Goal: Task Accomplishment & Management: Manage account settings

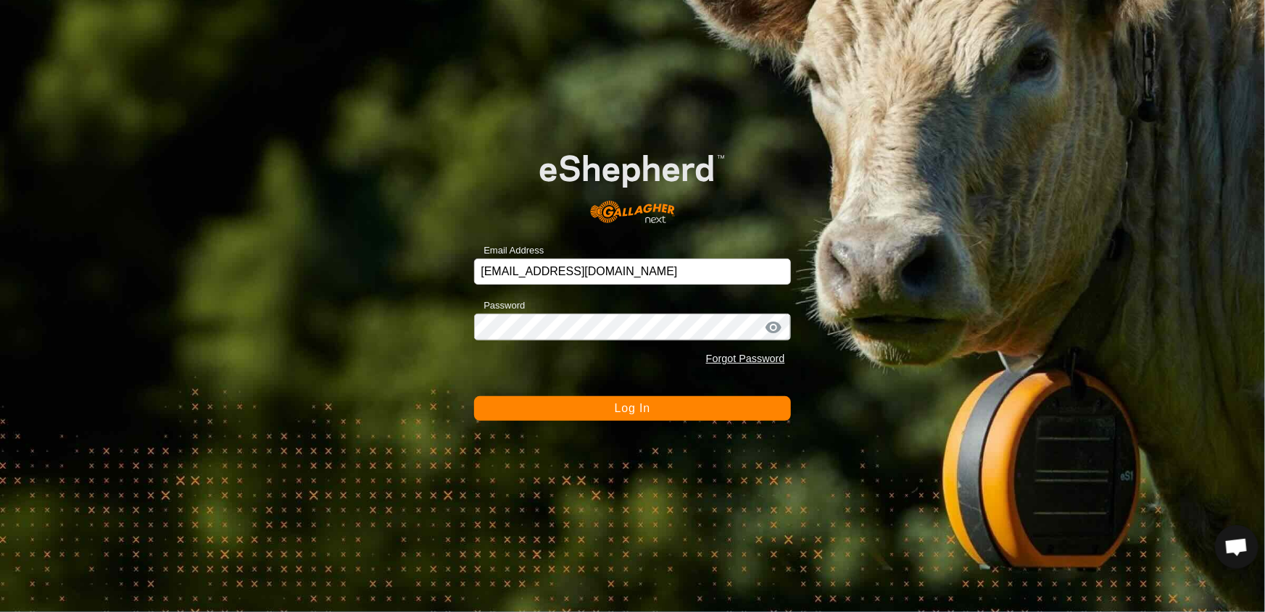
click at [640, 400] on button "Log In" at bounding box center [632, 408] width 316 height 25
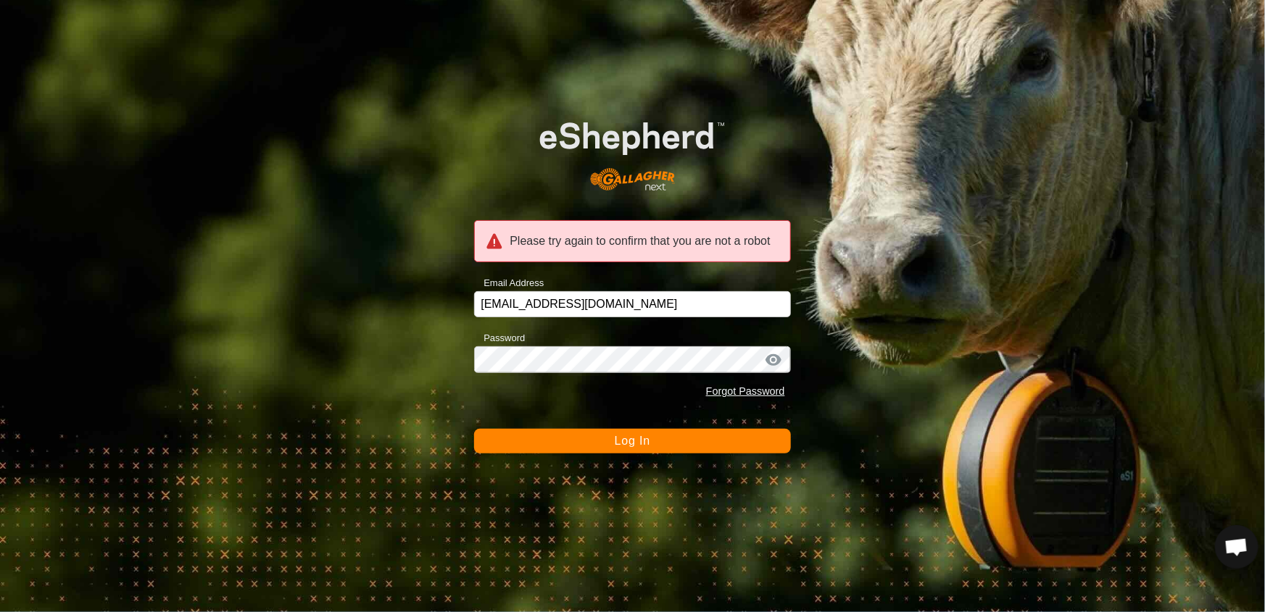
click at [716, 440] on button "Log In" at bounding box center [632, 441] width 316 height 25
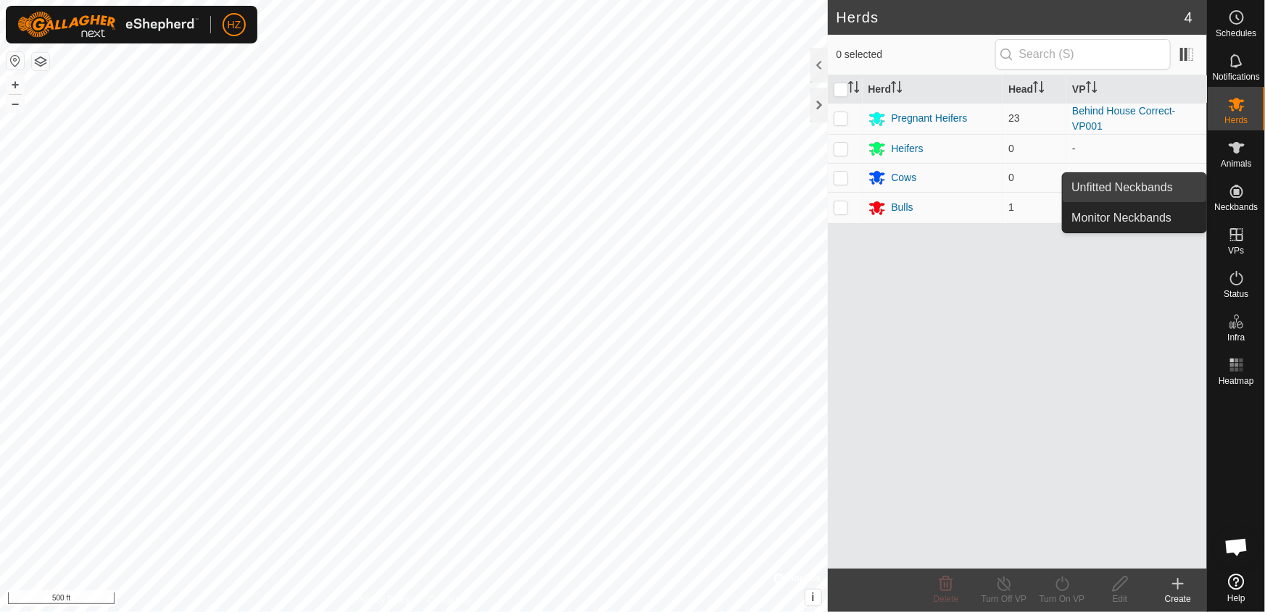
click at [1162, 183] on link "Unfitted Neckbands" at bounding box center [1133, 187] width 143 height 29
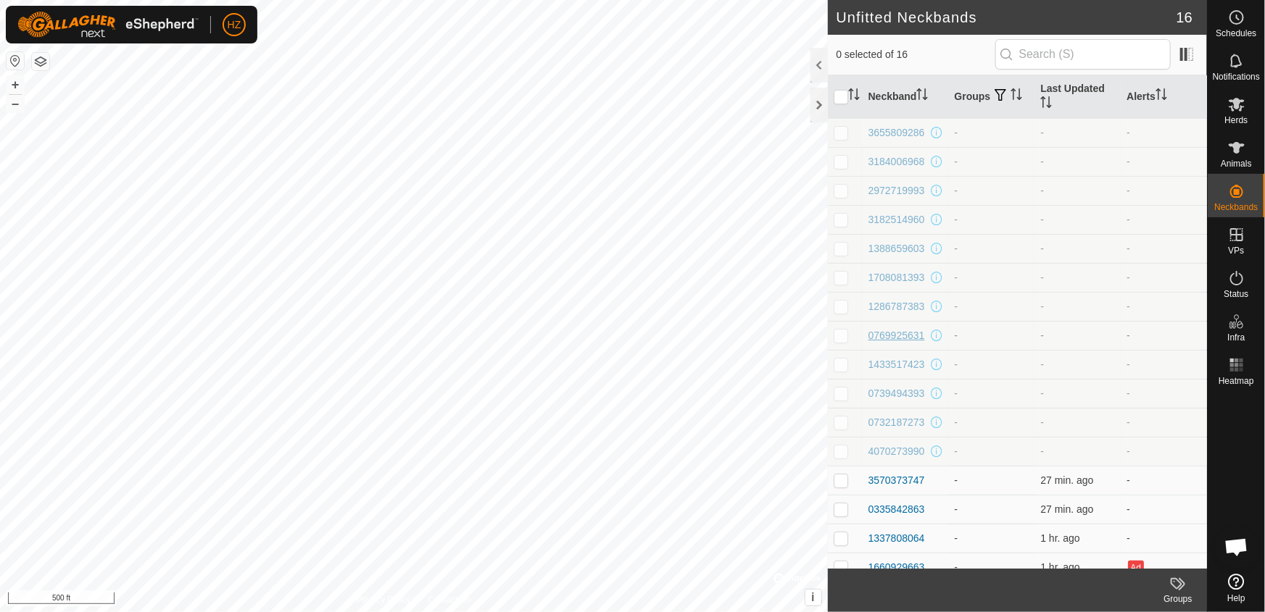
scroll to position [13, 0]
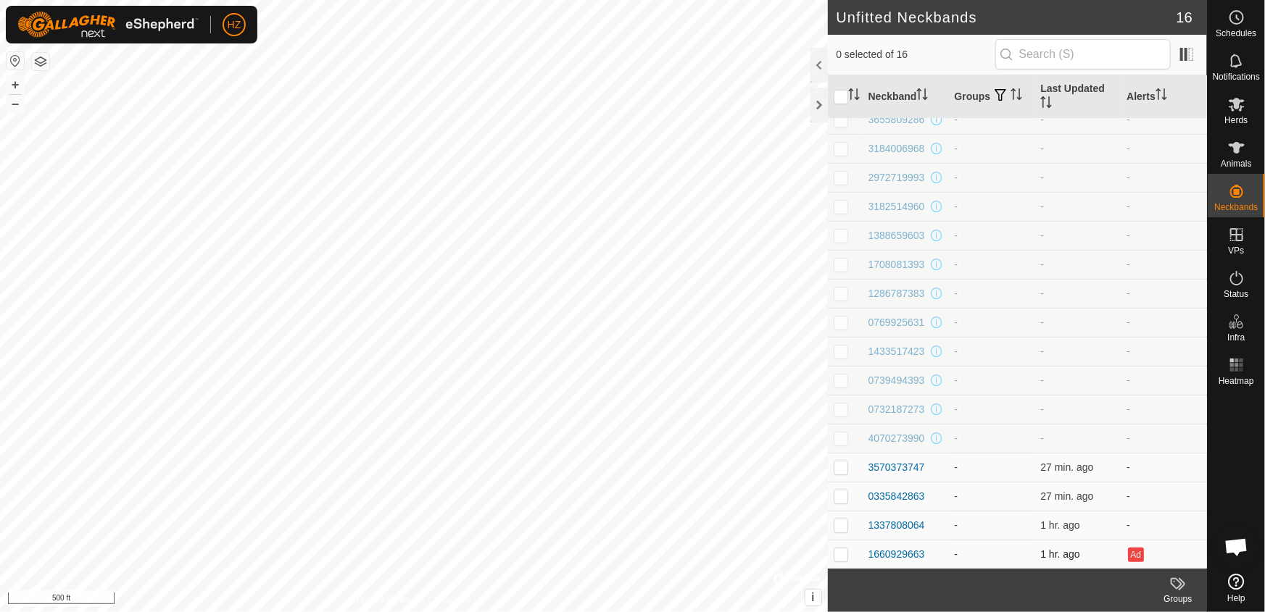
click at [841, 557] on p-checkbox at bounding box center [840, 555] width 14 height 12
checkbox input "true"
click at [907, 552] on div "1660929663" at bounding box center [896, 554] width 57 height 15
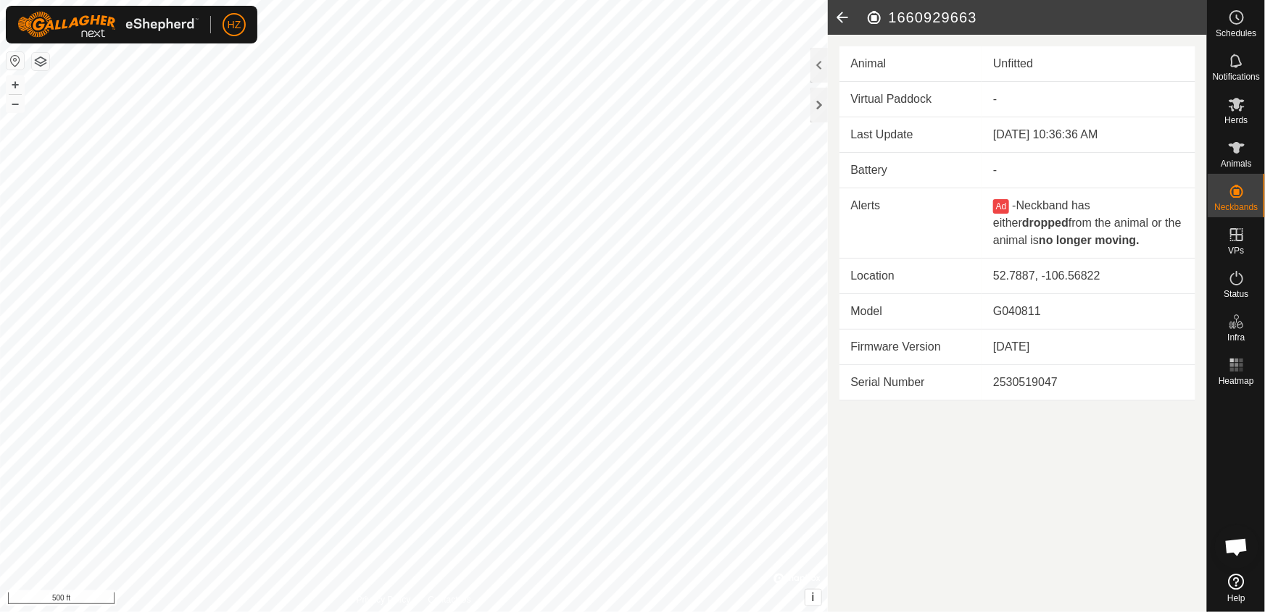
click at [842, 10] on icon at bounding box center [842, 17] width 29 height 35
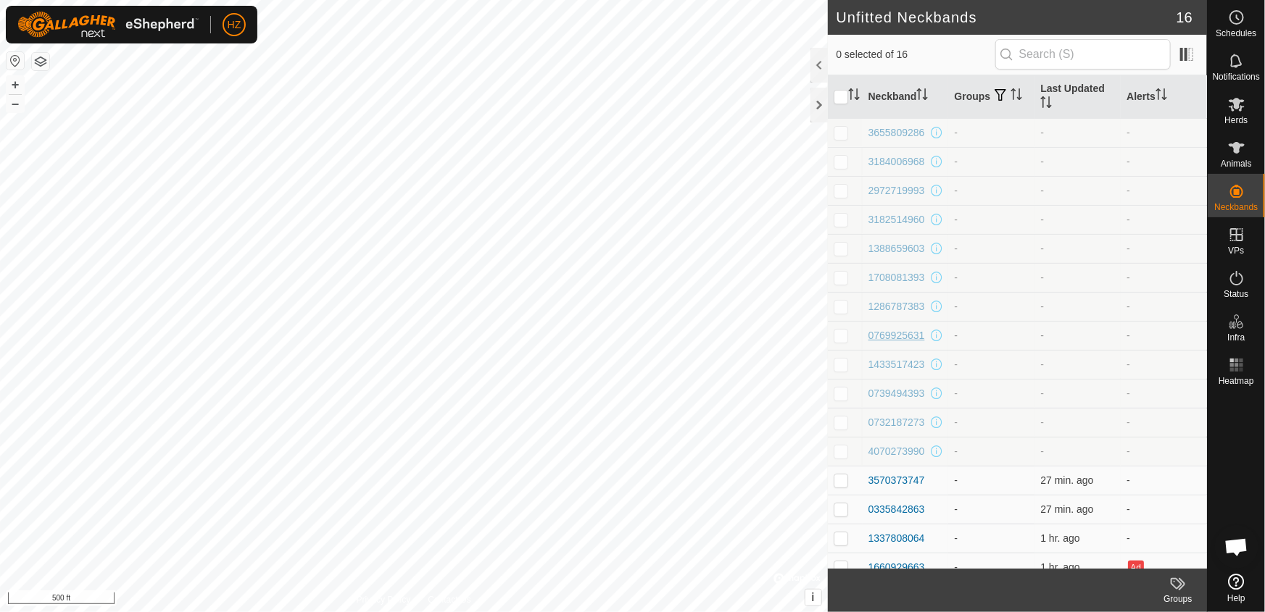
scroll to position [13, 0]
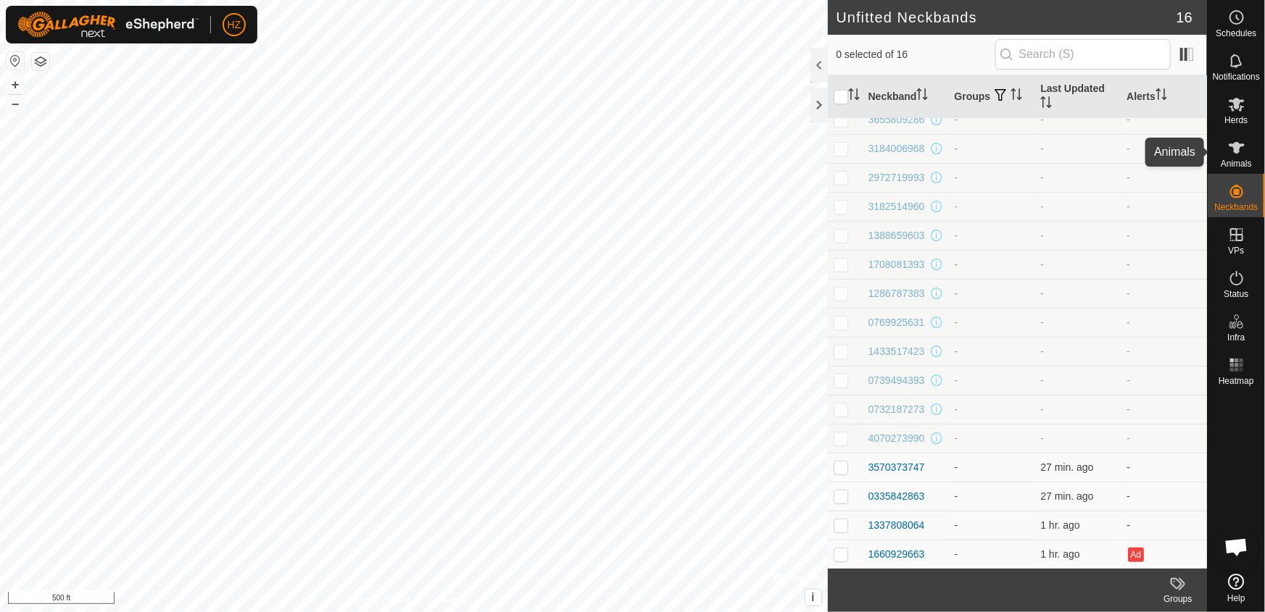
click at [1230, 153] on icon at bounding box center [1236, 147] width 17 height 17
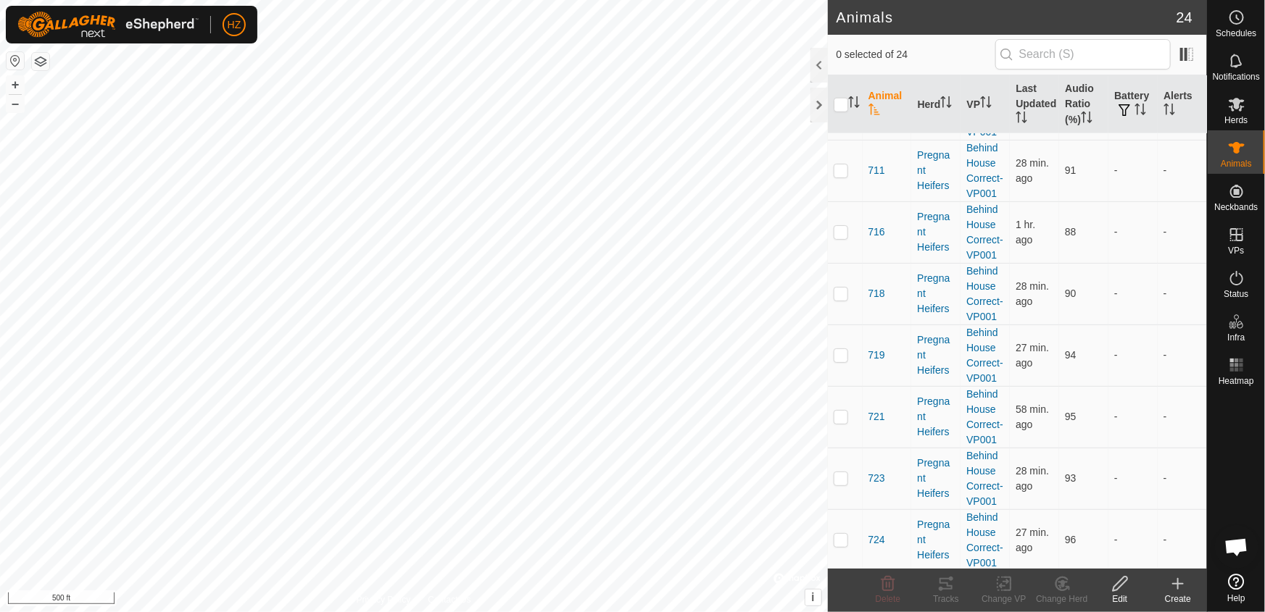
scroll to position [1042, 0]
click at [1176, 582] on icon at bounding box center [1177, 583] width 17 height 17
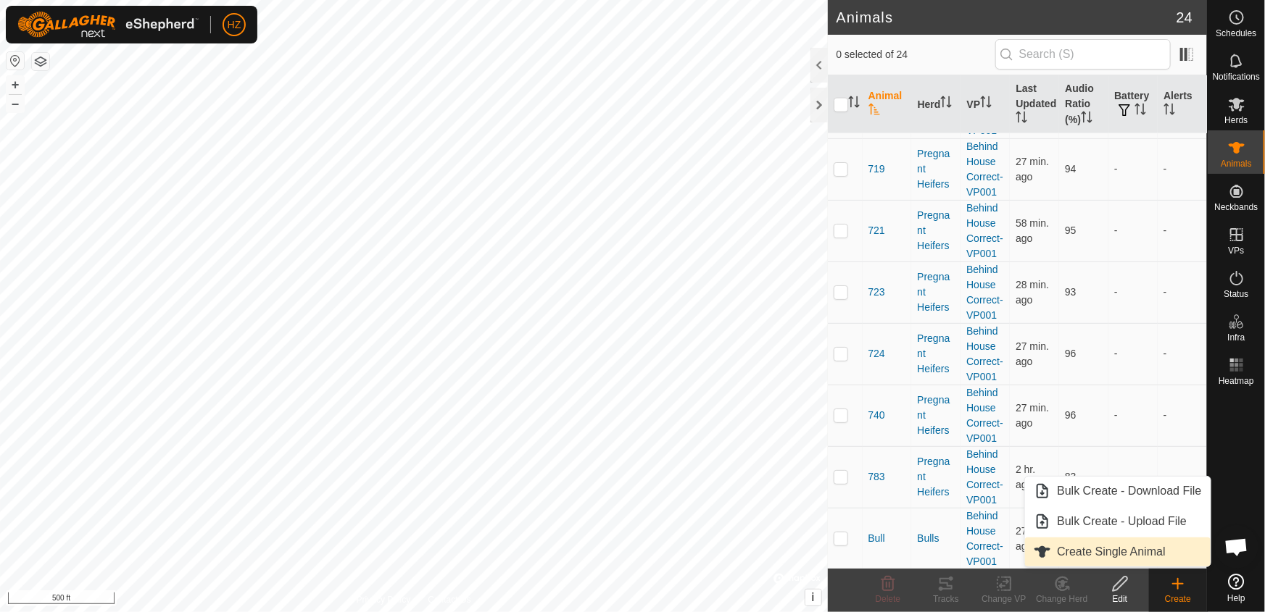
click at [1097, 552] on link "Create Single Animal" at bounding box center [1117, 552] width 185 height 29
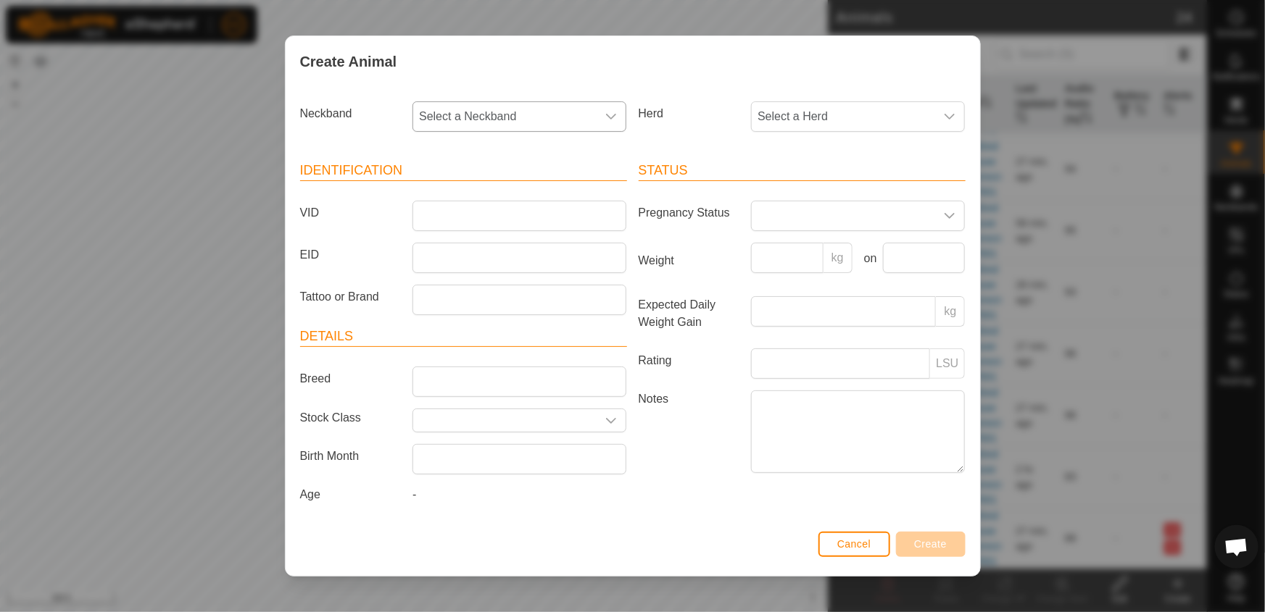
click at [612, 113] on icon "dropdown trigger" at bounding box center [611, 117] width 12 height 12
click at [476, 242] on li "0335842863" at bounding box center [520, 247] width 212 height 29
click at [828, 111] on span "Select a Herd" at bounding box center [843, 116] width 183 height 29
click at [778, 220] on li "Pregnant Heifers" at bounding box center [858, 221] width 212 height 29
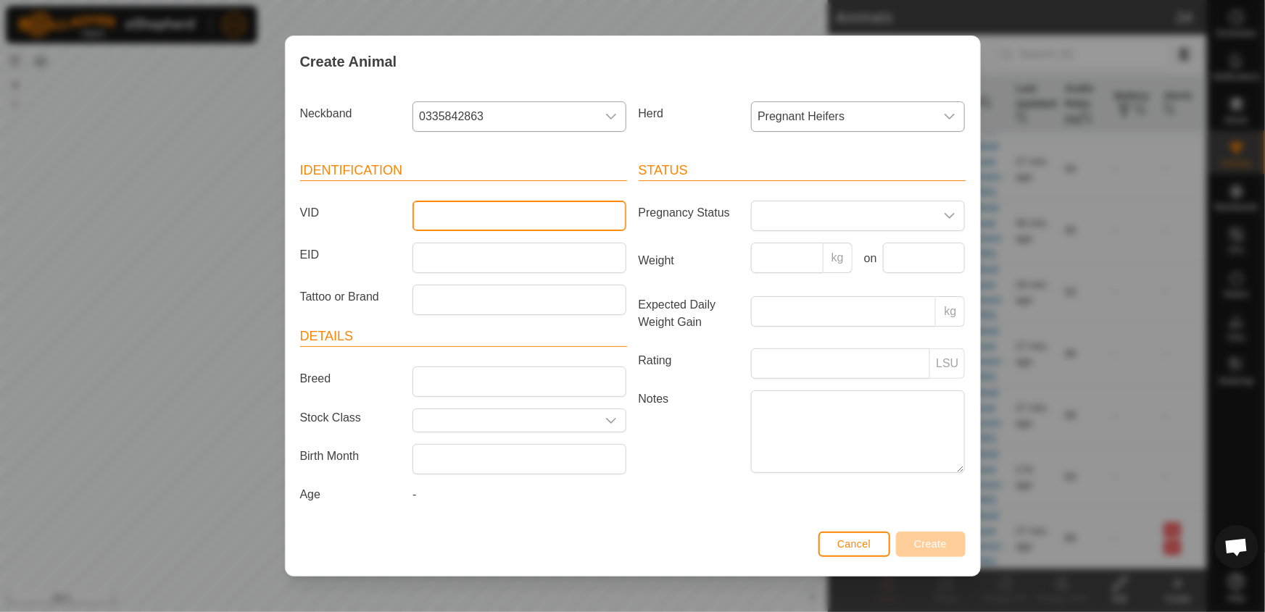
click at [443, 219] on input "VID" at bounding box center [519, 216] width 214 height 30
type input "720"
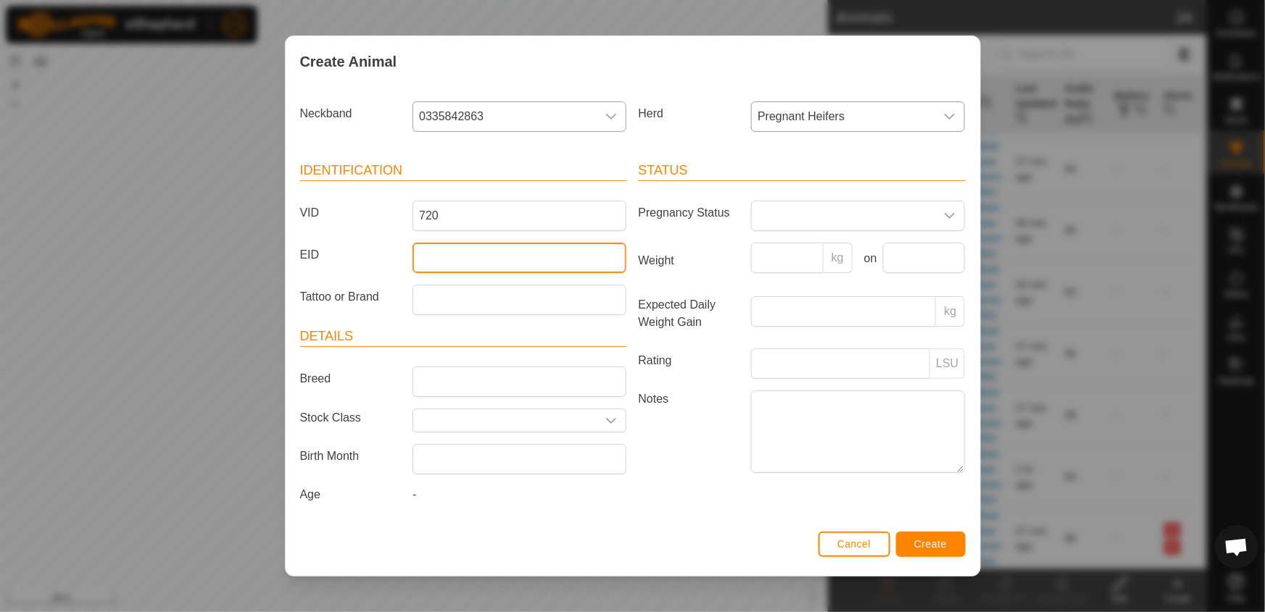
click at [436, 268] on input "EID" at bounding box center [519, 258] width 214 height 30
click at [942, 544] on span "Create" at bounding box center [930, 544] width 33 height 12
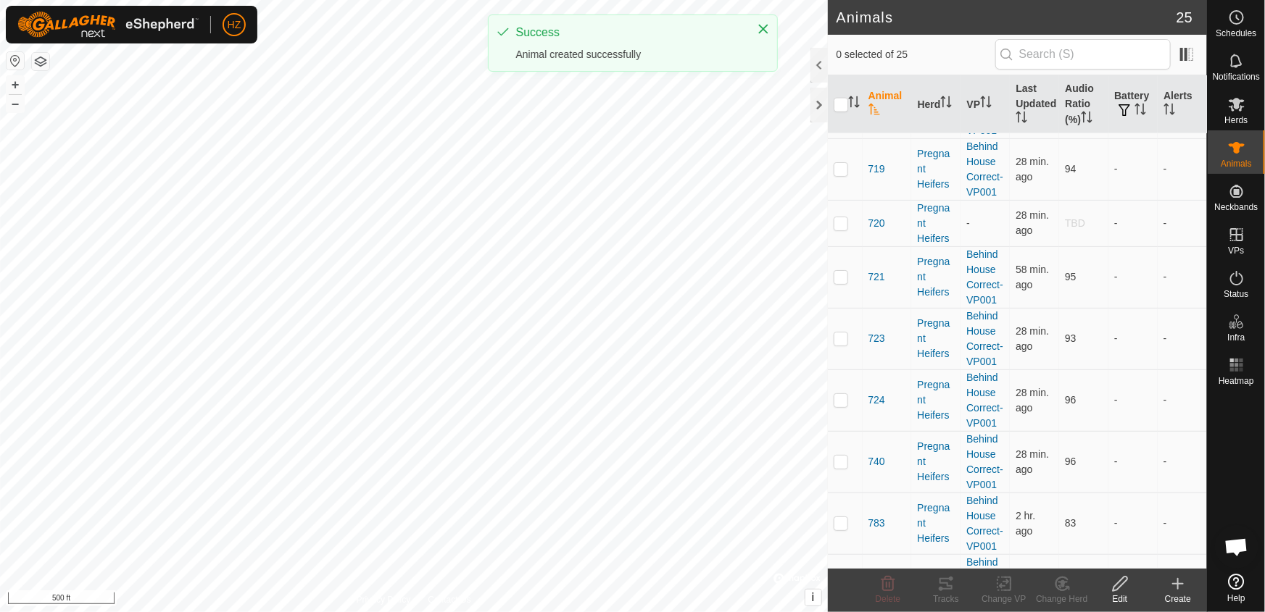
click at [1176, 582] on icon at bounding box center [1177, 583] width 17 height 17
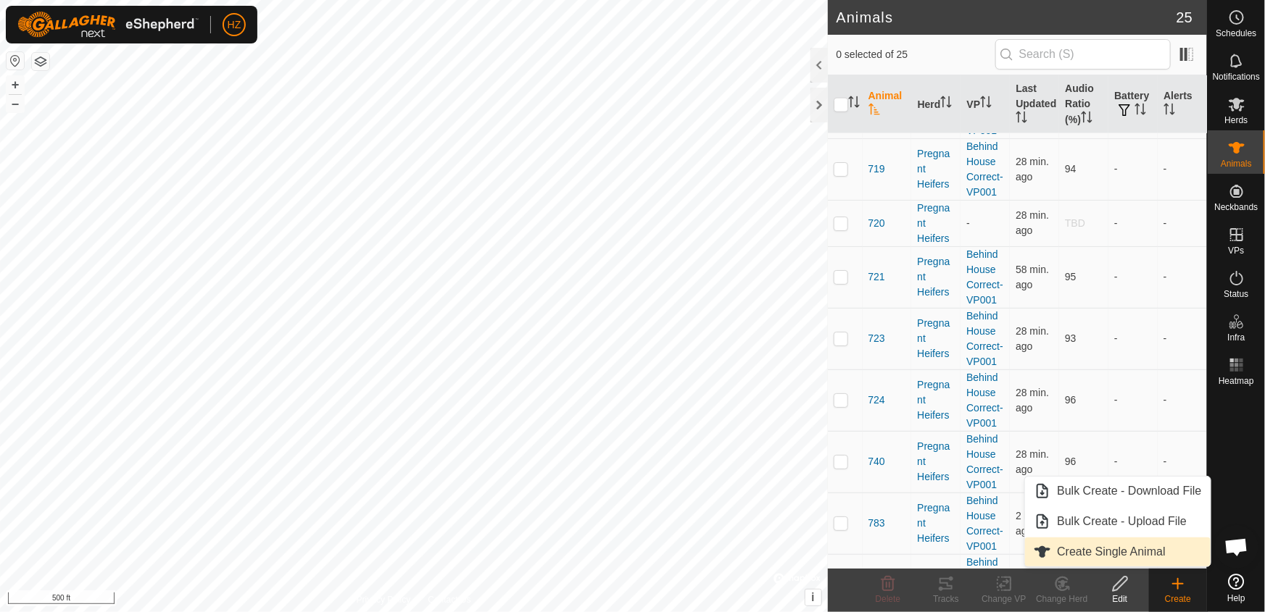
click at [1134, 544] on link "Create Single Animal" at bounding box center [1117, 552] width 185 height 29
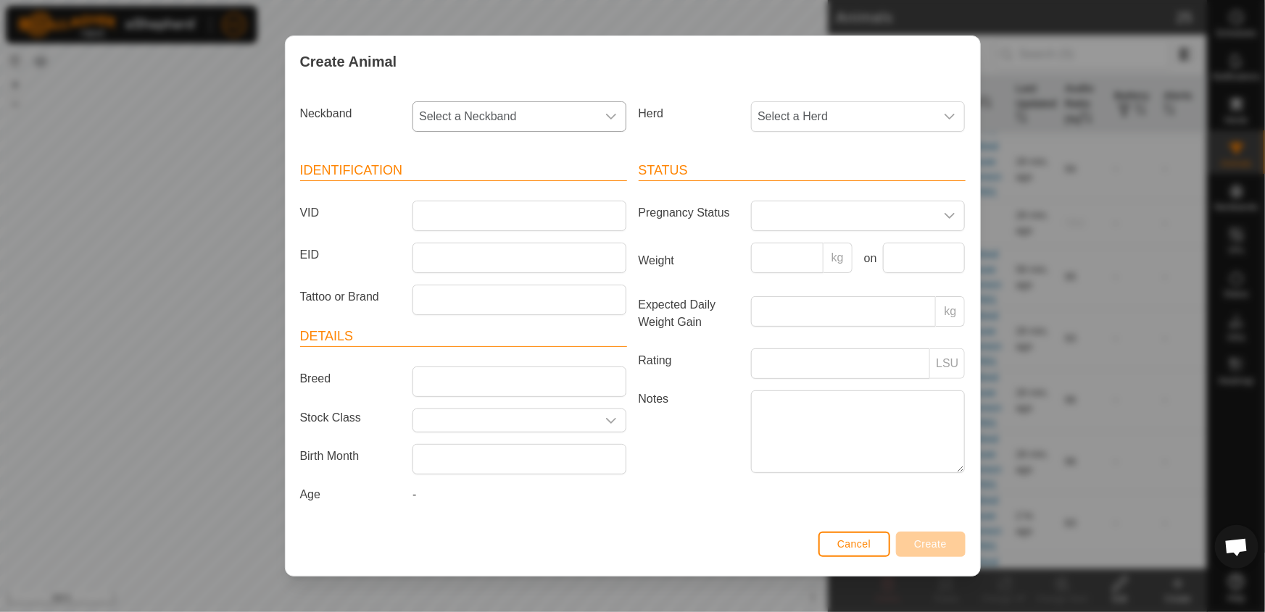
click at [613, 106] on div "dropdown trigger" at bounding box center [610, 116] width 29 height 29
type input "1337"
click at [464, 192] on li "1337808064" at bounding box center [520, 191] width 212 height 29
click at [443, 218] on input "VID" at bounding box center [519, 216] width 214 height 30
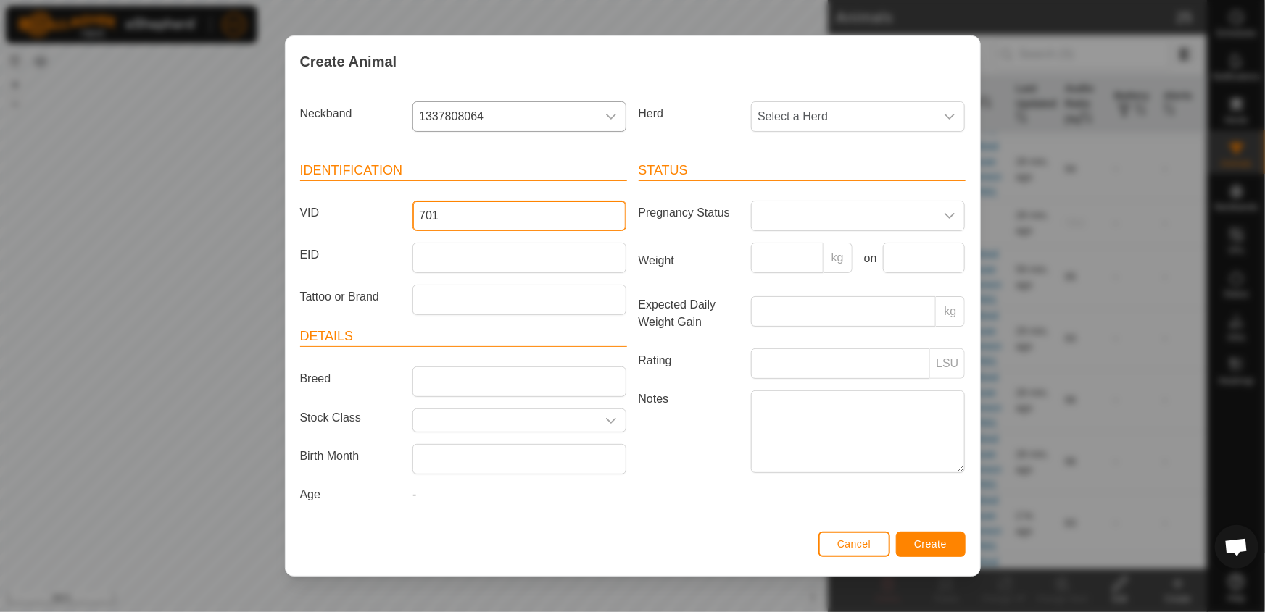
type input "701"
click at [928, 544] on span "Create" at bounding box center [930, 544] width 33 height 12
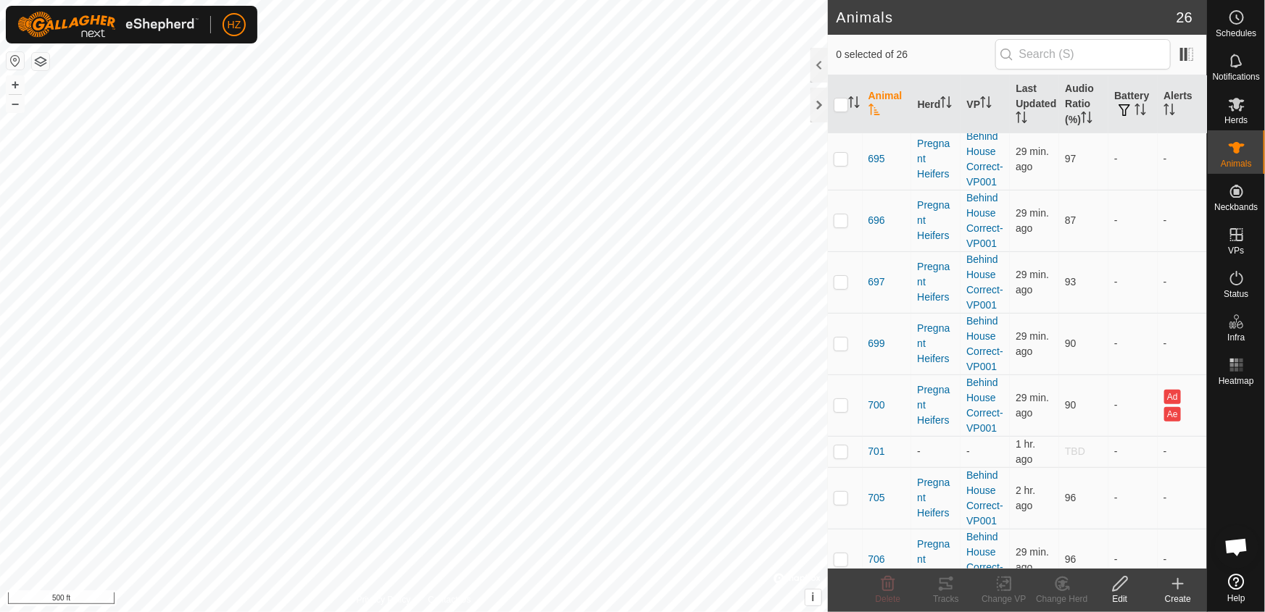
scroll to position [317, 0]
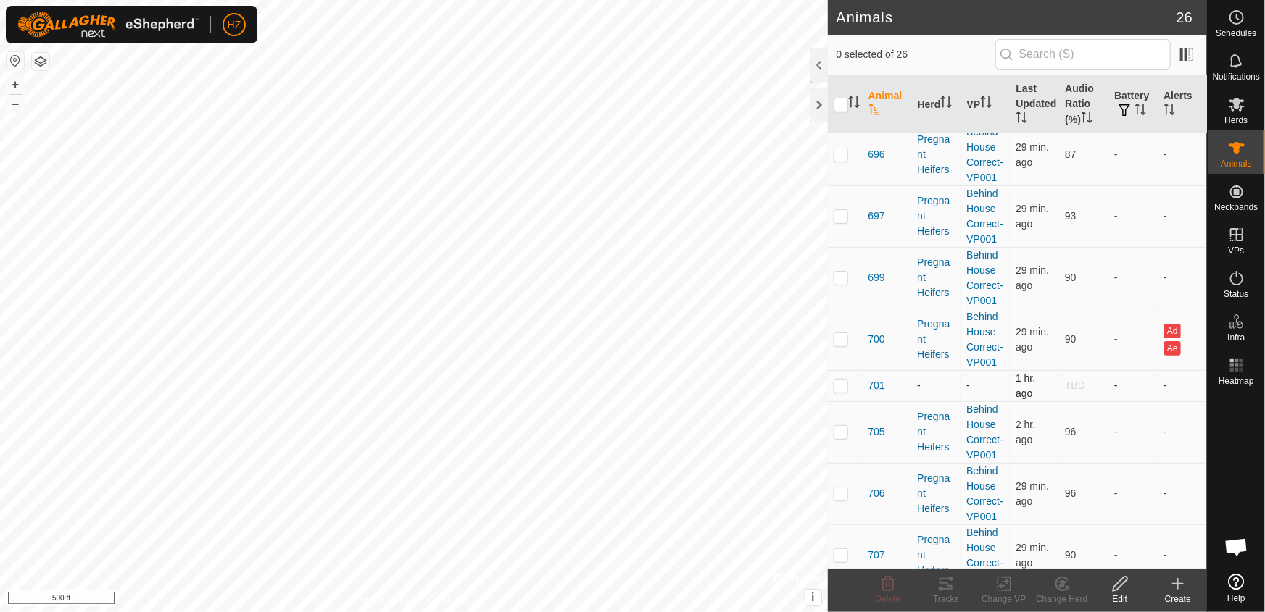
click at [870, 383] on span "701" at bounding box center [876, 385] width 17 height 15
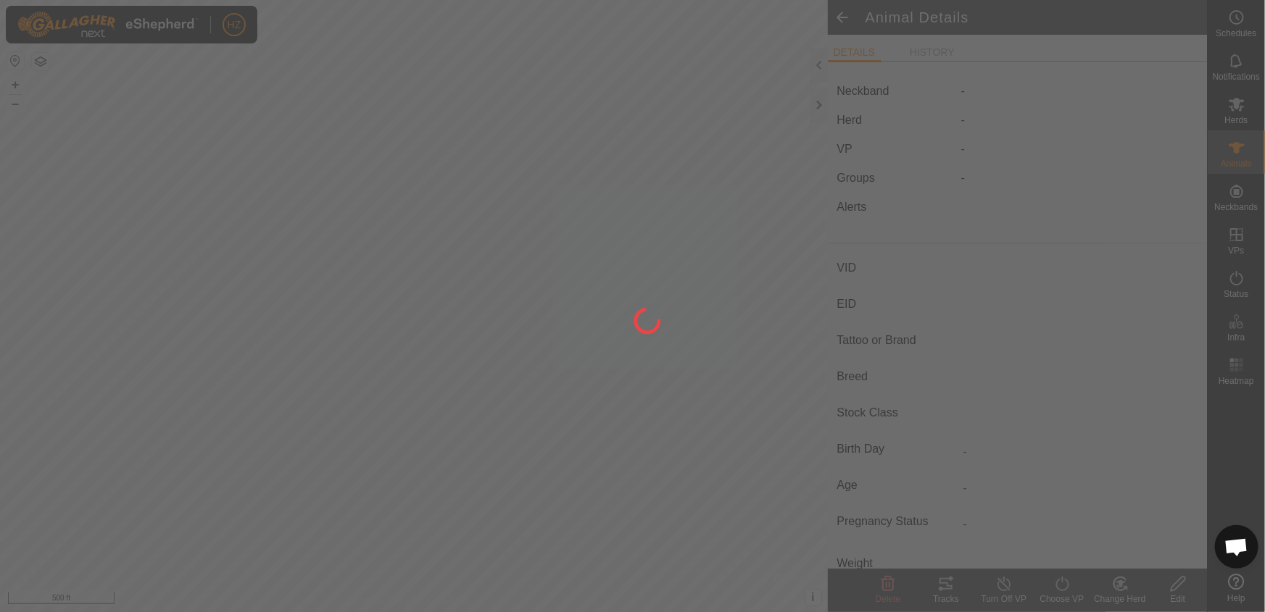
type input "701"
type input "-"
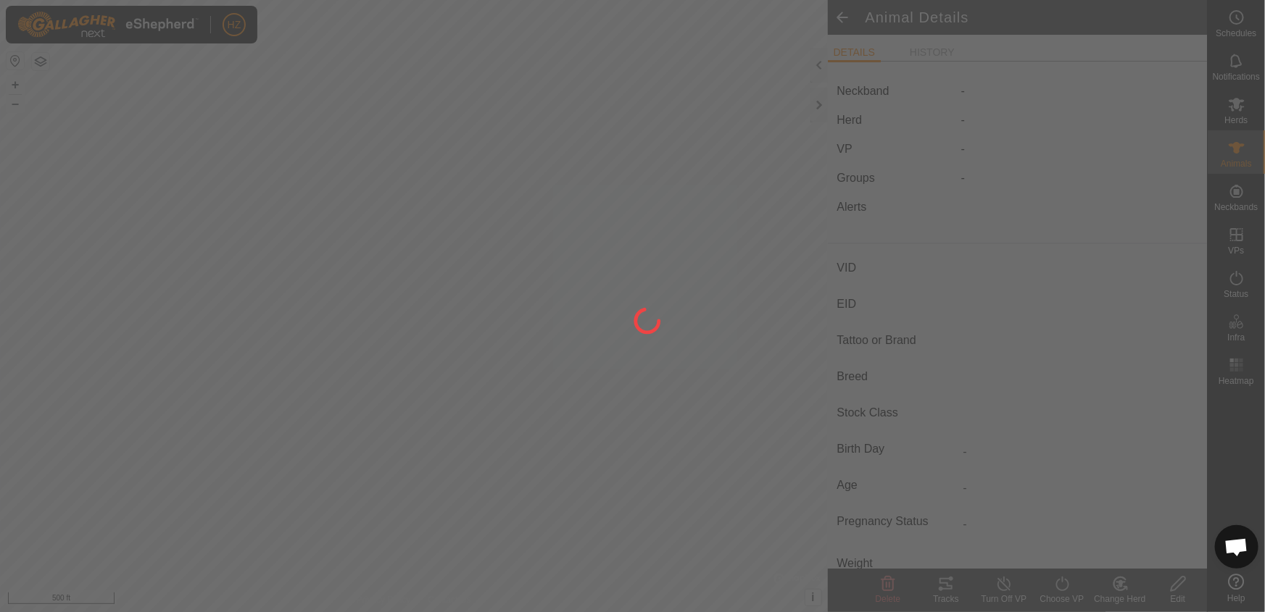
type input "0 kg"
type input "-"
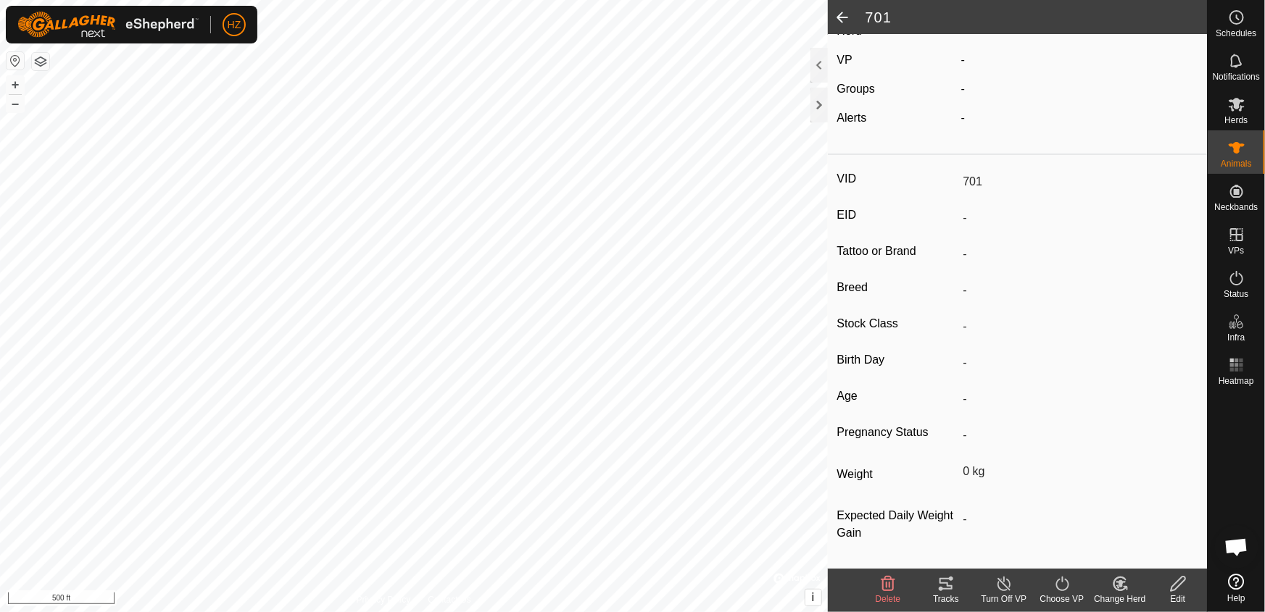
scroll to position [101, 0]
click at [1174, 581] on icon at bounding box center [1178, 583] width 18 height 17
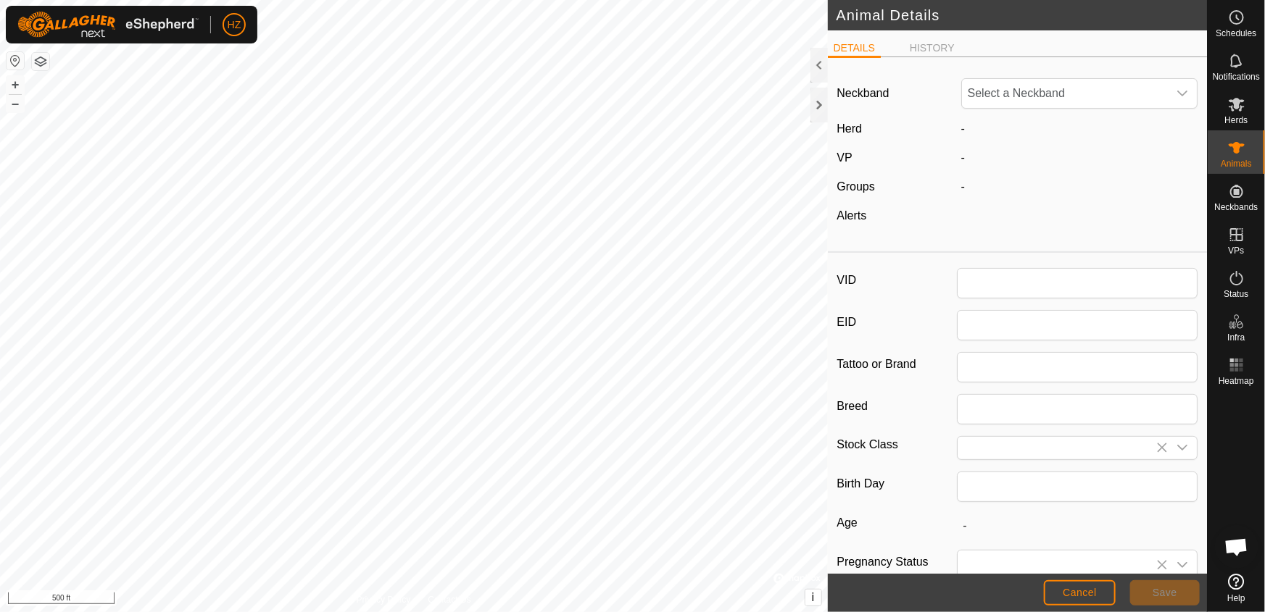
type input "701"
type input "0"
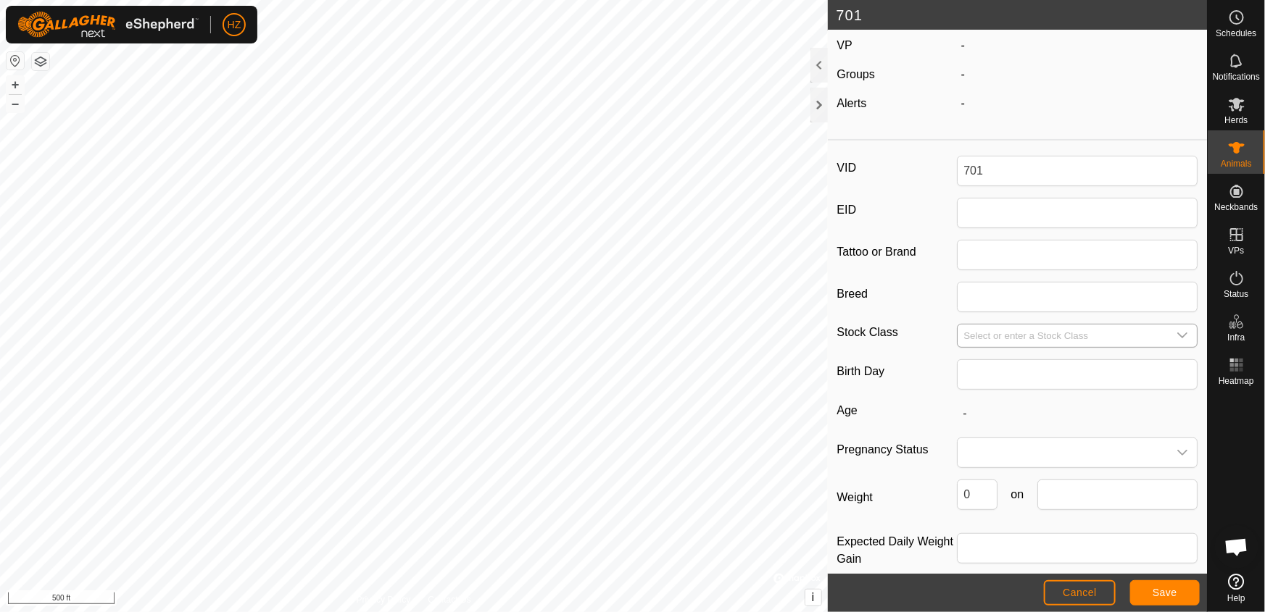
scroll to position [132, 0]
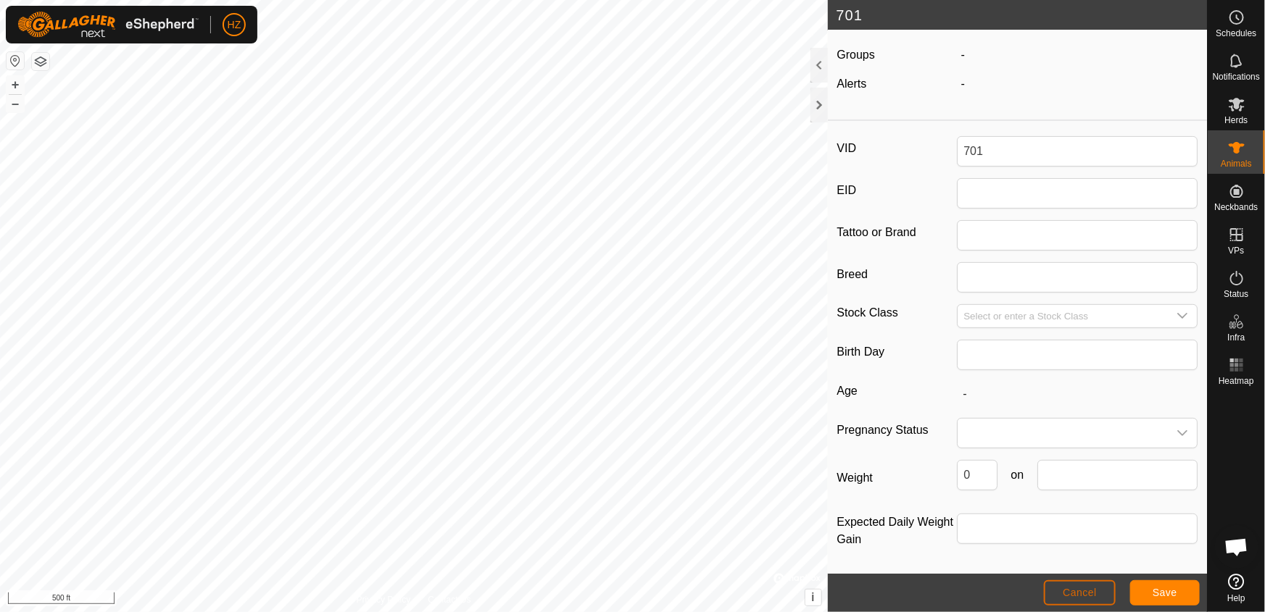
click at [1085, 588] on span "Cancel" at bounding box center [1079, 593] width 34 height 12
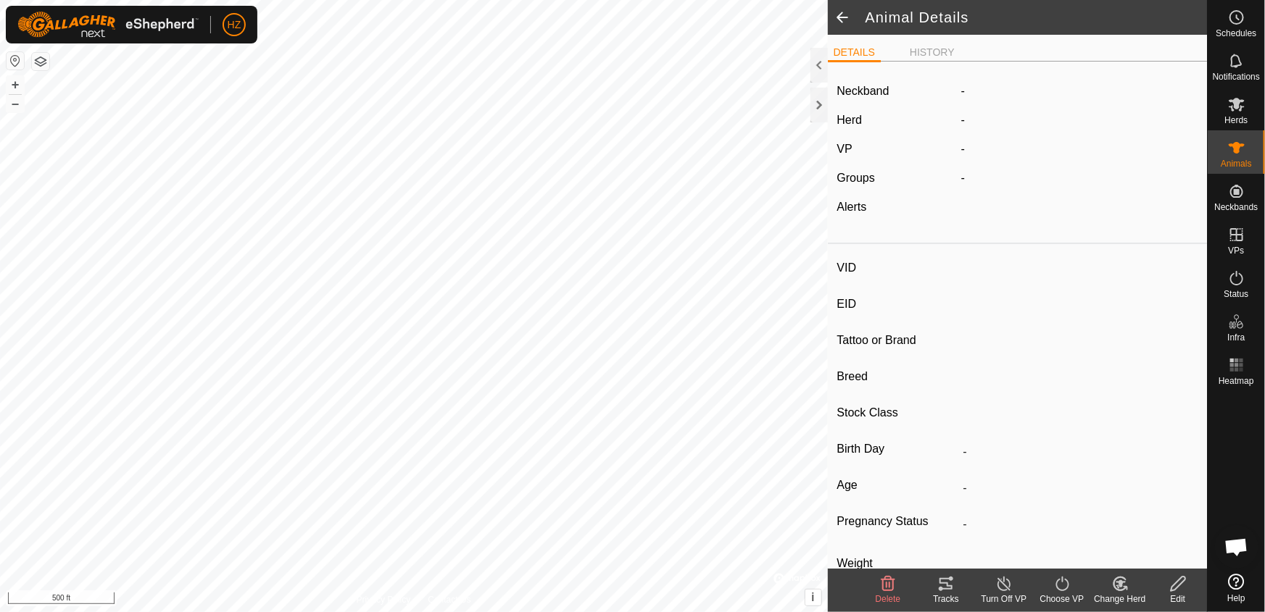
type input "701"
type input "-"
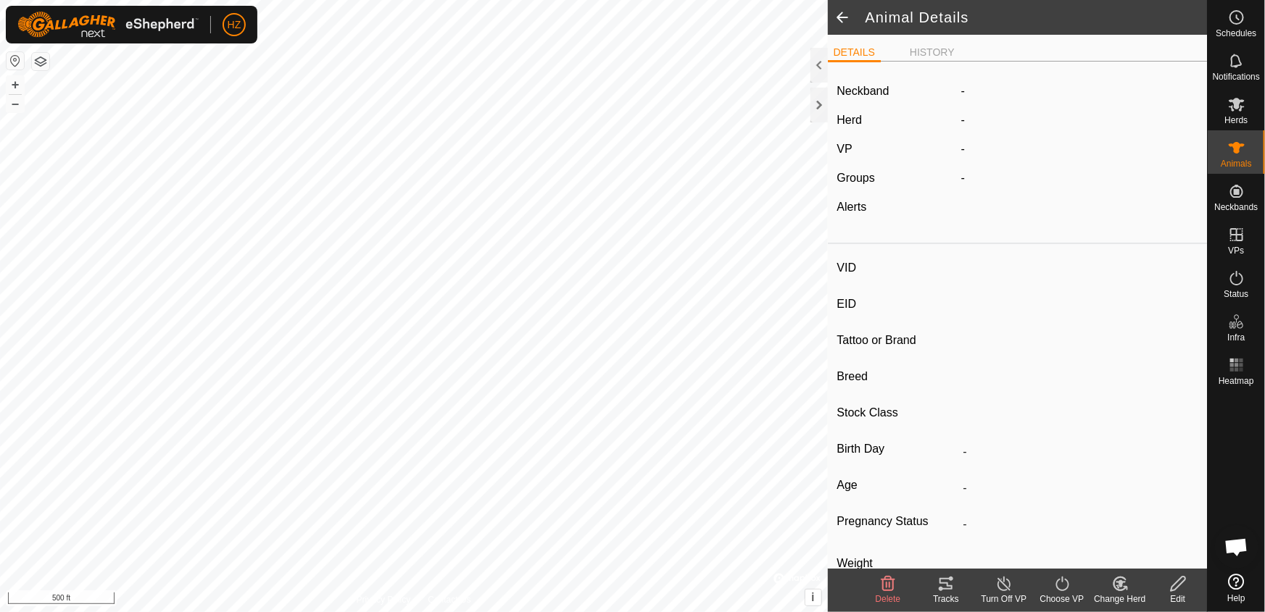
type input "0 kg"
type input "-"
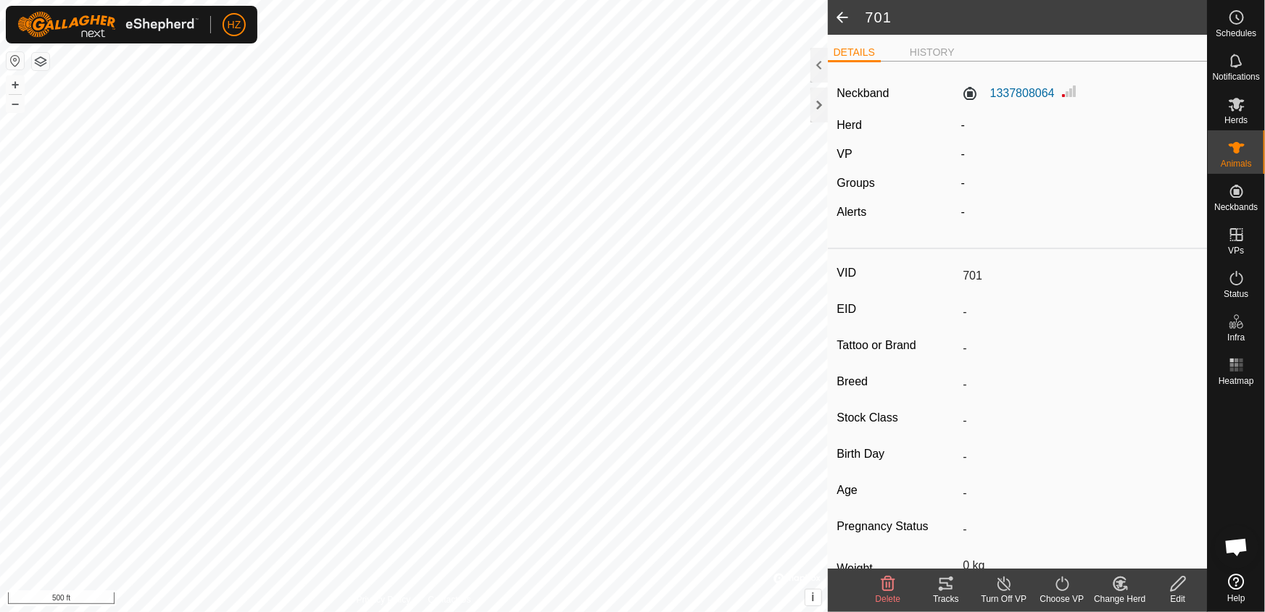
click at [1124, 583] on icon at bounding box center [1120, 583] width 18 height 17
click at [1148, 512] on link "Choose Herd..." at bounding box center [1162, 521] width 143 height 29
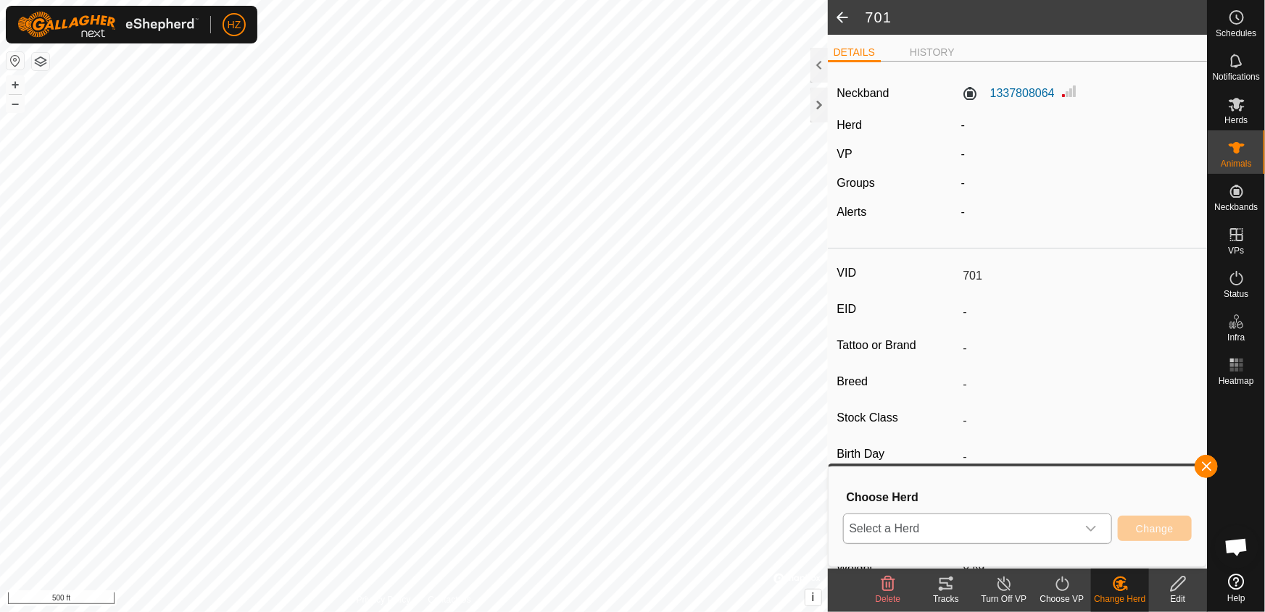
click at [1097, 527] on icon "dropdown trigger" at bounding box center [1091, 529] width 12 height 12
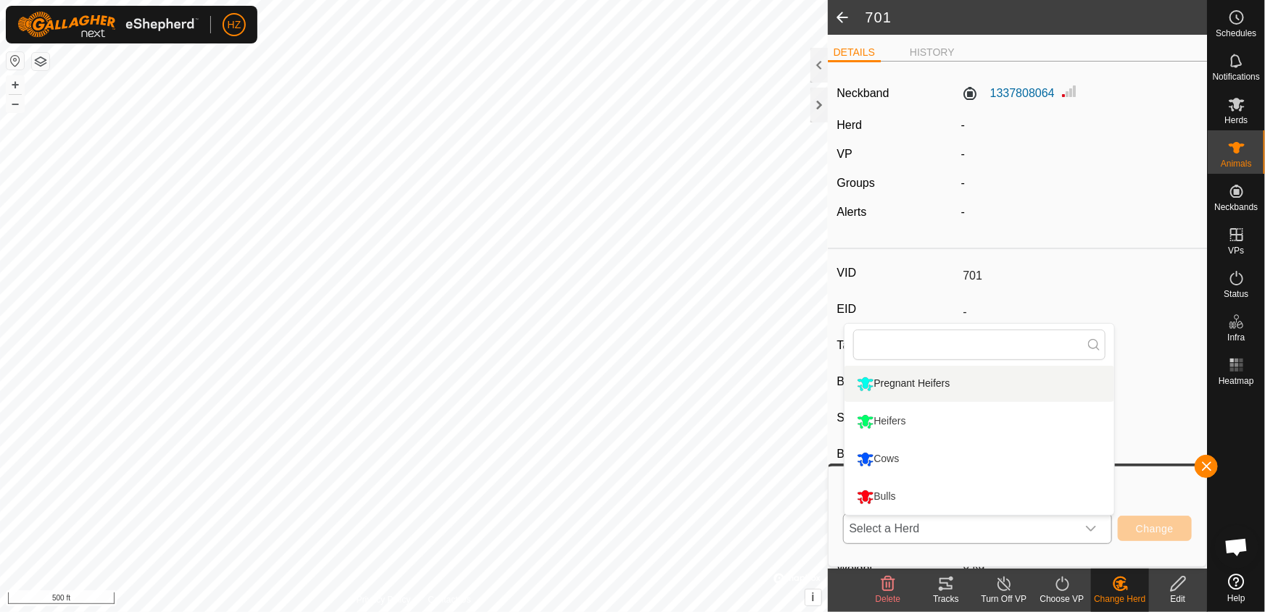
click at [885, 375] on li "Pregnant Heifers" at bounding box center [979, 384] width 270 height 36
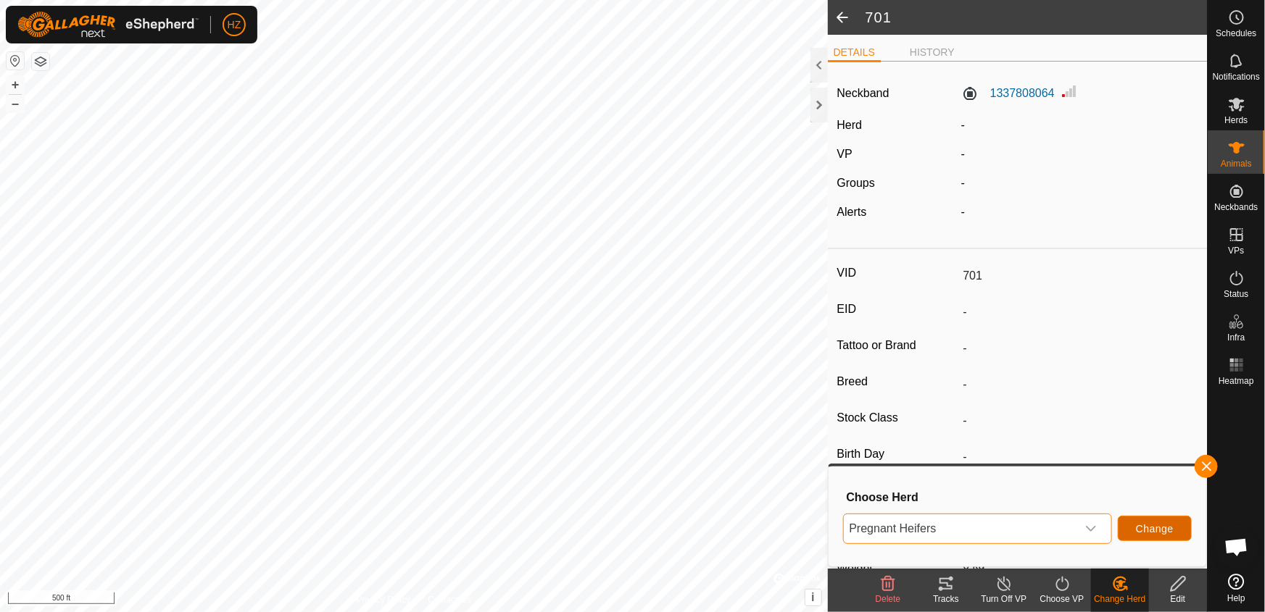
click at [1162, 528] on span "Change" at bounding box center [1155, 529] width 38 height 12
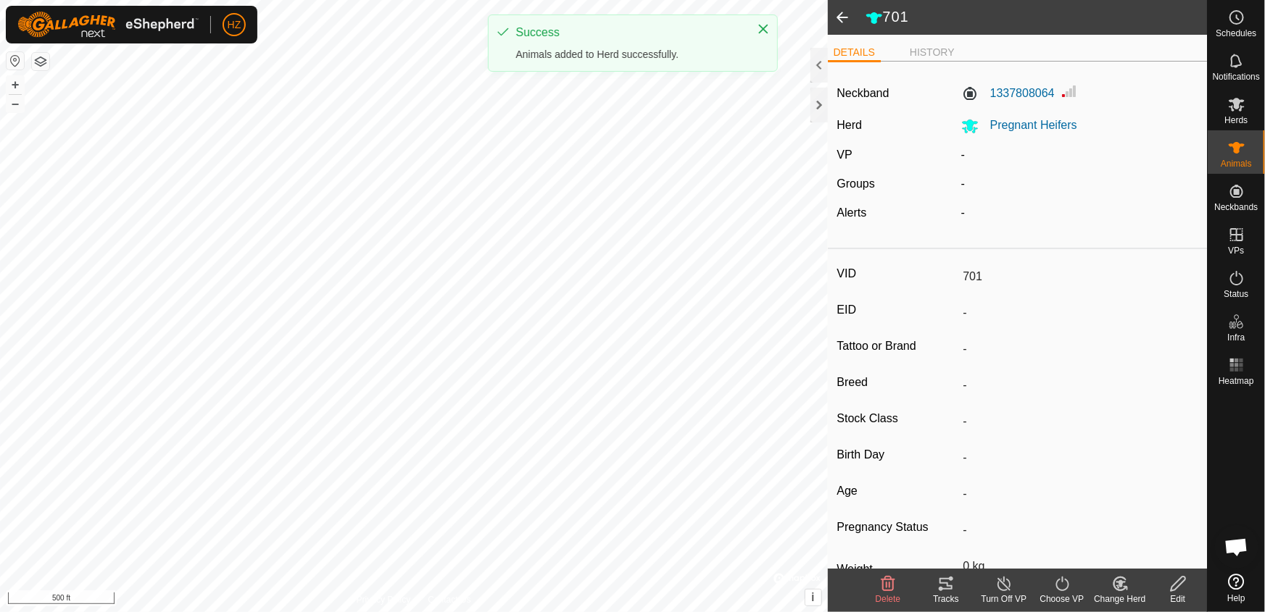
click at [839, 10] on span at bounding box center [842, 17] width 29 height 35
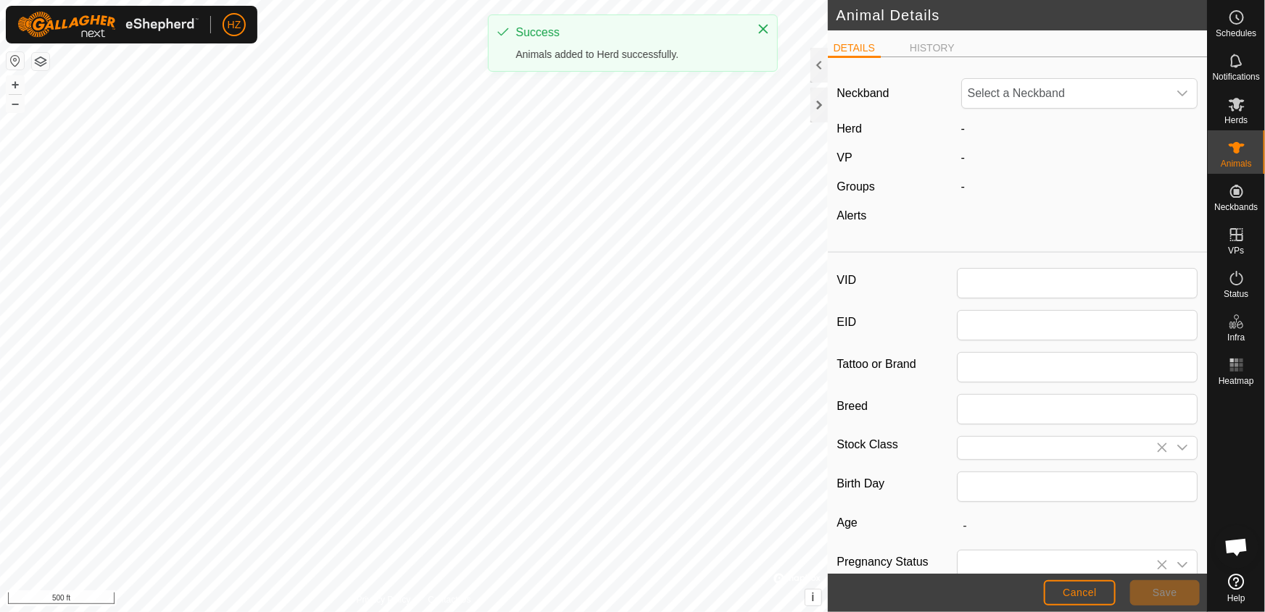
type input "701"
type input "0"
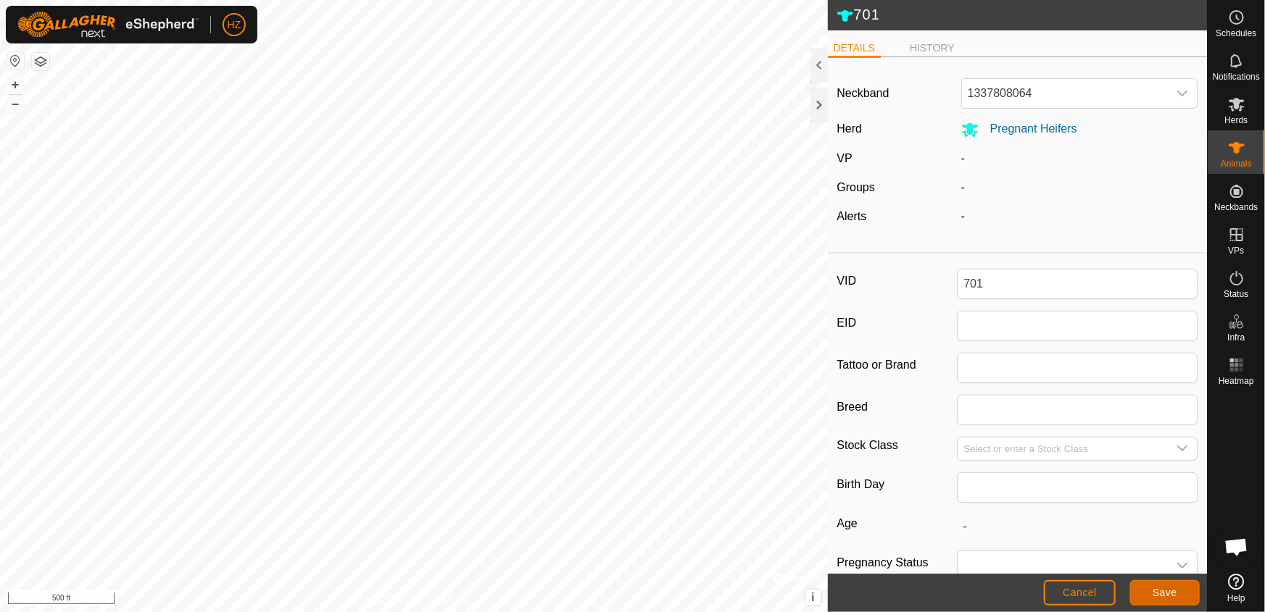
click at [1196, 590] on button "Save" at bounding box center [1165, 593] width 70 height 25
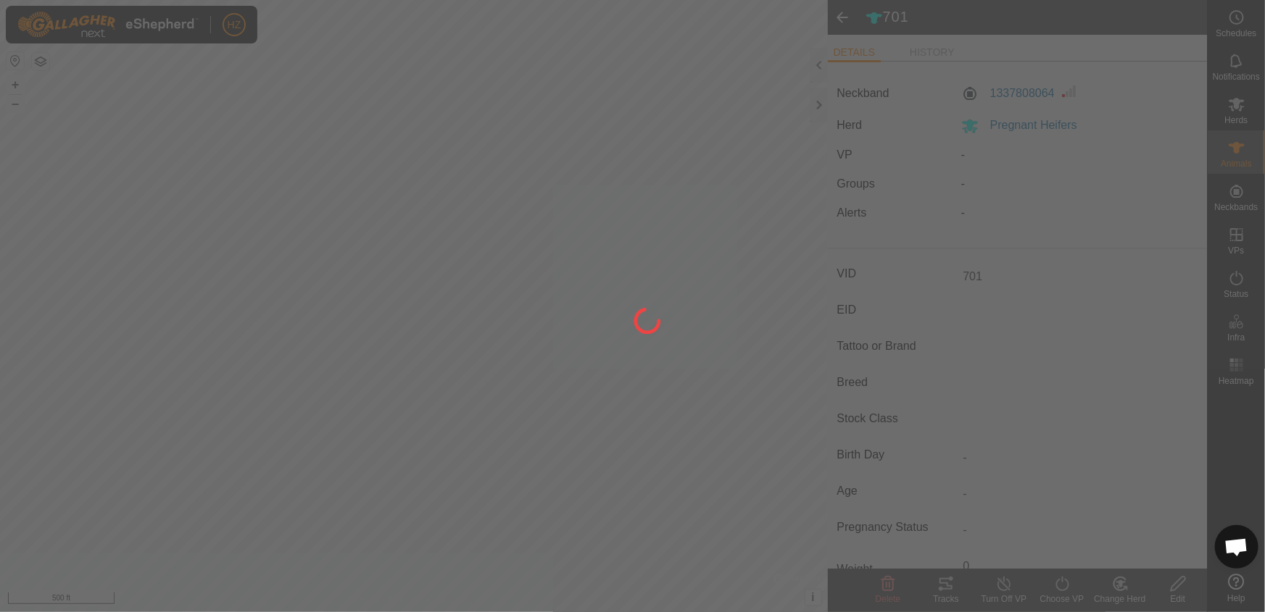
type input "-"
type input "0 kg"
type input "-"
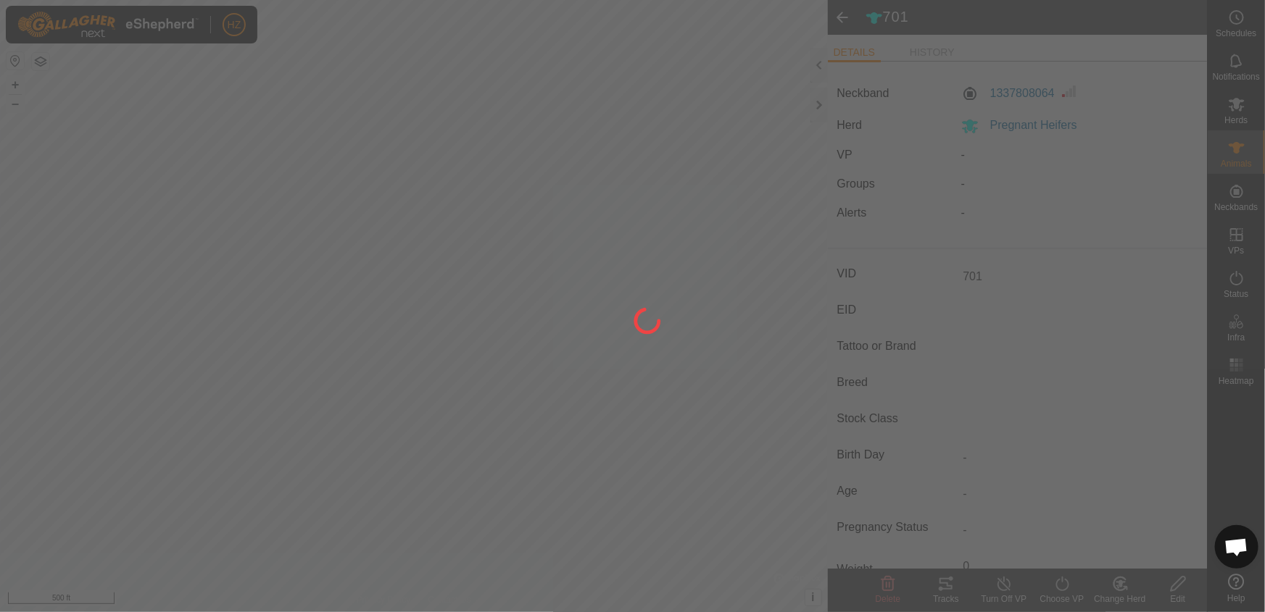
type input "-"
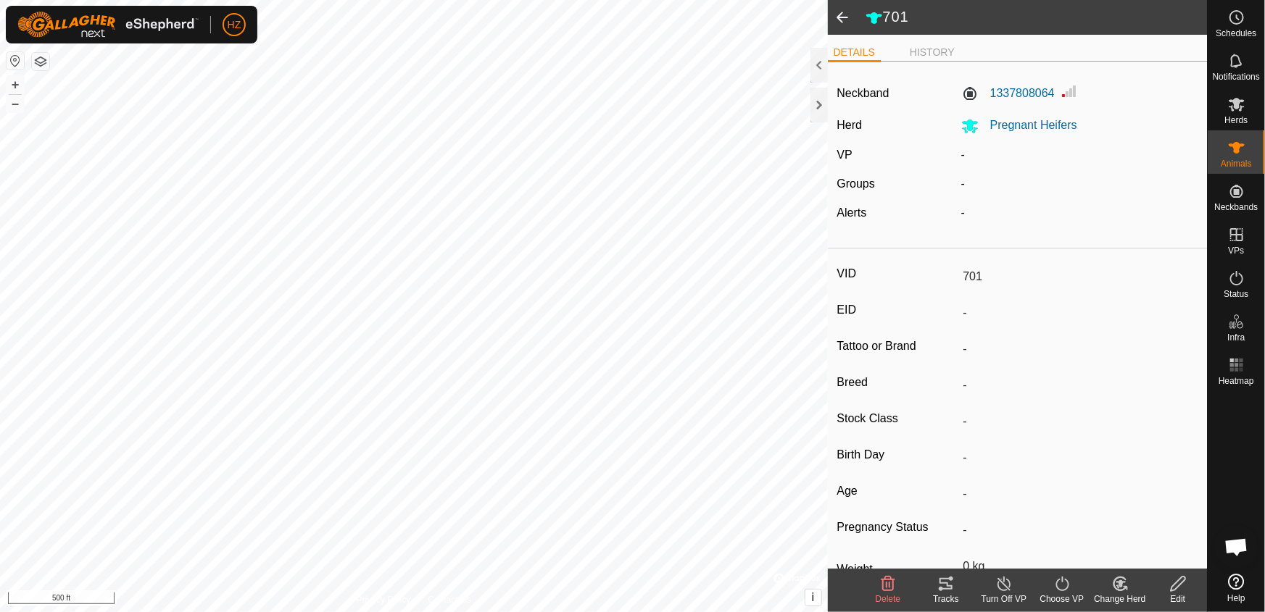
click at [836, 11] on span at bounding box center [842, 17] width 29 height 35
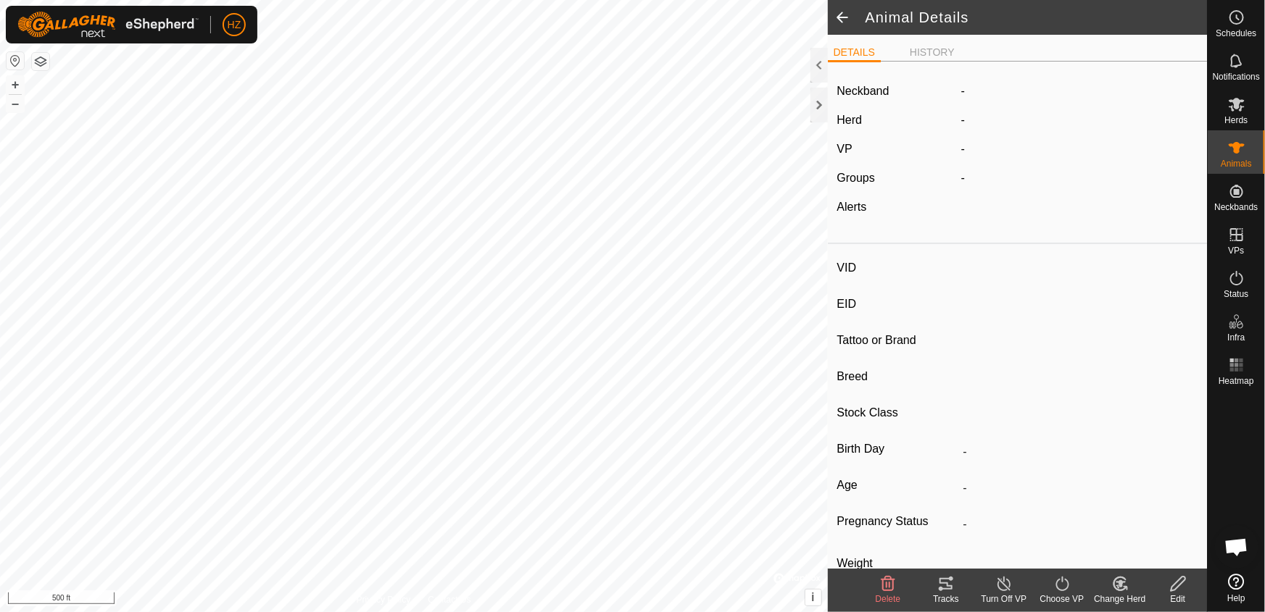
type input "701"
type input "-"
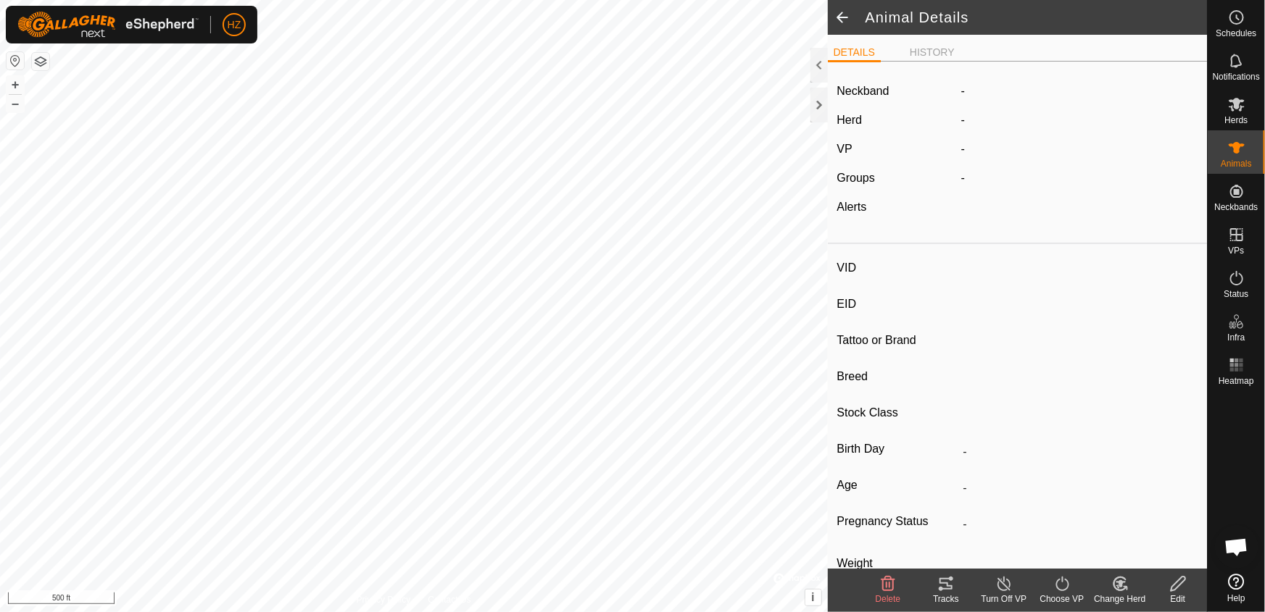
type input "0 kg"
type input "-"
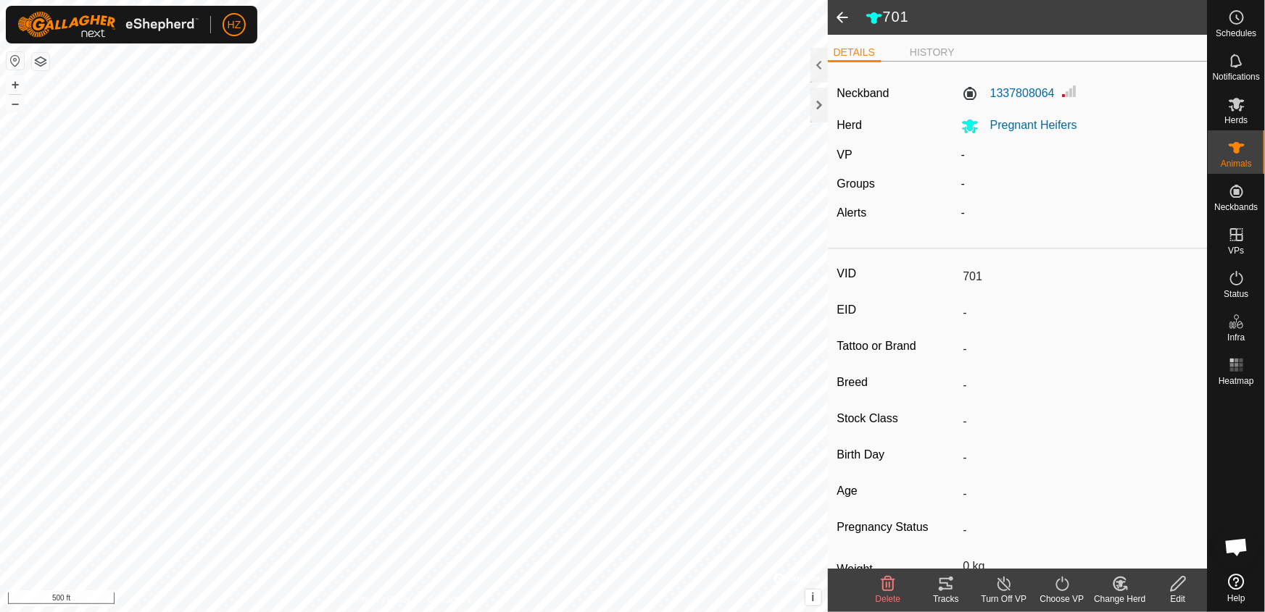
click at [838, 14] on span at bounding box center [842, 17] width 29 height 35
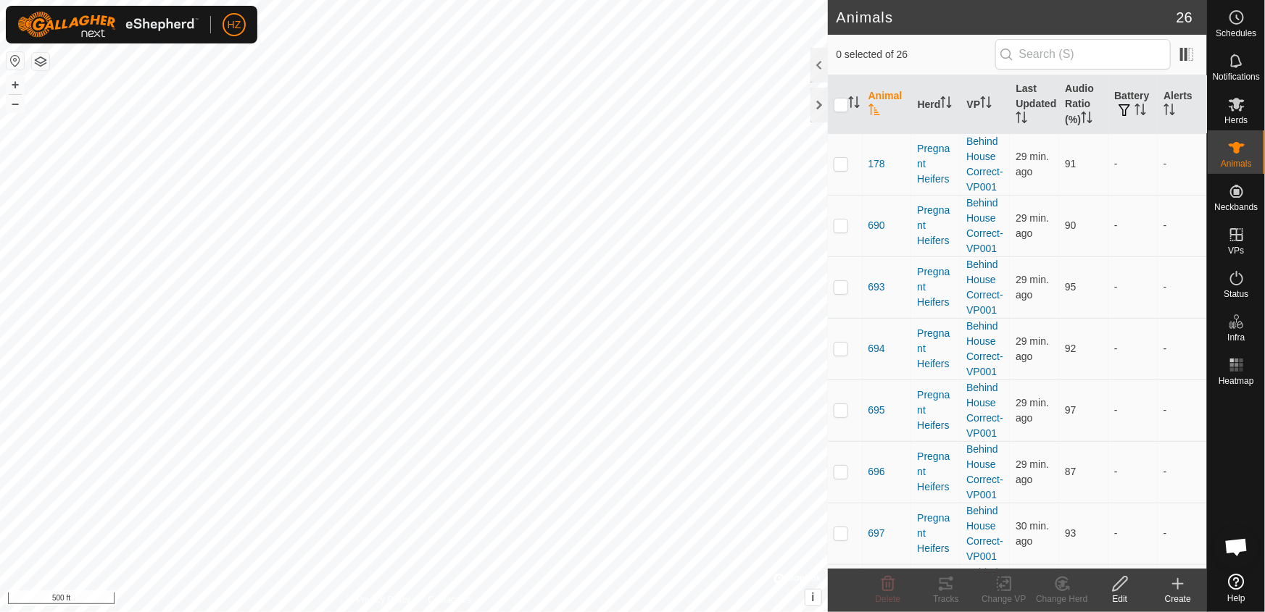
click at [1177, 584] on icon at bounding box center [1178, 584] width 10 height 0
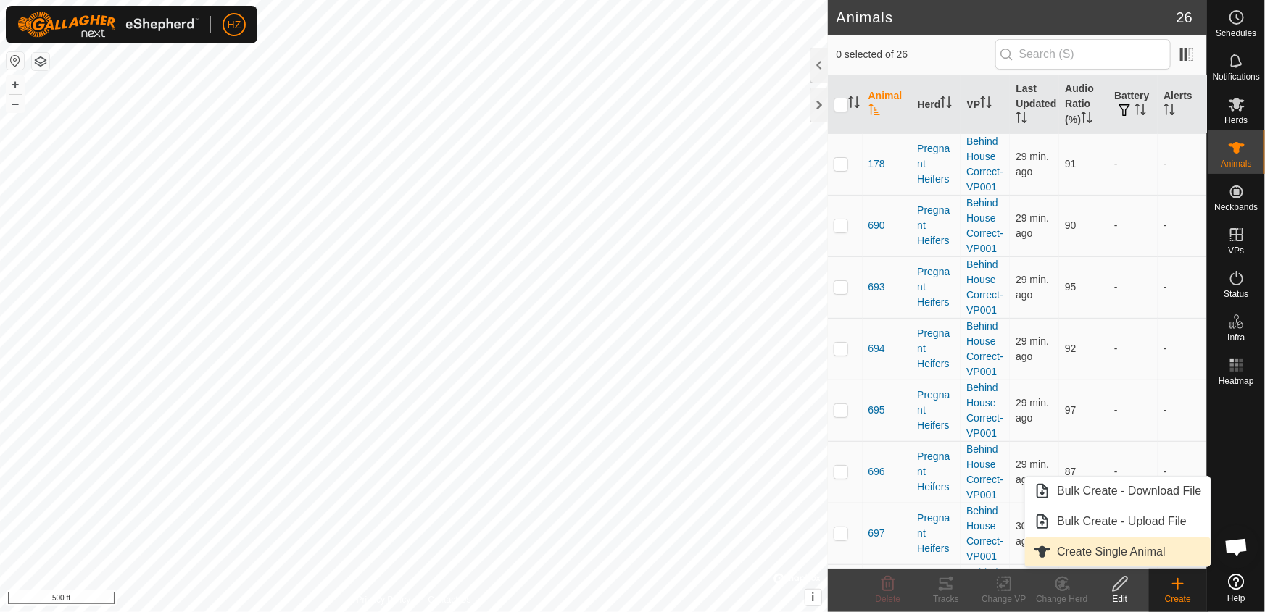
click at [1159, 553] on link "Create Single Animal" at bounding box center [1117, 552] width 185 height 29
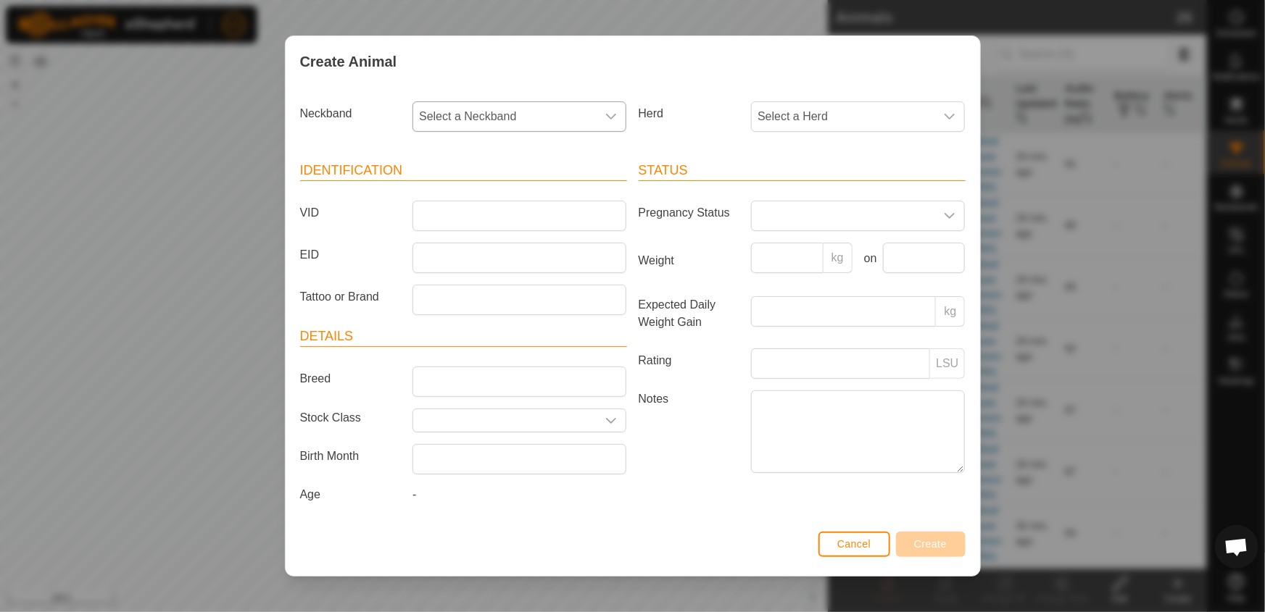
click at [598, 116] on div "dropdown trigger" at bounding box center [610, 116] width 29 height 29
type input "166"
click at [467, 193] on span "1660929663" at bounding box center [455, 191] width 65 height 17
click at [868, 126] on span "Select a Herd" at bounding box center [843, 116] width 183 height 29
click at [815, 226] on li "Pregnant Heifers" at bounding box center [858, 221] width 212 height 29
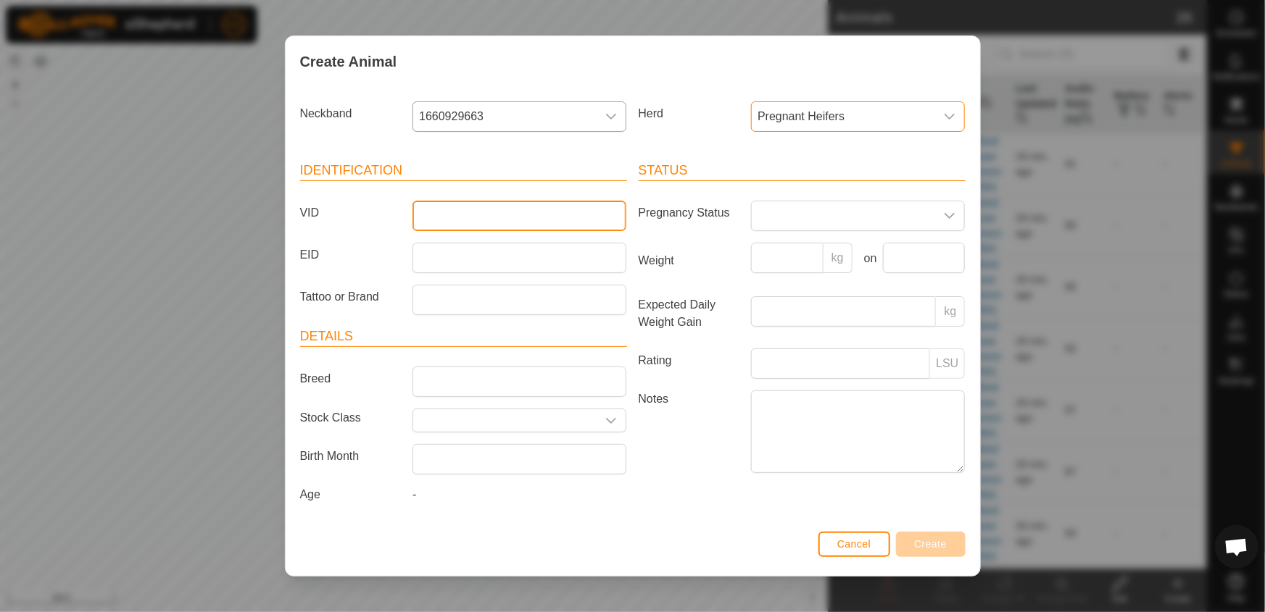
click at [447, 209] on input "VID" at bounding box center [519, 216] width 214 height 30
type input "6"
type input "708"
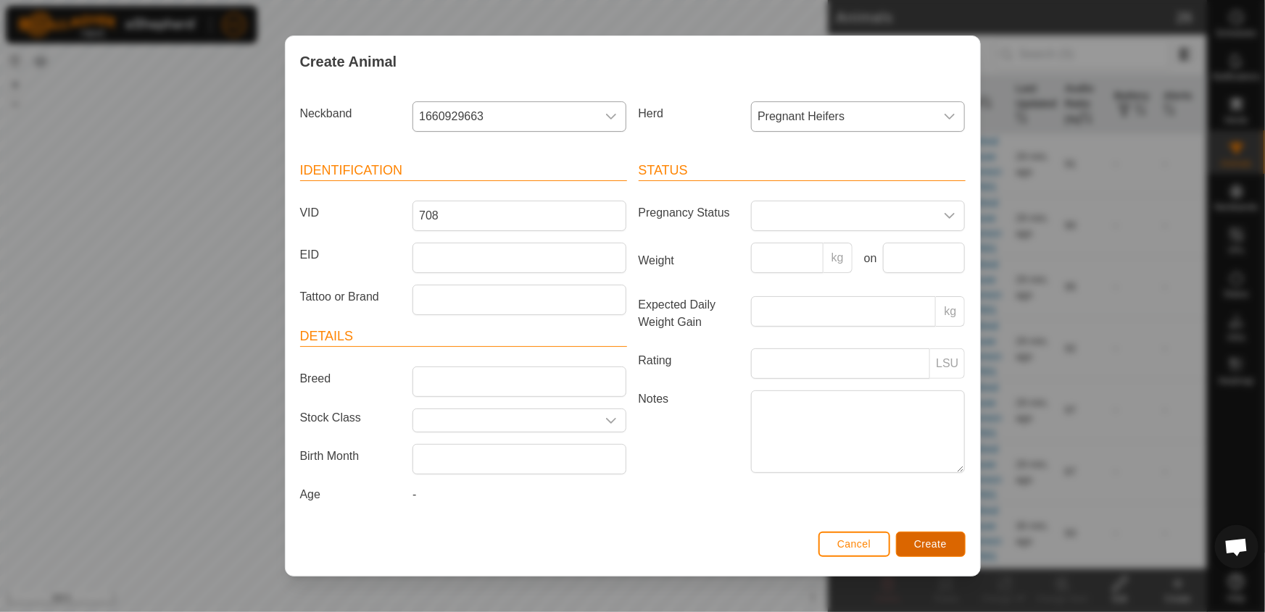
click at [941, 538] on span "Create" at bounding box center [930, 544] width 33 height 12
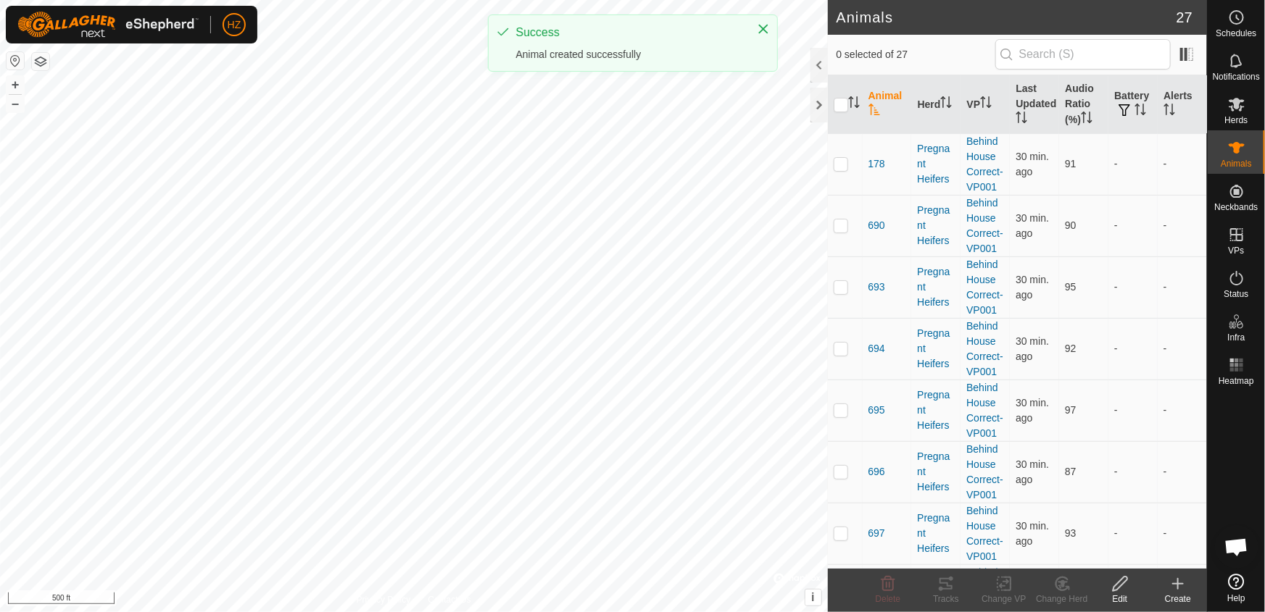
click at [1171, 588] on icon at bounding box center [1177, 583] width 17 height 17
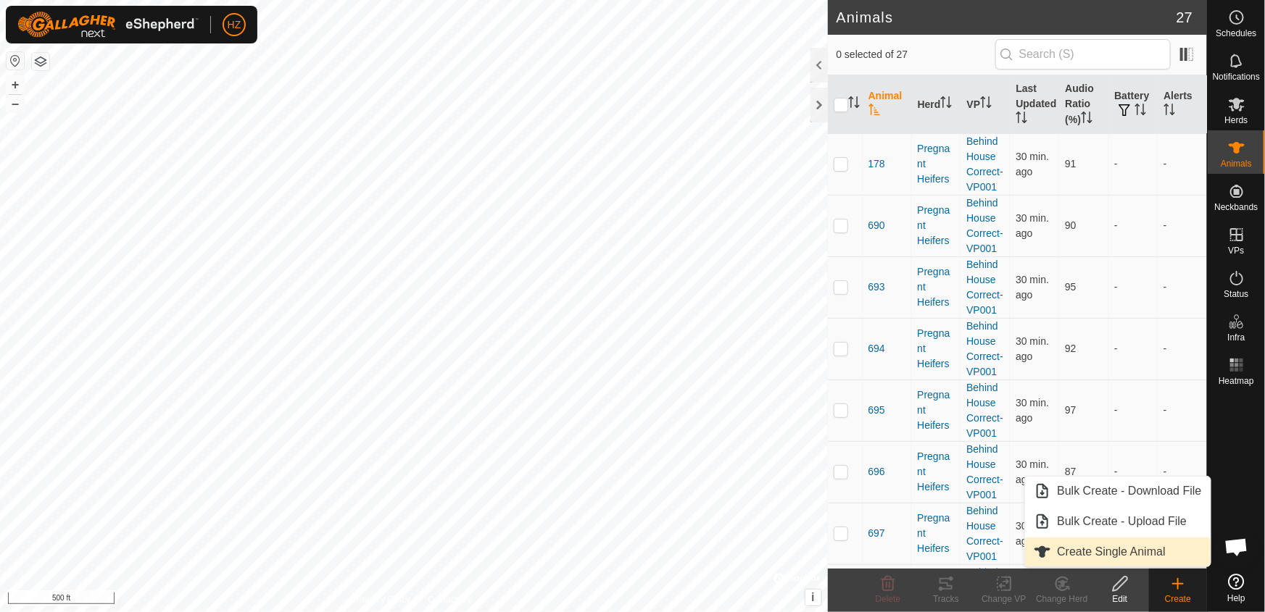
click at [1126, 547] on link "Create Single Animal" at bounding box center [1117, 552] width 185 height 29
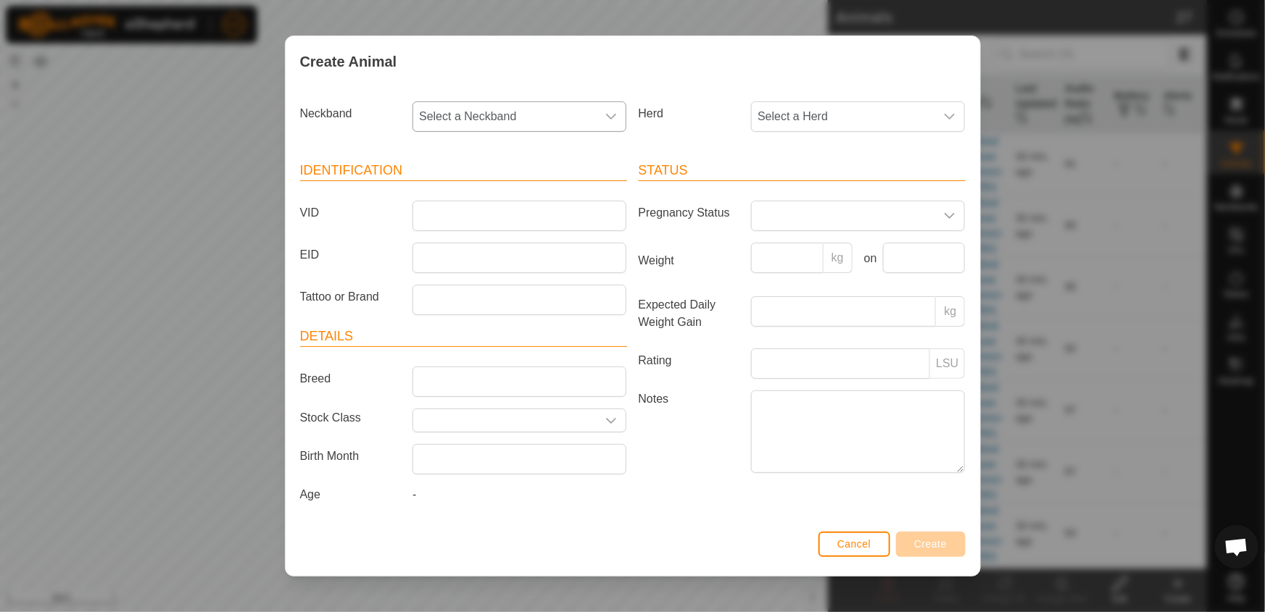
click at [607, 114] on icon "dropdown trigger" at bounding box center [611, 117] width 12 height 12
type input "357"
click at [451, 185] on span "3570373747" at bounding box center [455, 191] width 65 height 17
click at [863, 113] on span "Select a Herd" at bounding box center [843, 116] width 183 height 29
click at [817, 216] on li "Pregnant Heifers" at bounding box center [858, 221] width 212 height 29
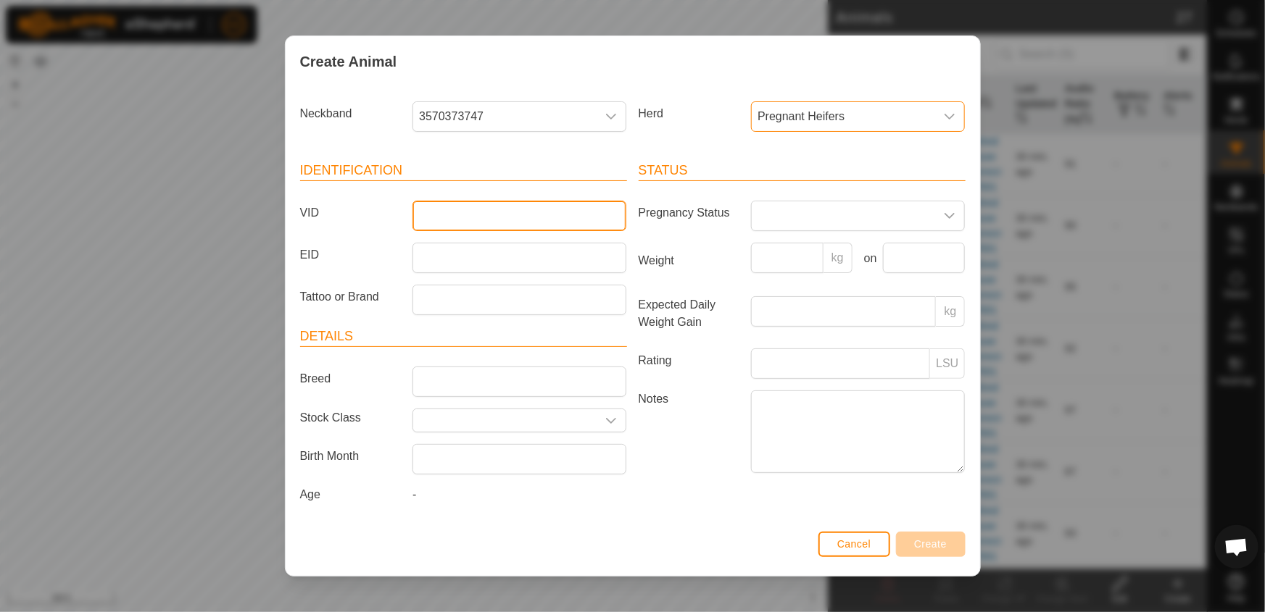
click at [425, 215] on input "VID" at bounding box center [519, 216] width 214 height 30
type input "712"
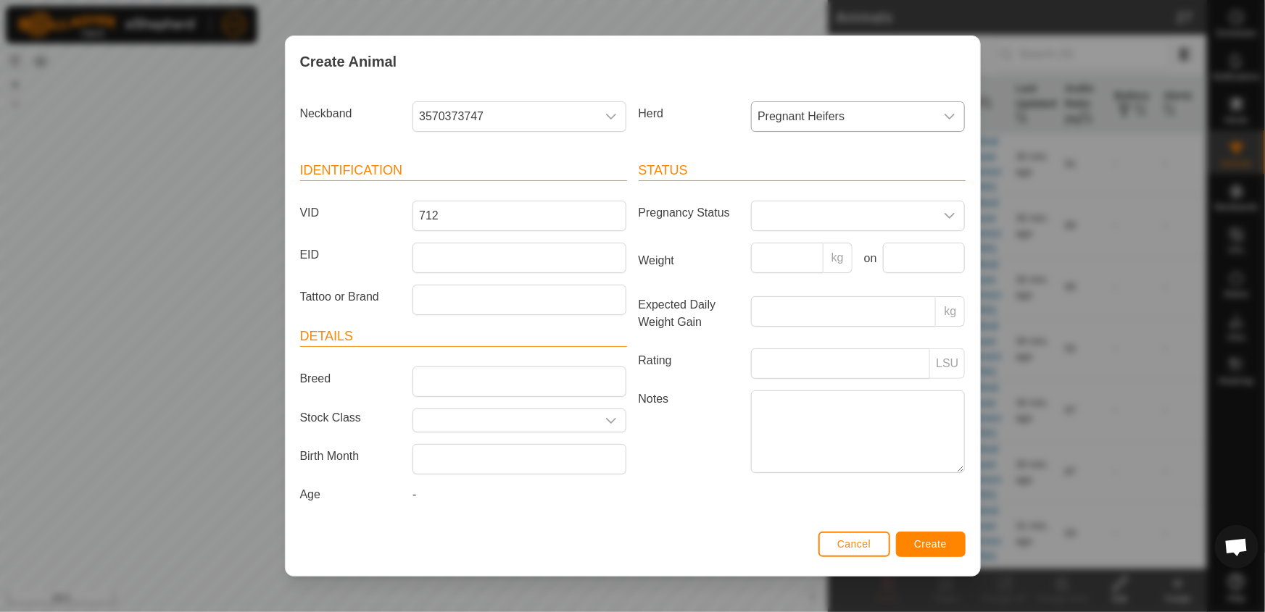
click at [665, 556] on div "Cancel Create" at bounding box center [633, 551] width 694 height 49
click at [931, 544] on span "Create" at bounding box center [930, 544] width 33 height 12
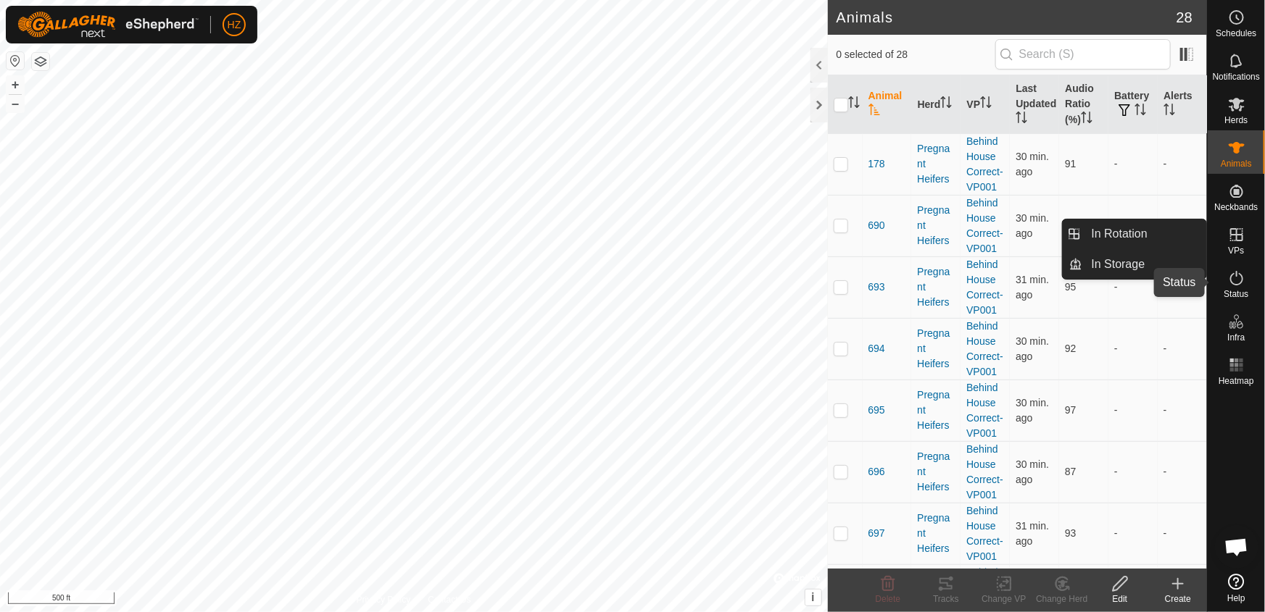
click at [1234, 281] on icon at bounding box center [1236, 278] width 17 height 17
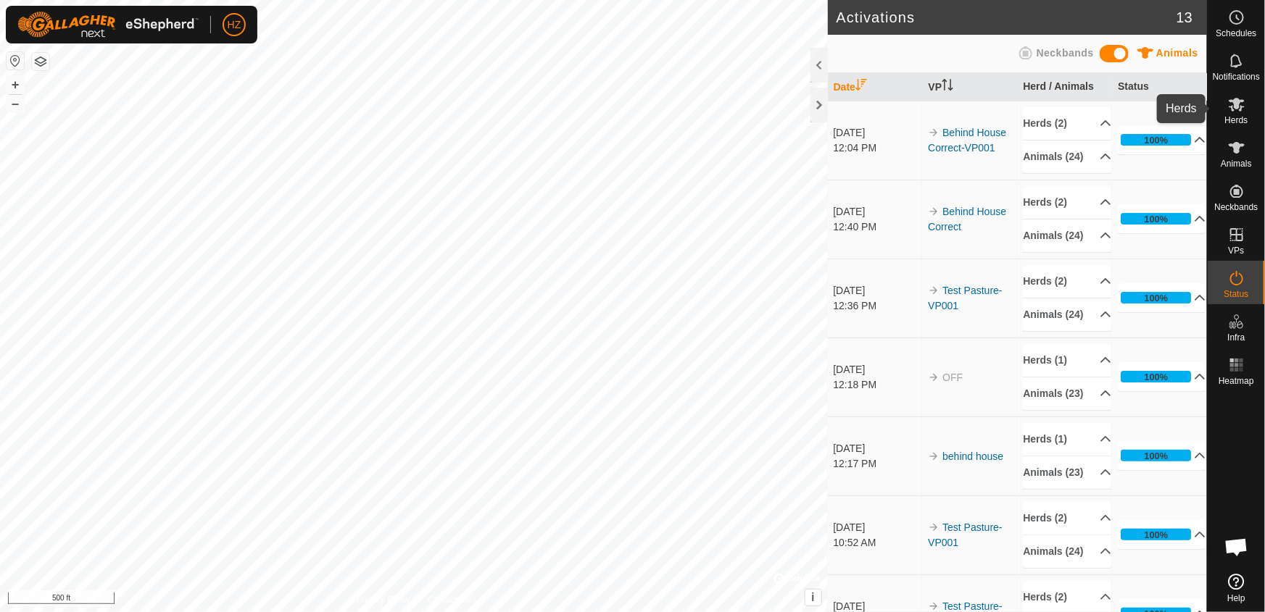
click at [1233, 103] on icon at bounding box center [1236, 105] width 16 height 14
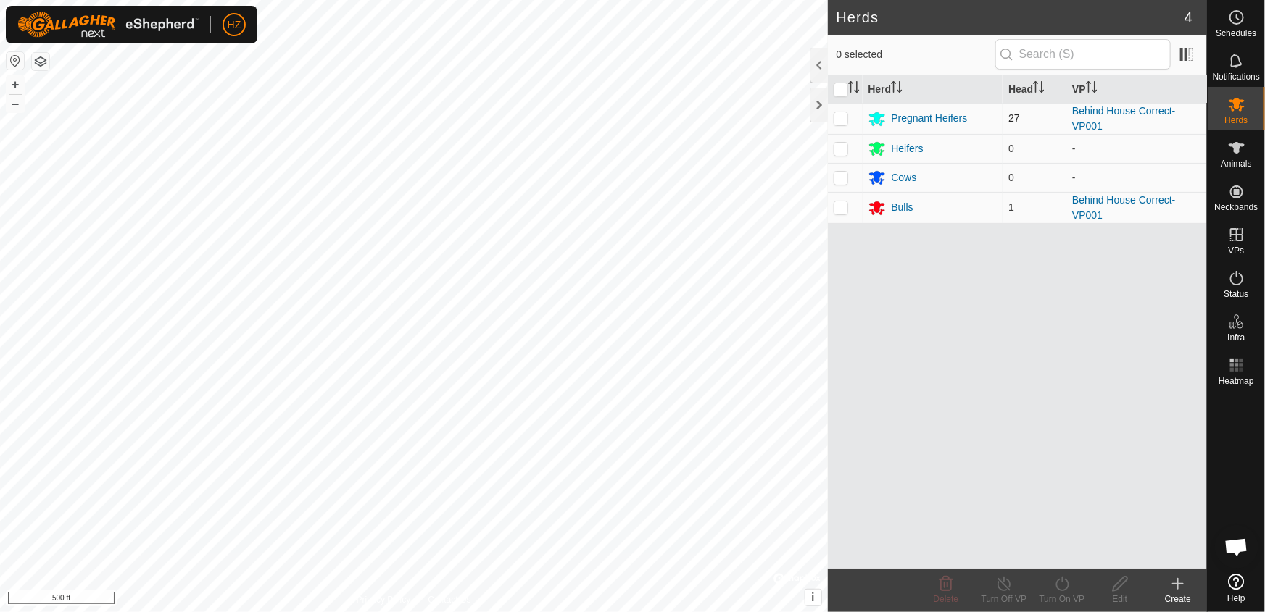
click at [841, 120] on p-checkbox at bounding box center [840, 118] width 14 height 12
checkbox input "false"
click at [1233, 142] on icon at bounding box center [1236, 147] width 17 height 17
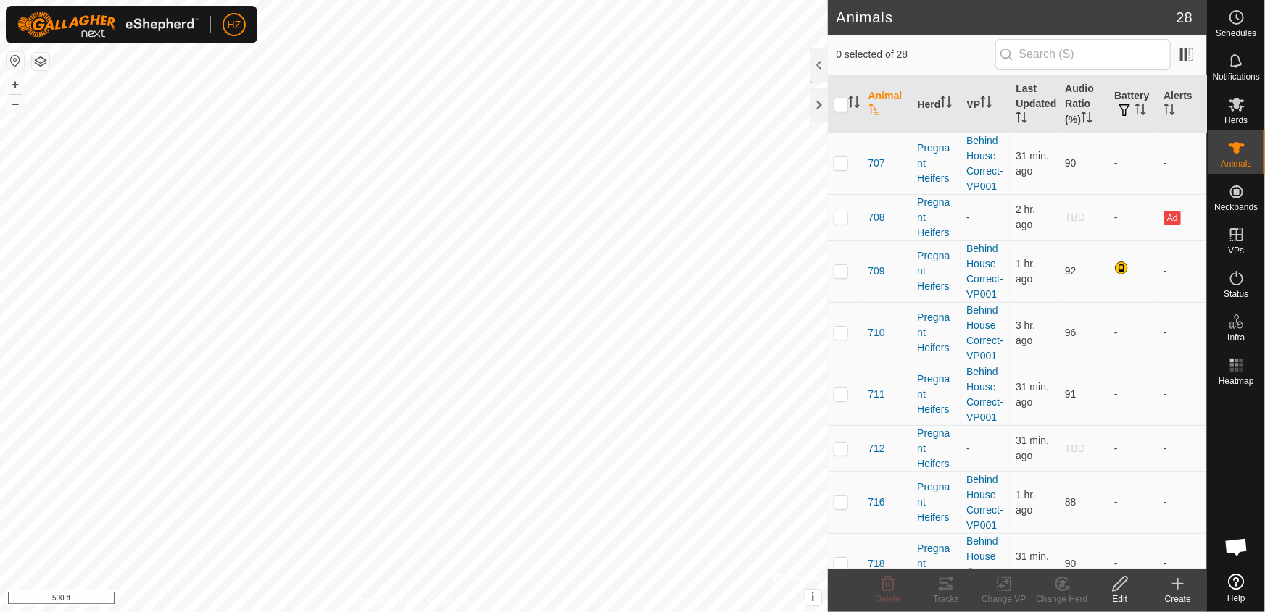
scroll to position [725, 0]
click at [839, 219] on p-checkbox at bounding box center [840, 218] width 14 height 12
checkbox input "true"
click at [1006, 588] on icon at bounding box center [1004, 583] width 18 height 17
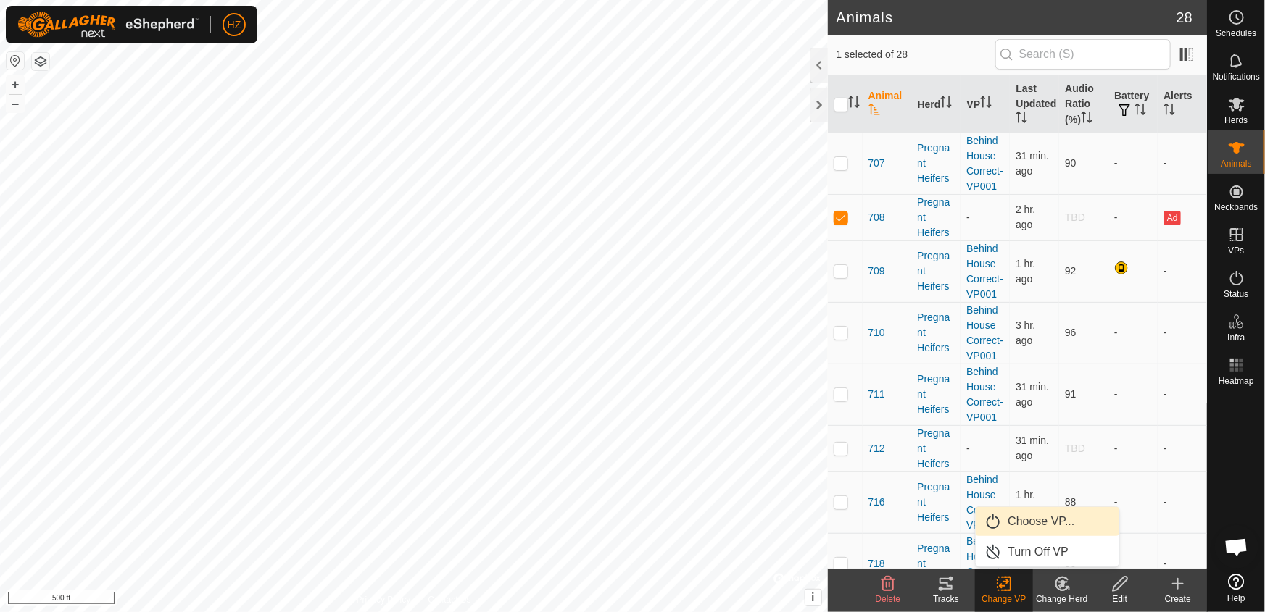
click at [1042, 512] on link "Choose VP..." at bounding box center [1046, 521] width 143 height 29
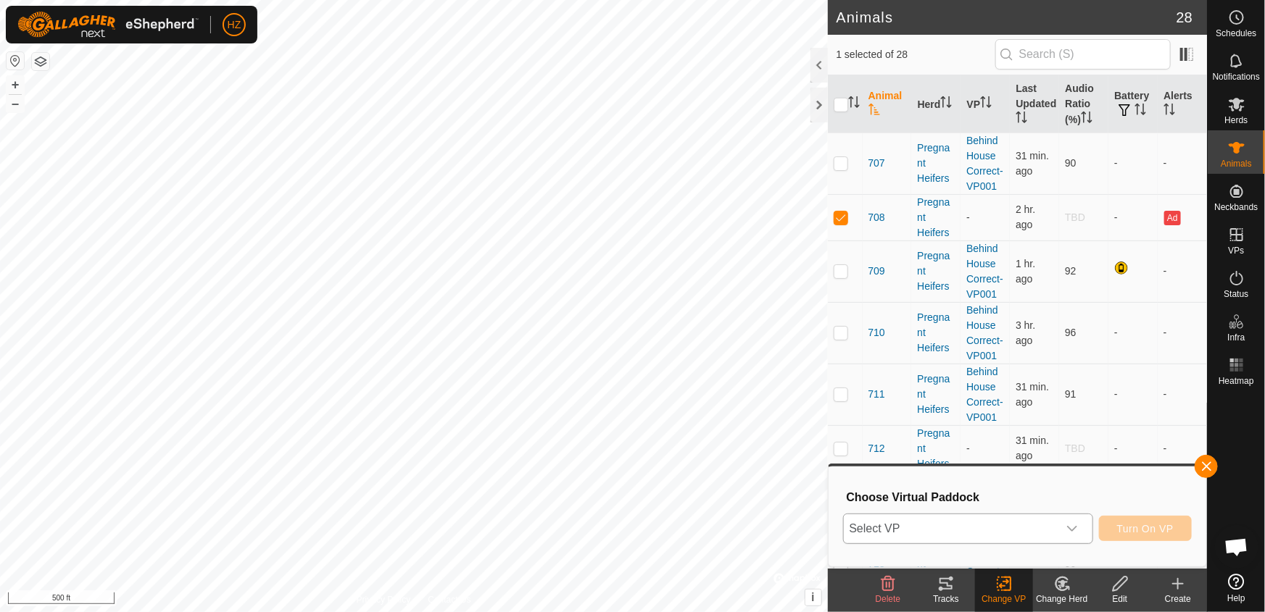
click at [1075, 522] on div "dropdown trigger" at bounding box center [1071, 529] width 29 height 29
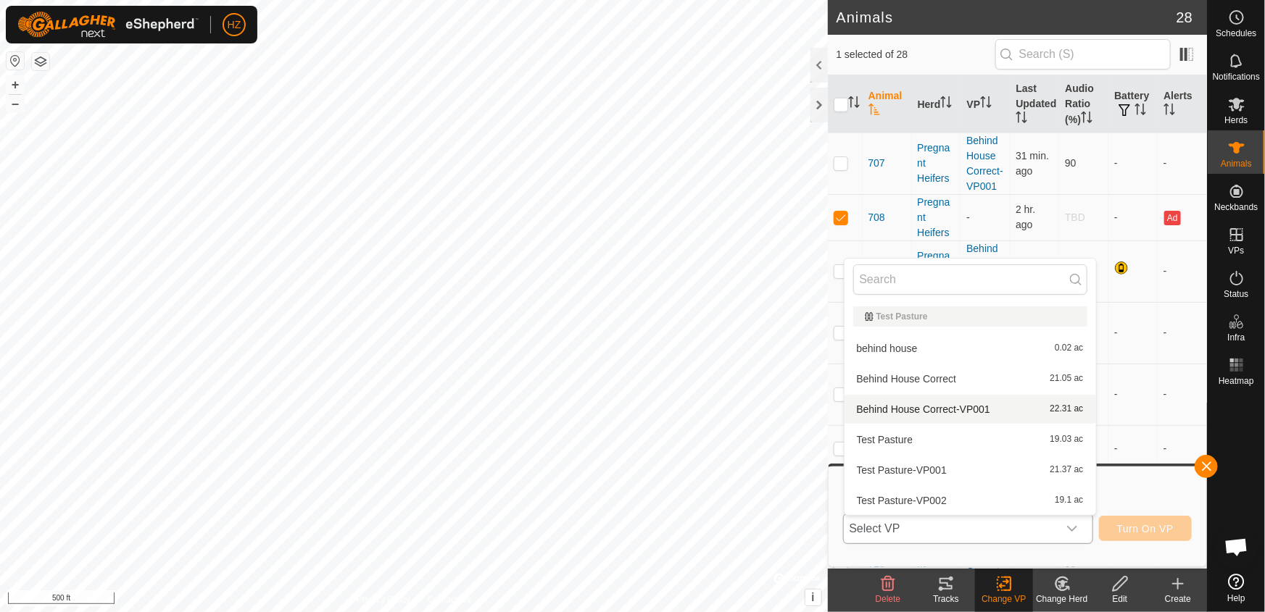
click at [977, 405] on li "Behind House Correct-VP001 22.31 ac" at bounding box center [969, 409] width 251 height 29
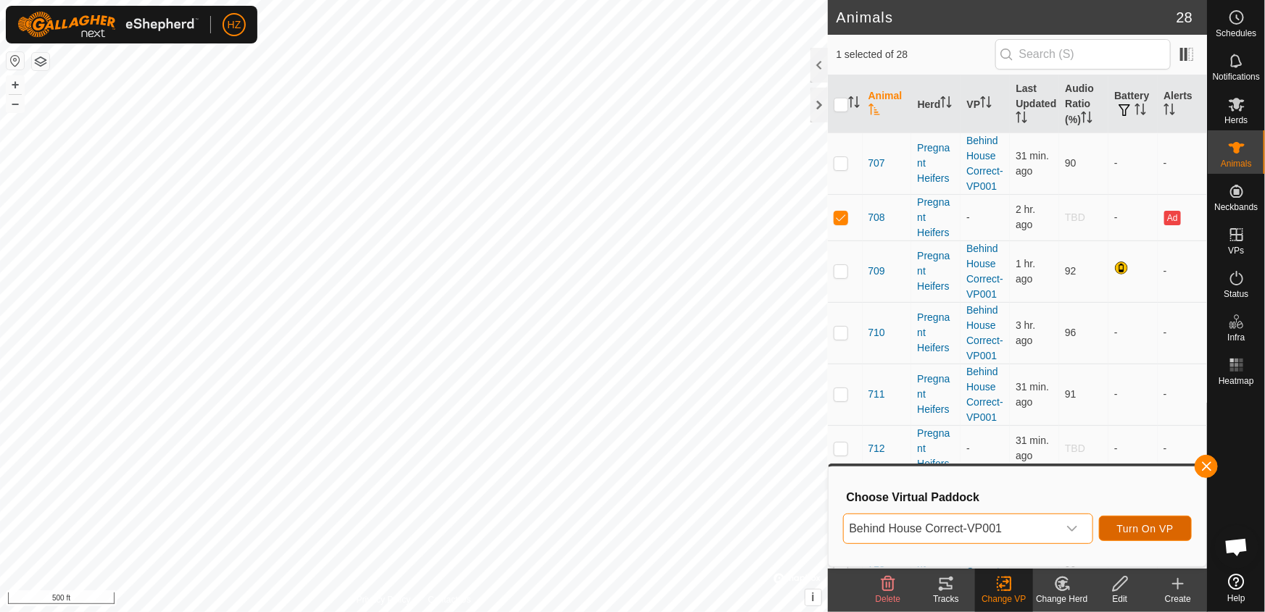
click at [1152, 529] on span "Turn On VP" at bounding box center [1145, 529] width 57 height 12
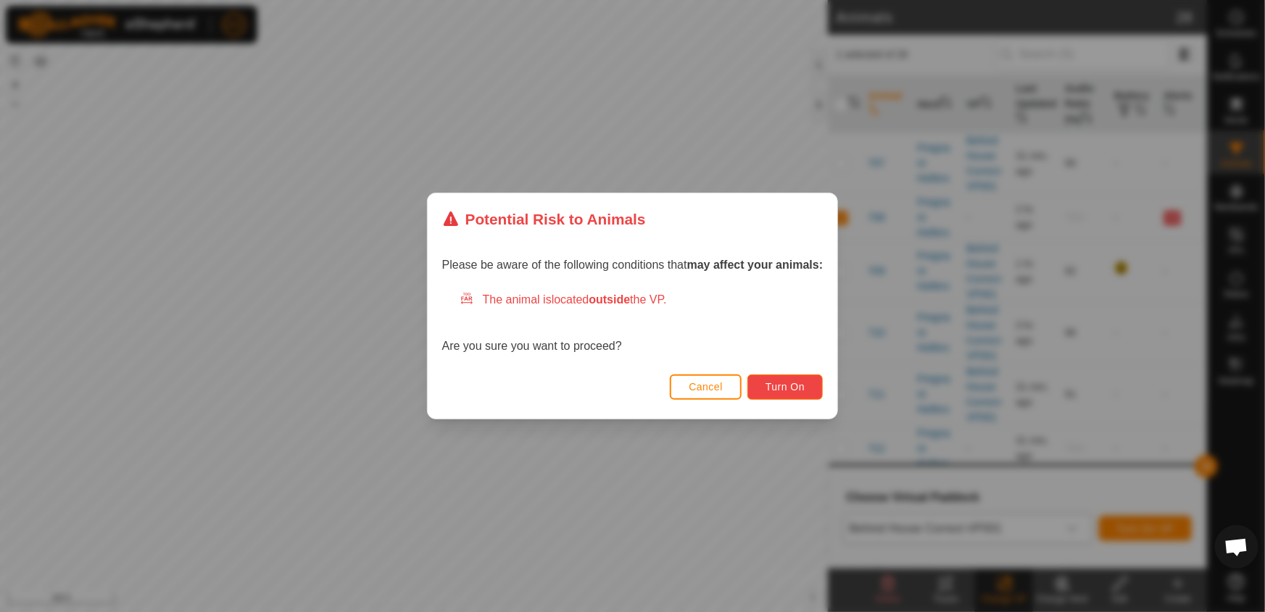
click at [783, 384] on span "Turn On" at bounding box center [784, 387] width 39 height 12
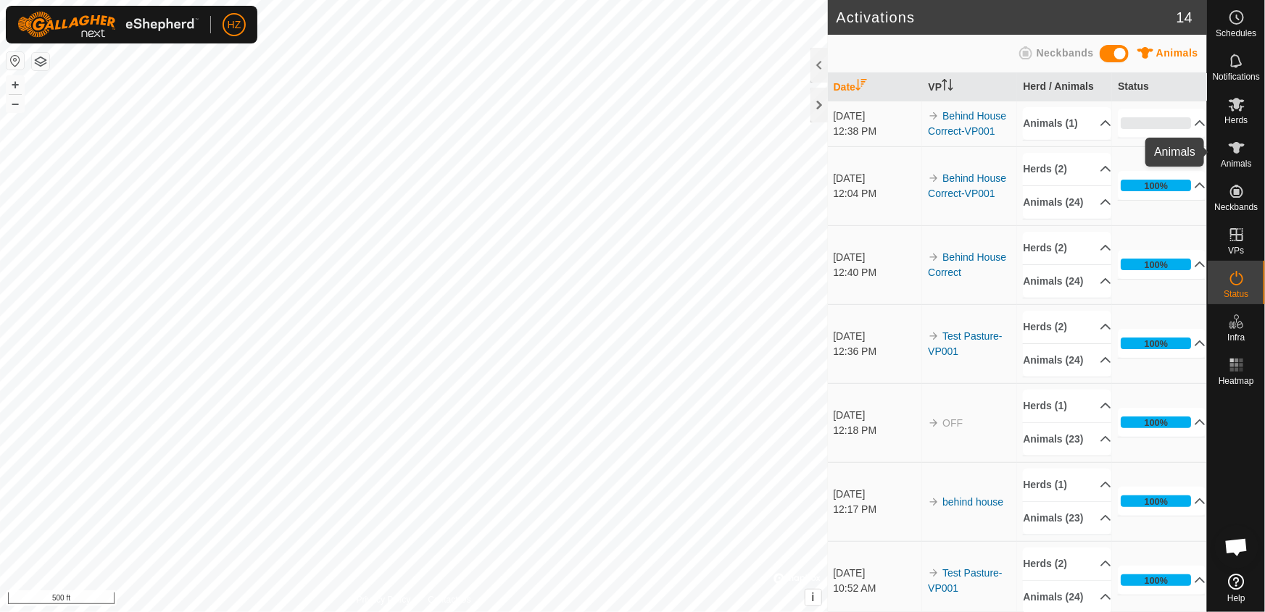
click at [1237, 152] on icon at bounding box center [1236, 148] width 16 height 12
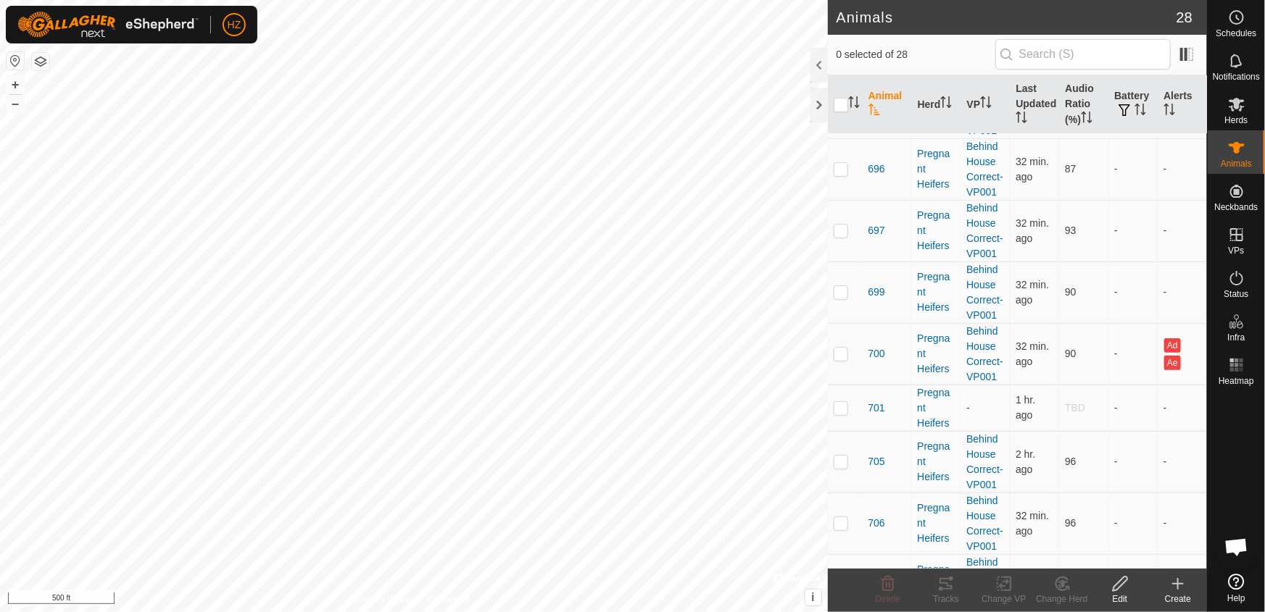
scroll to position [329, 0]
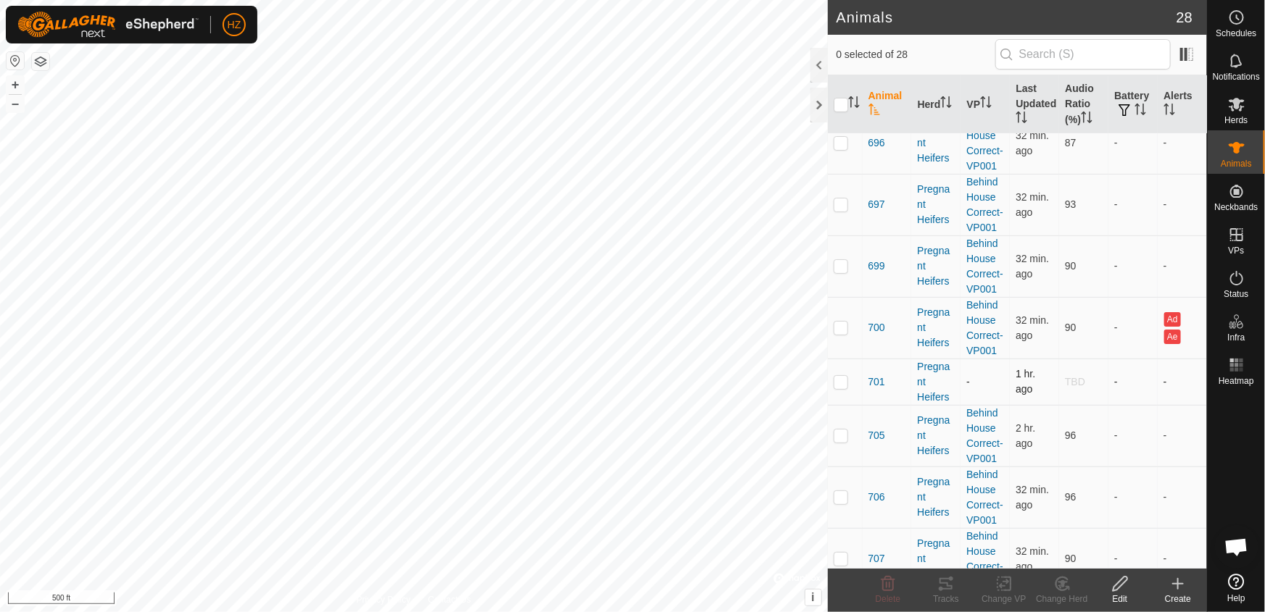
click at [841, 380] on p-checkbox at bounding box center [840, 382] width 14 height 12
checkbox input "true"
click at [1007, 588] on icon at bounding box center [1004, 583] width 18 height 17
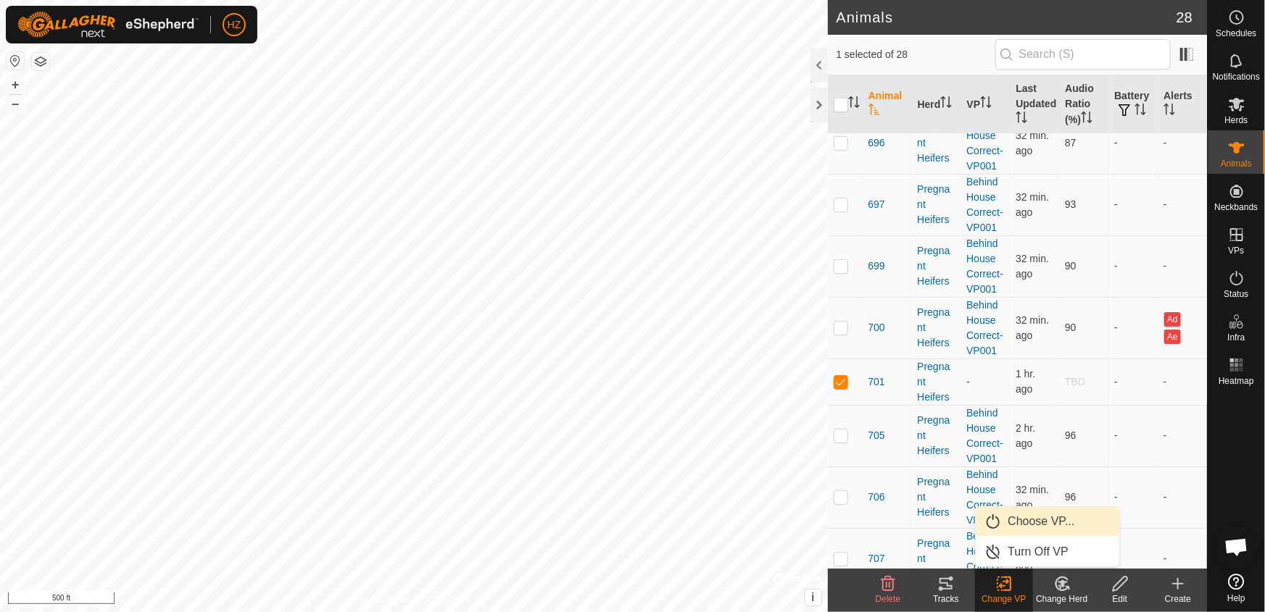
click at [1025, 513] on link "Choose VP..." at bounding box center [1046, 521] width 143 height 29
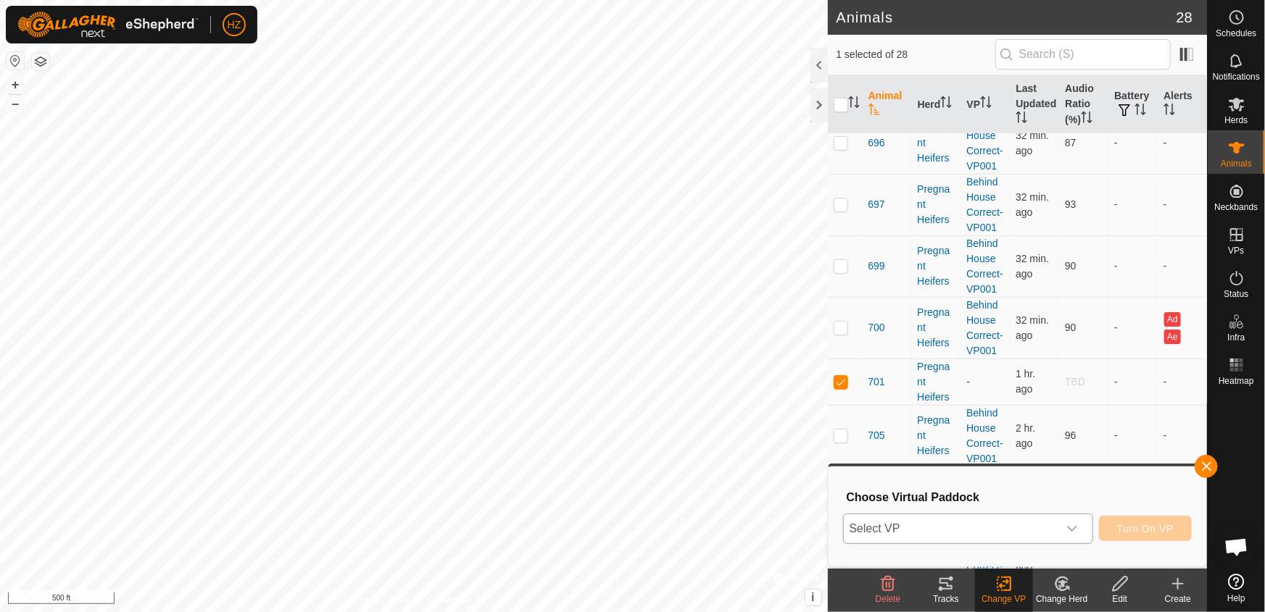
click at [1025, 522] on span "Select VP" at bounding box center [951, 529] width 214 height 29
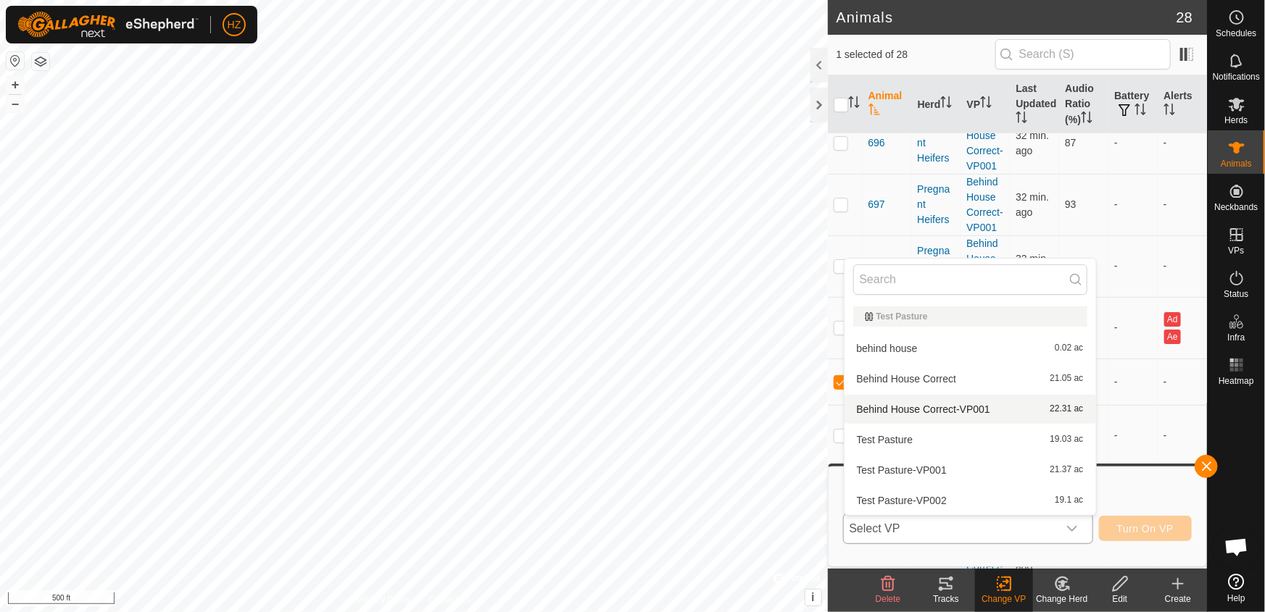
click at [986, 409] on li "Behind House Correct-VP001 22.31 ac" at bounding box center [969, 409] width 251 height 29
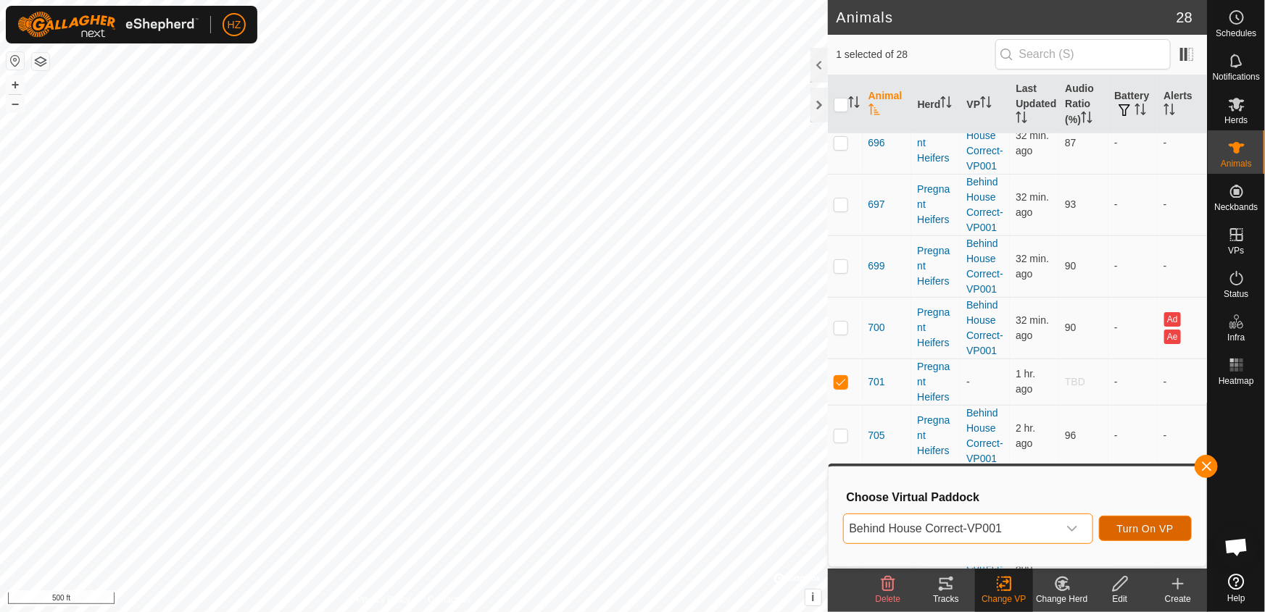
click at [1168, 531] on span "Turn On VP" at bounding box center [1145, 529] width 57 height 12
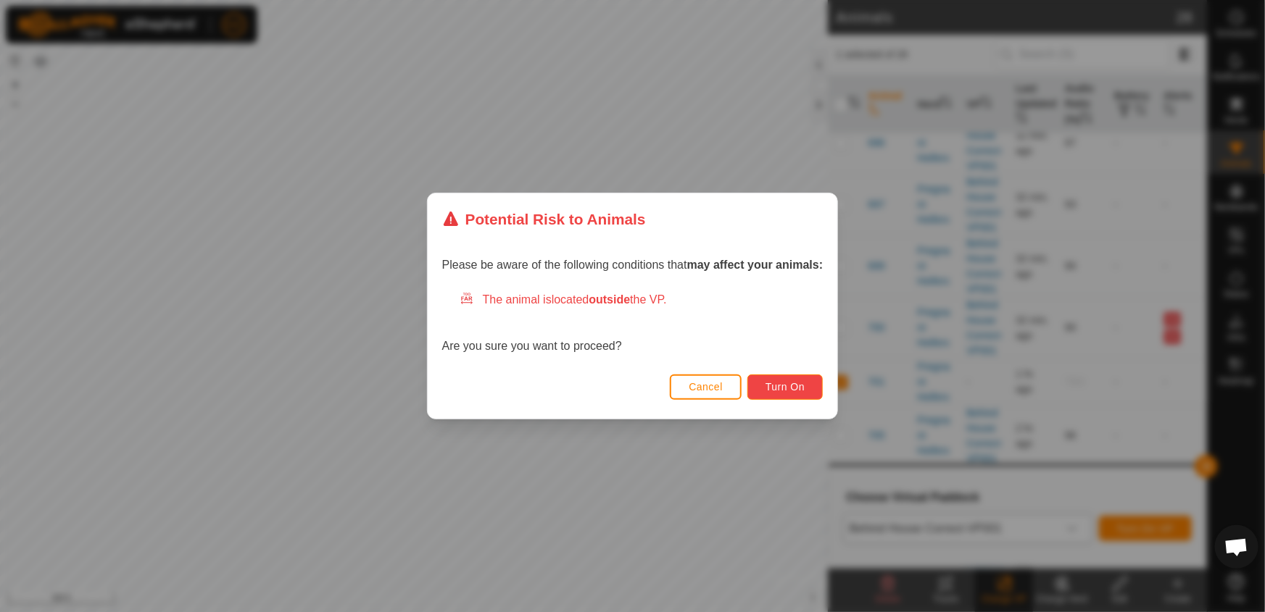
click at [797, 388] on span "Turn On" at bounding box center [784, 387] width 39 height 12
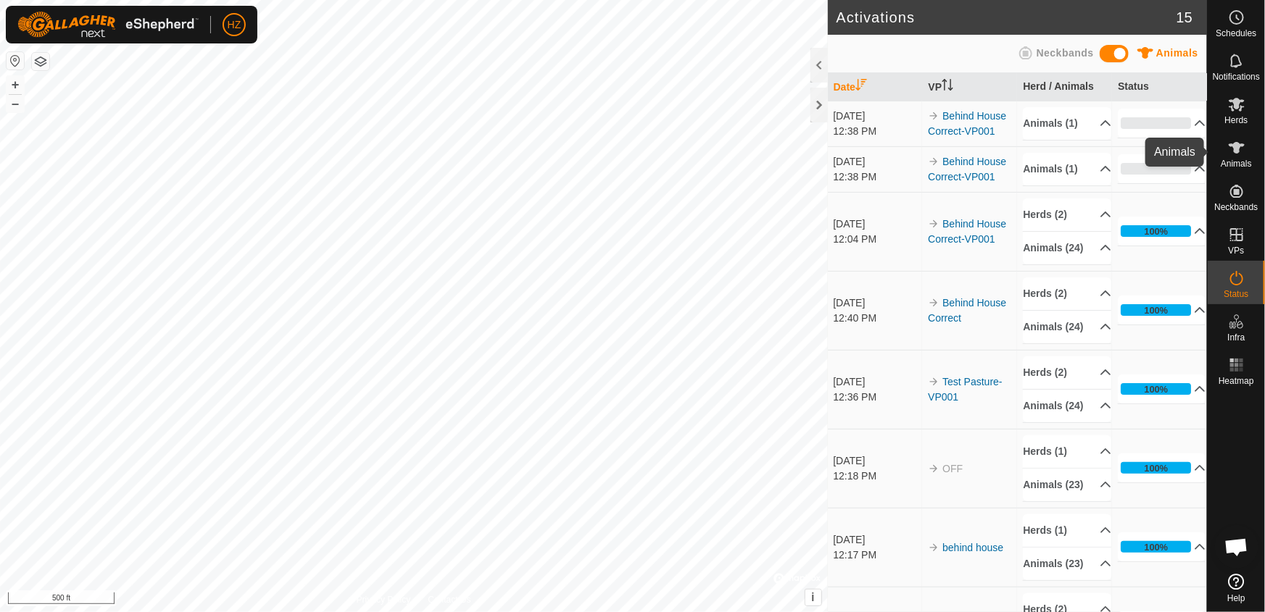
click at [1235, 146] on icon at bounding box center [1236, 148] width 16 height 12
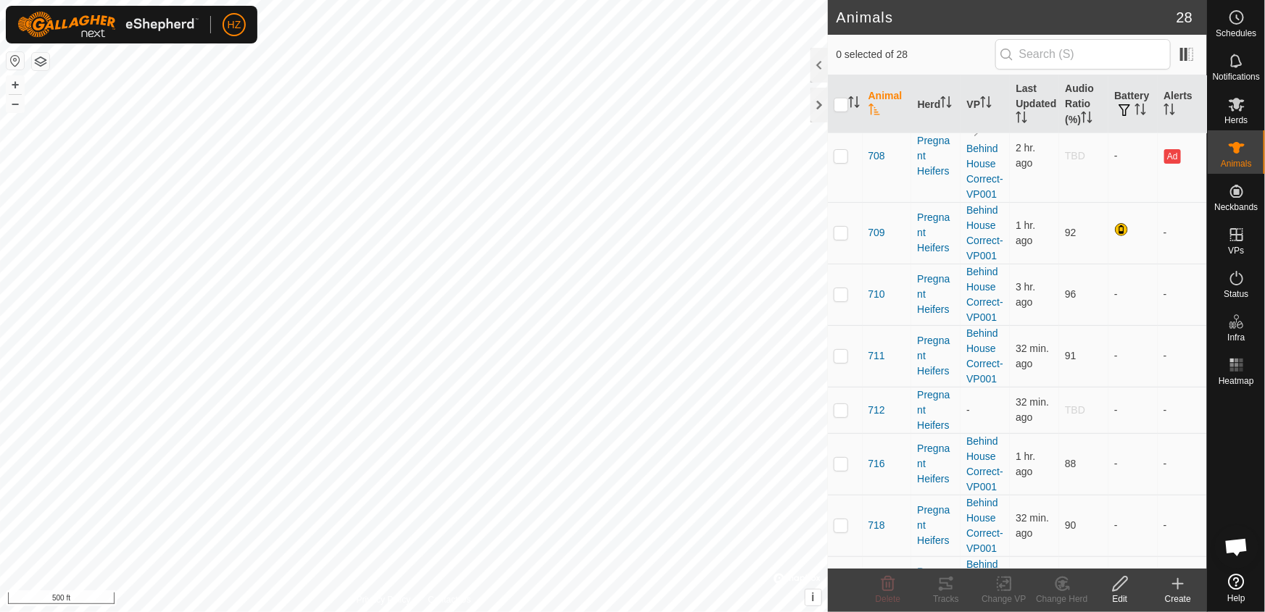
scroll to position [922, 0]
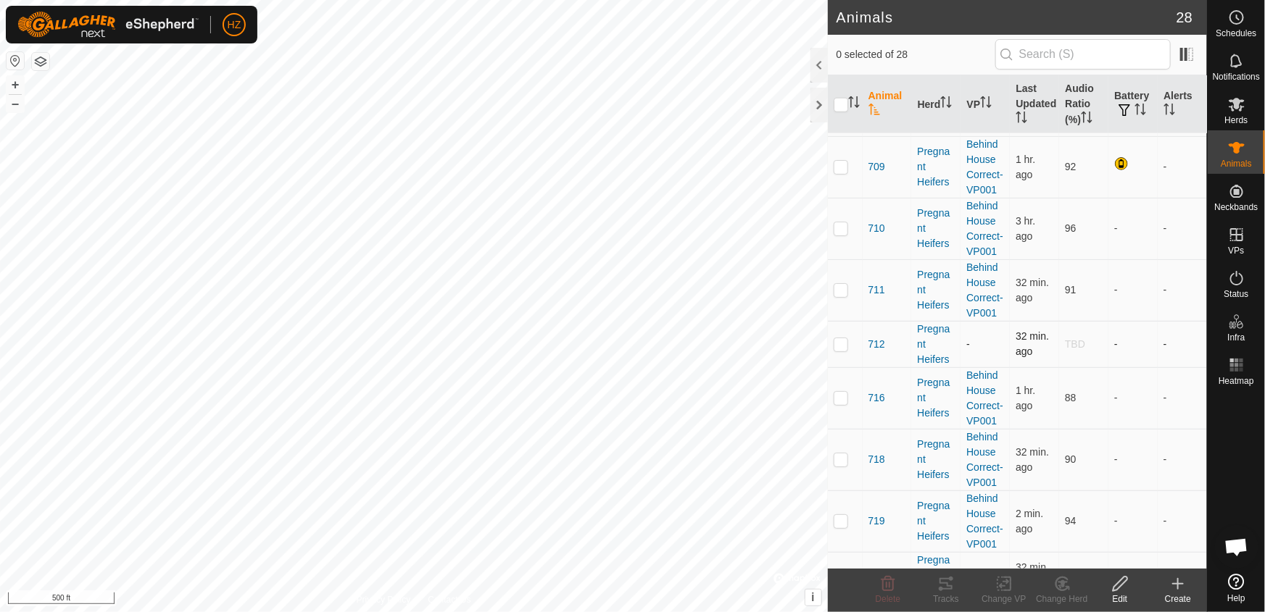
click at [844, 338] on p-checkbox at bounding box center [840, 344] width 14 height 12
checkbox input "true"
click at [1005, 588] on icon at bounding box center [1004, 583] width 18 height 17
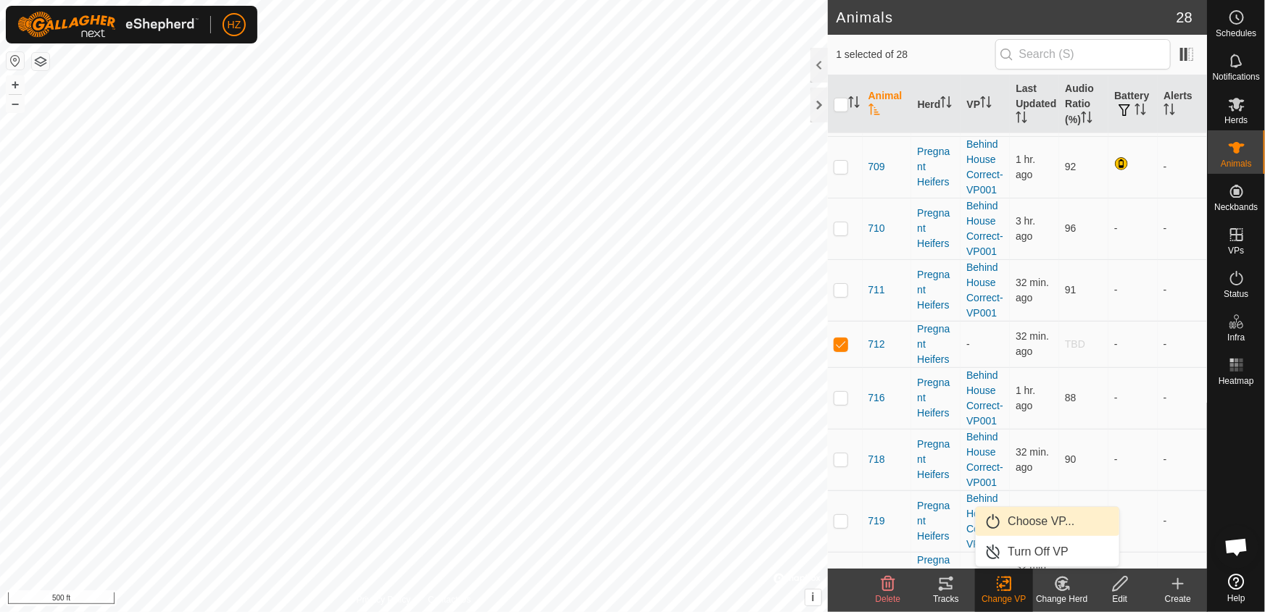
click at [1035, 515] on link "Choose VP..." at bounding box center [1046, 521] width 143 height 29
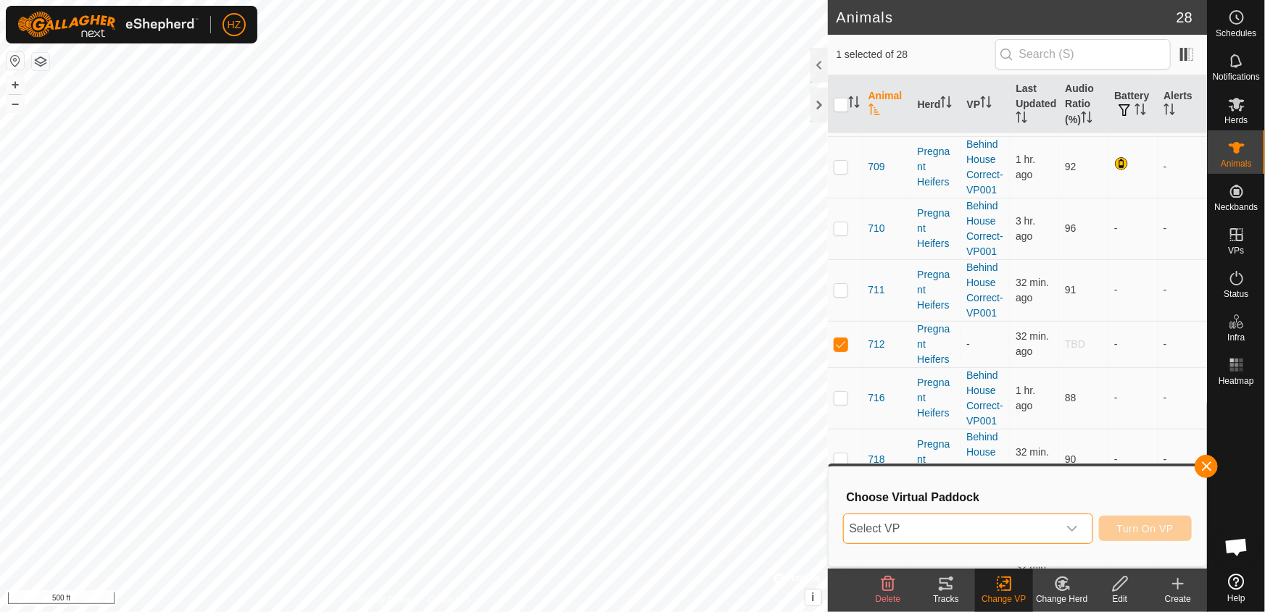
click at [1036, 522] on span "Select VP" at bounding box center [951, 529] width 214 height 29
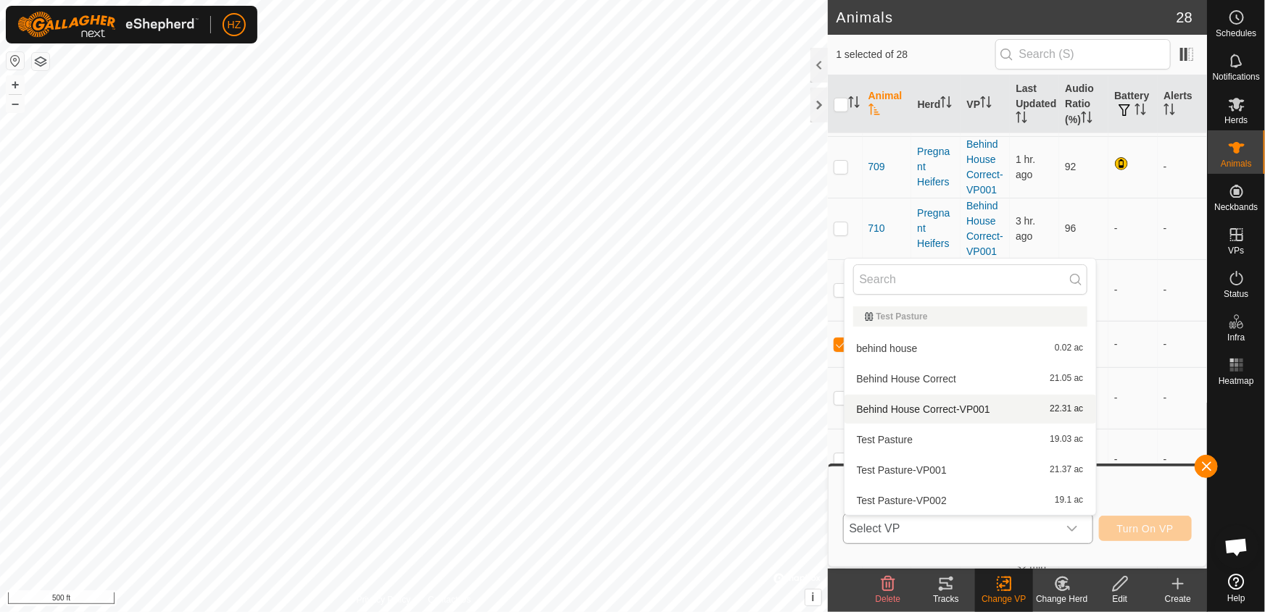
click at [982, 412] on li "Behind House Correct-VP001 22.31 ac" at bounding box center [969, 409] width 251 height 29
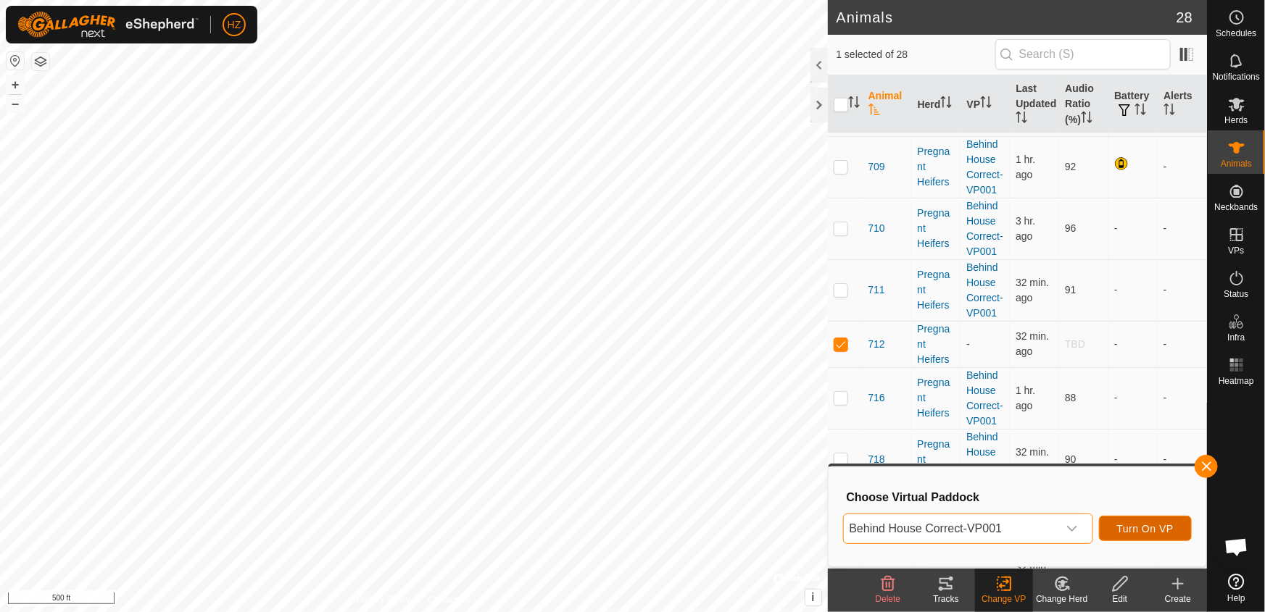
click at [1152, 531] on span "Turn On VP" at bounding box center [1145, 529] width 57 height 12
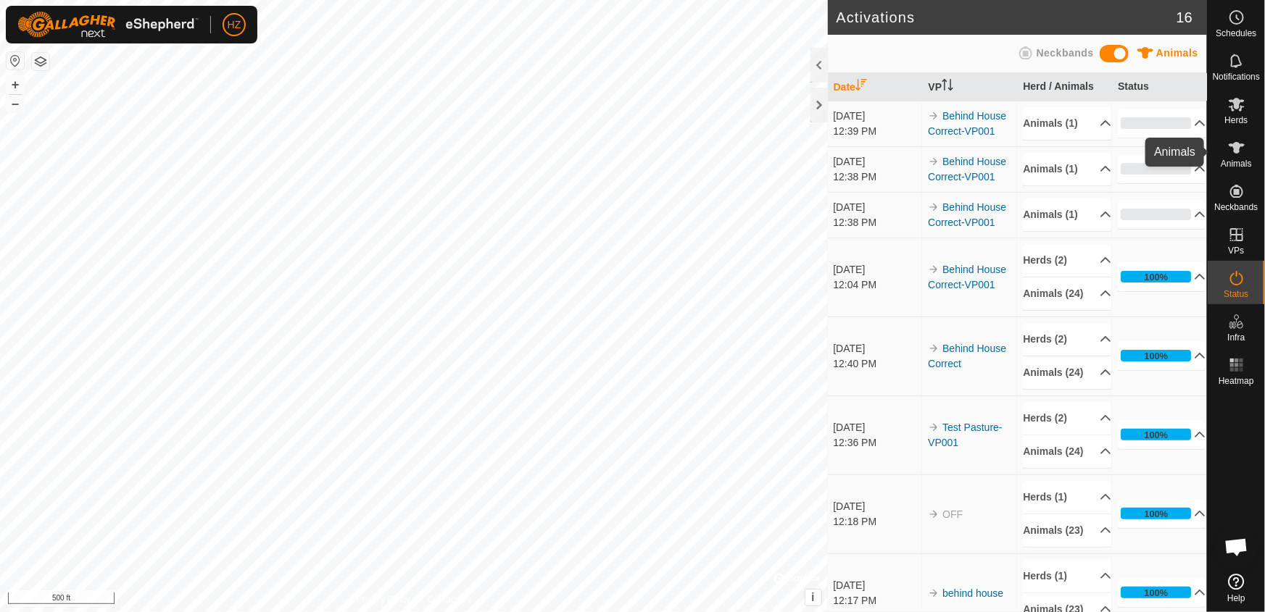
click at [1236, 150] on icon at bounding box center [1236, 148] width 16 height 12
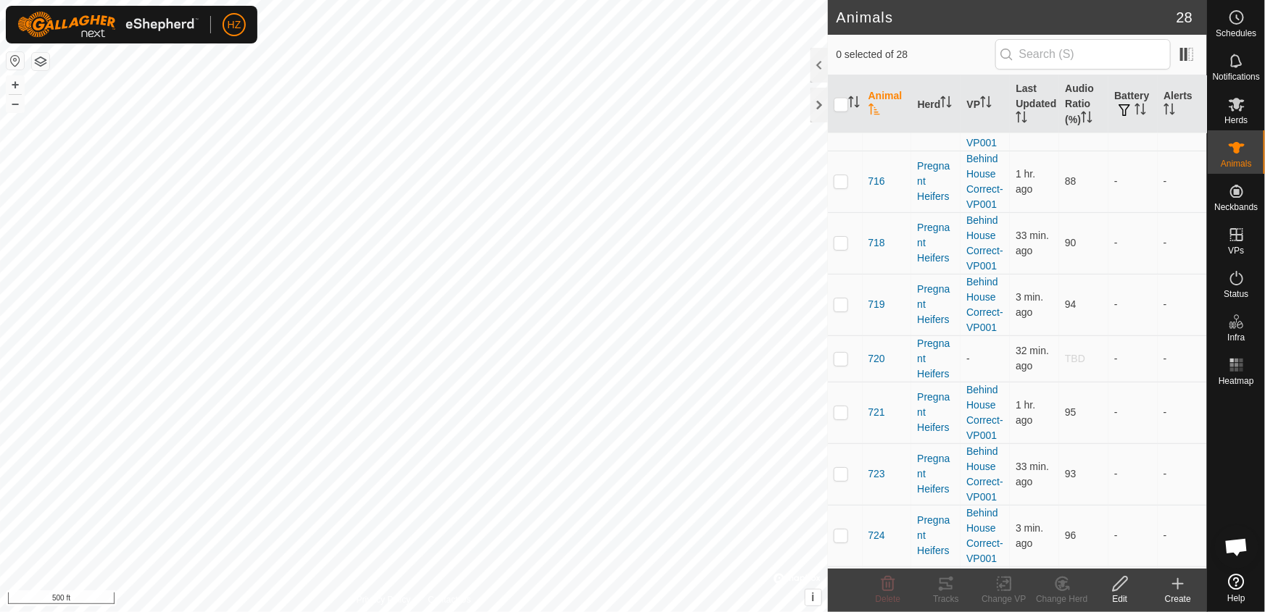
scroll to position [1186, 0]
click at [841, 352] on p-checkbox at bounding box center [840, 358] width 14 height 12
checkbox input "true"
click at [1007, 583] on icon at bounding box center [1004, 584] width 10 height 9
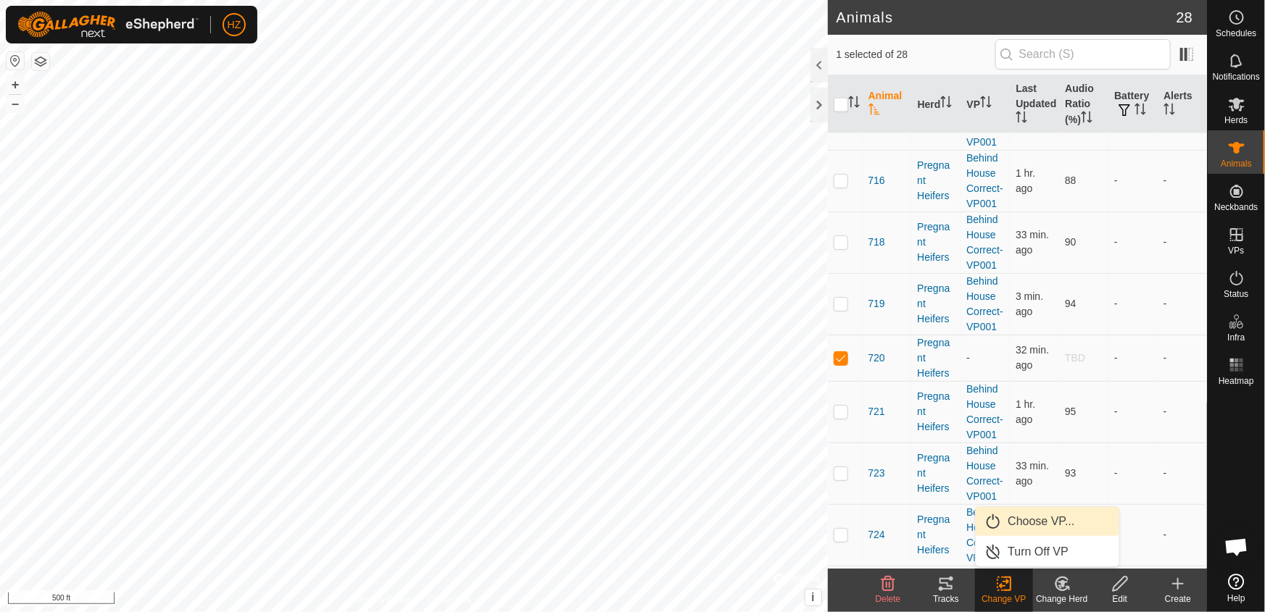
click at [1033, 519] on link "Choose VP..." at bounding box center [1046, 521] width 143 height 29
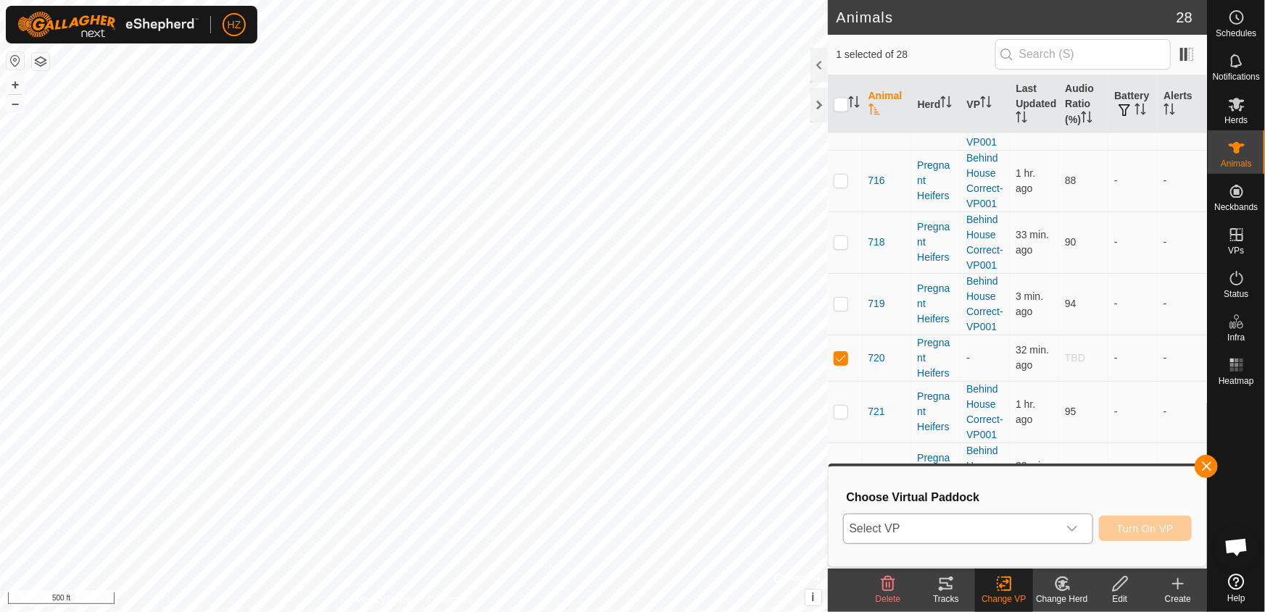
click at [1023, 526] on span "Select VP" at bounding box center [951, 529] width 214 height 29
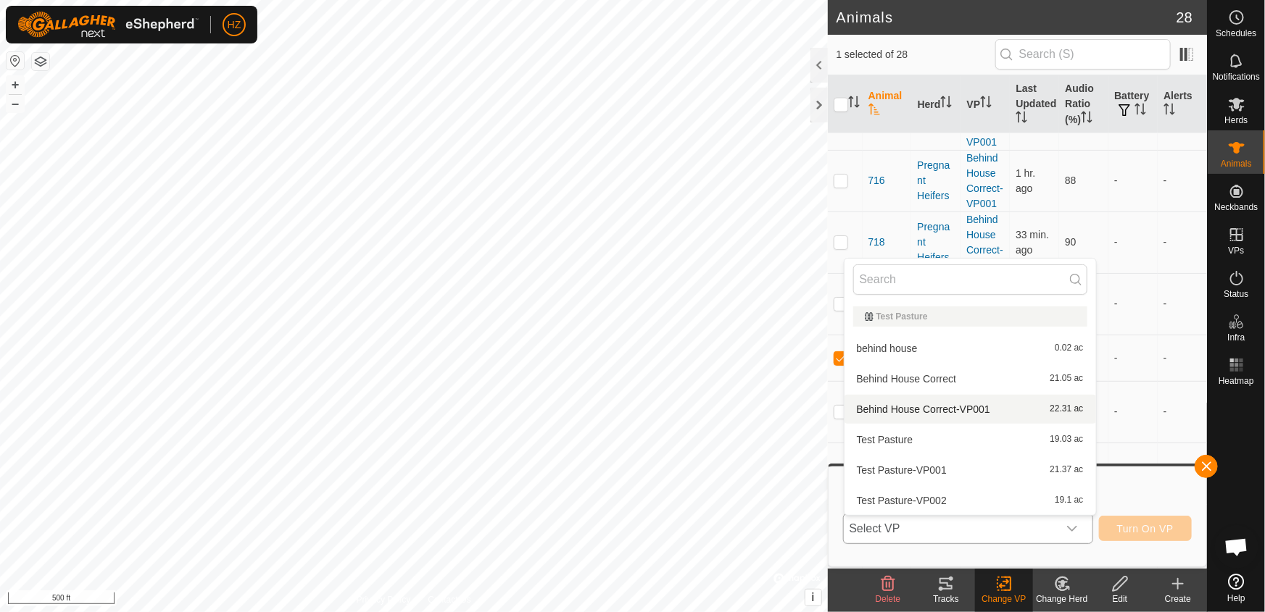
click at [973, 404] on li "Behind House Correct-VP001 22.31 ac" at bounding box center [969, 409] width 251 height 29
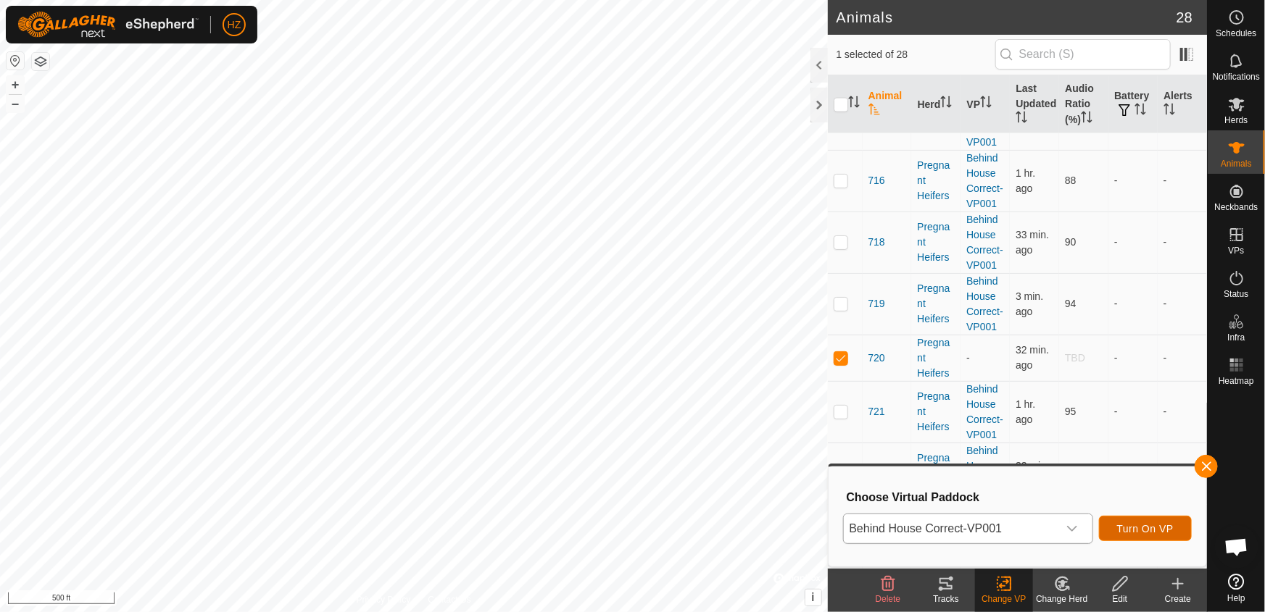
click at [1137, 523] on span "Turn On VP" at bounding box center [1145, 529] width 57 height 12
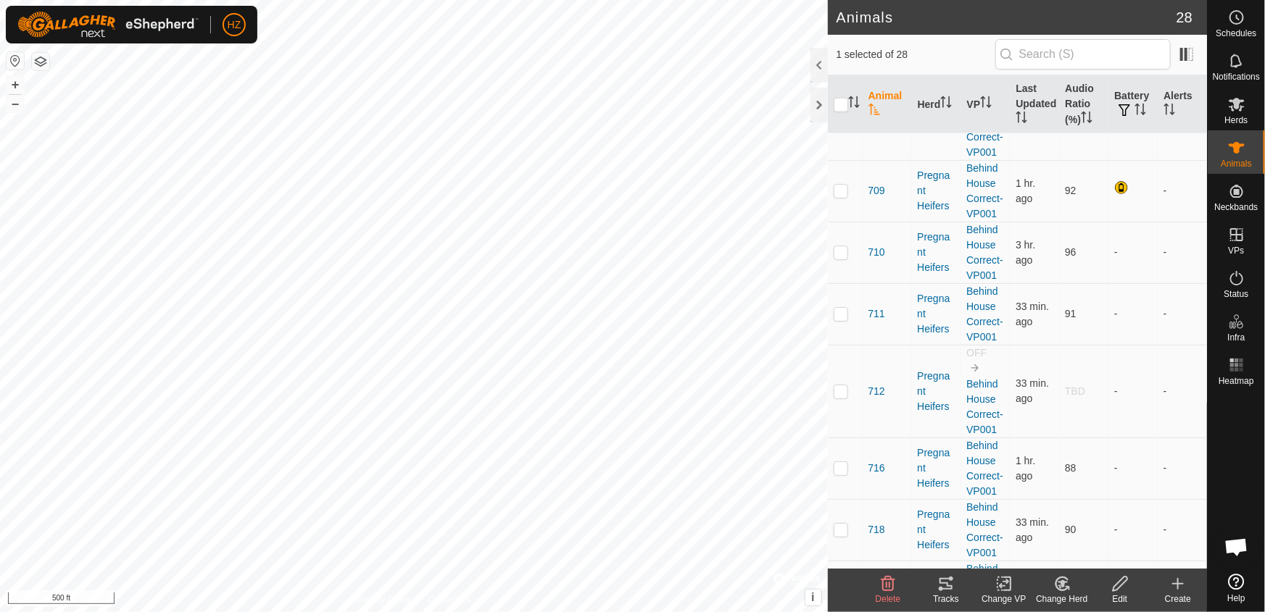
scroll to position [922, 0]
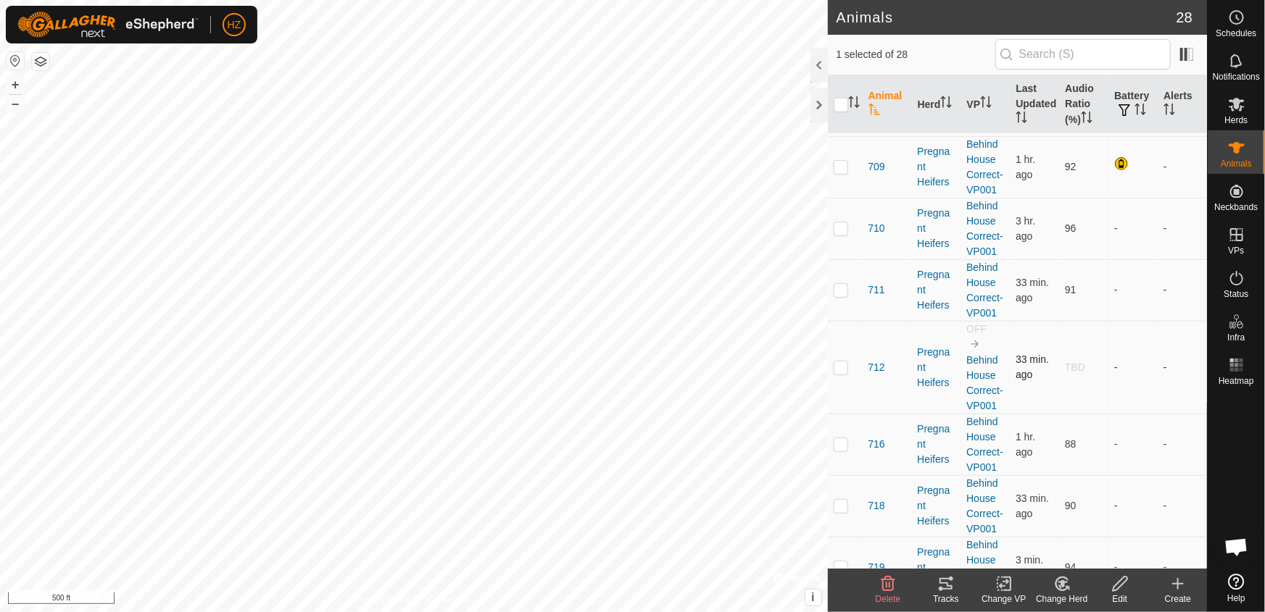
click at [847, 362] on p-checkbox at bounding box center [840, 368] width 14 height 12
checkbox input "true"
click at [878, 360] on span "712" at bounding box center [876, 367] width 17 height 15
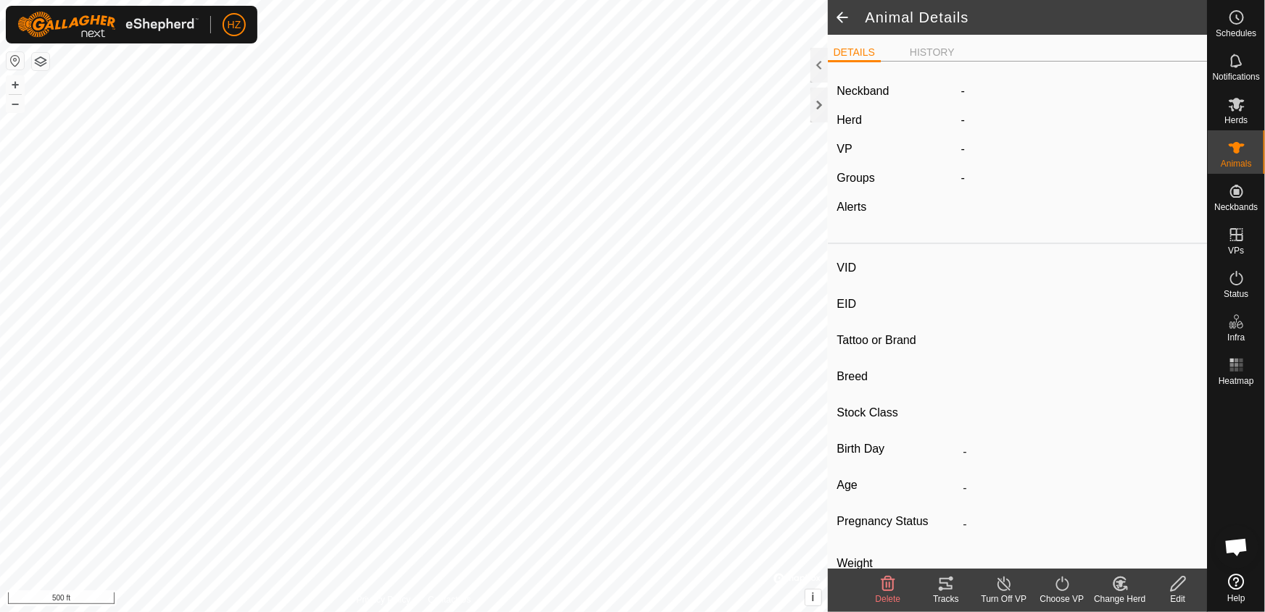
type input "712"
type input "-"
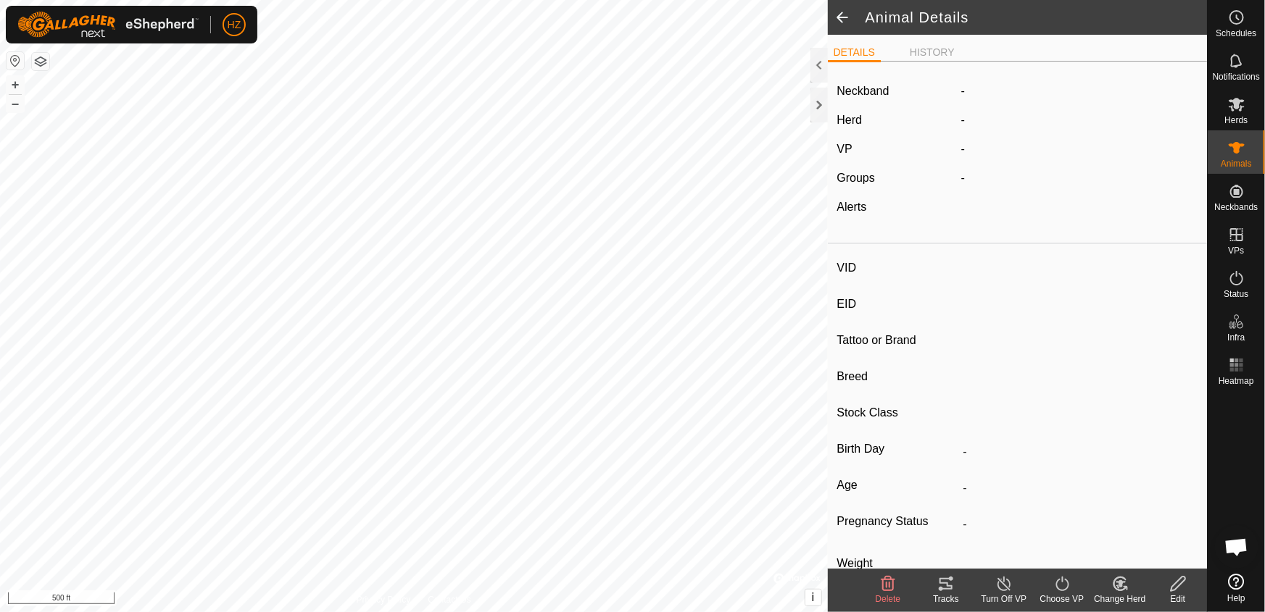
type input "0 kg"
type input "-"
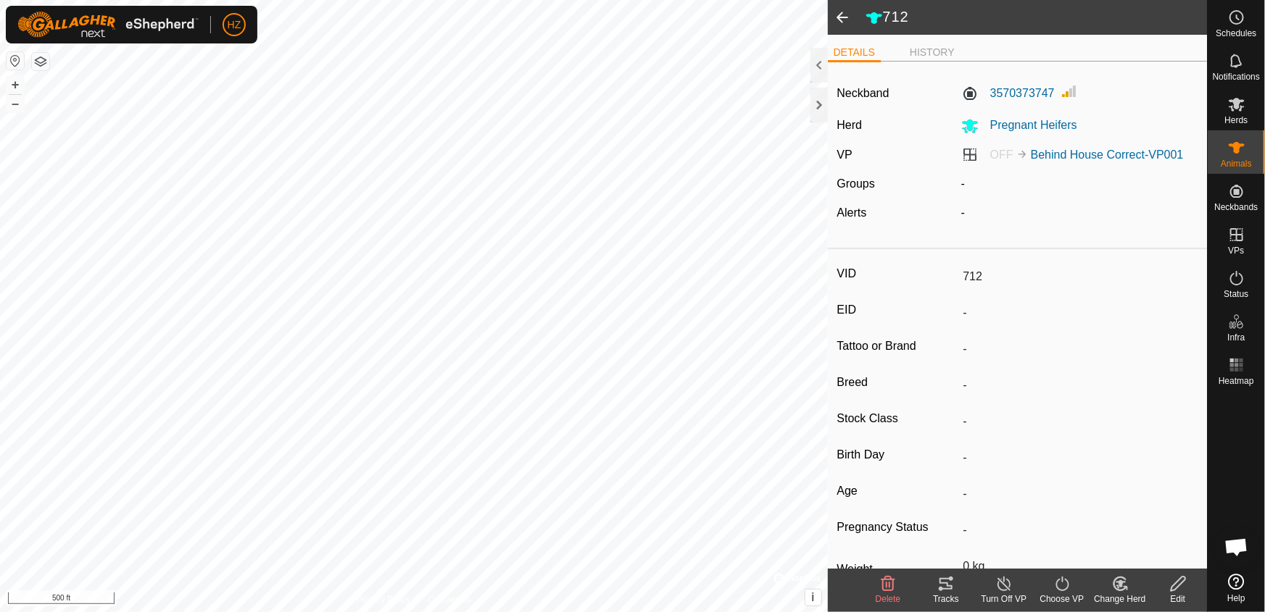
click at [838, 14] on span at bounding box center [842, 17] width 29 height 35
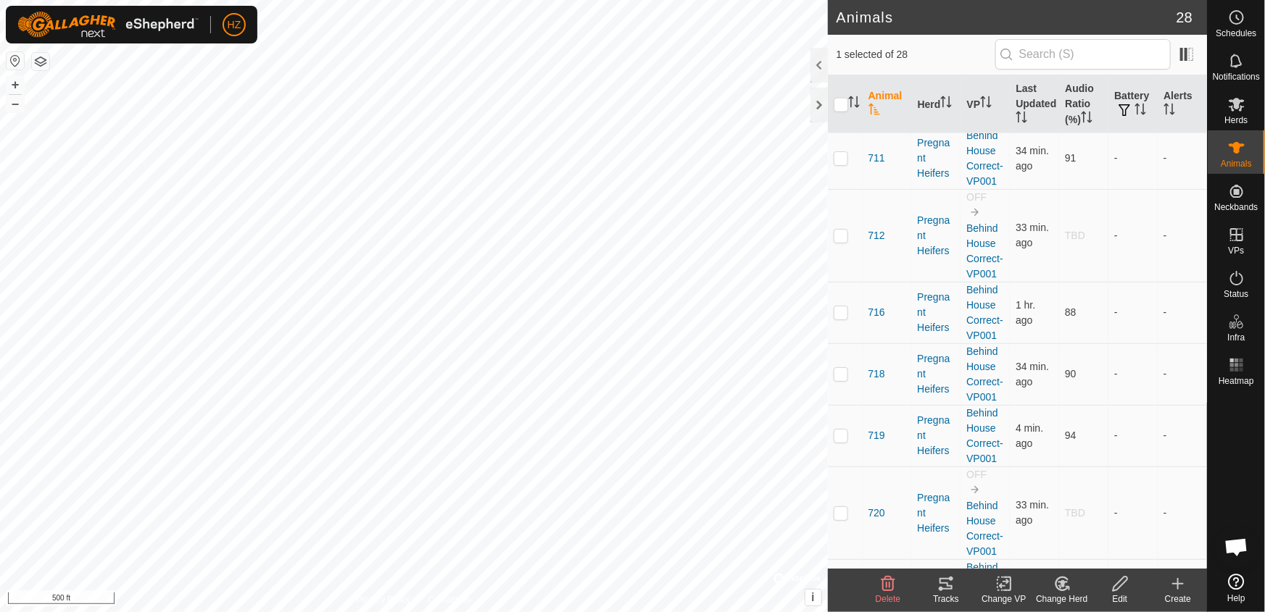
scroll to position [1120, 0]
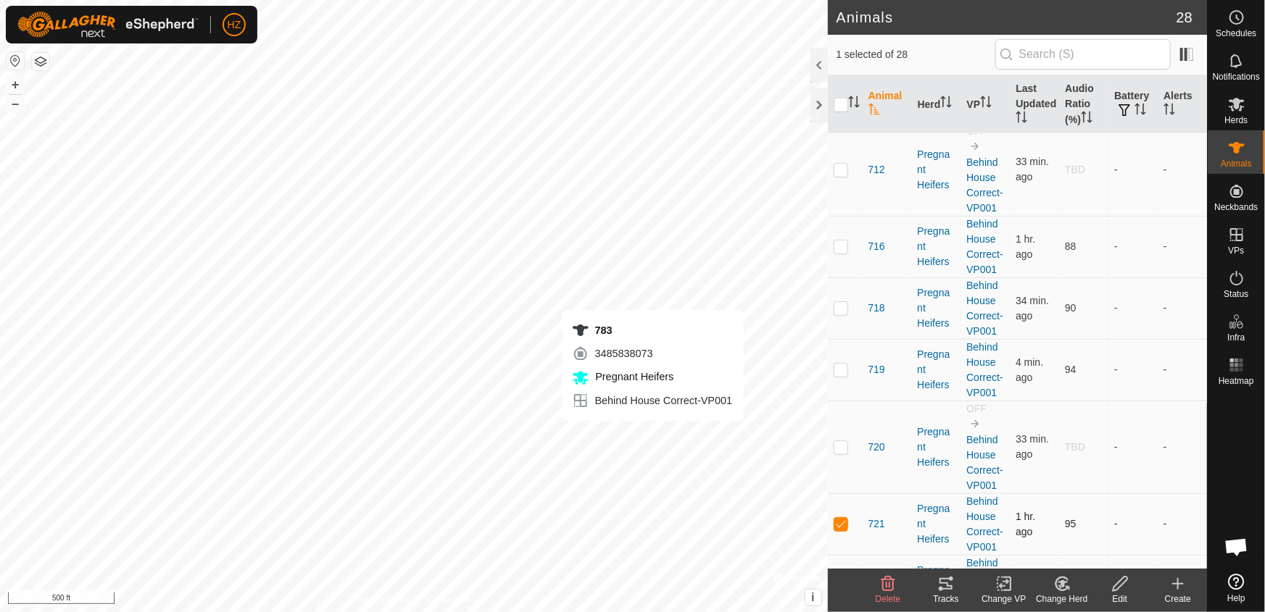
checkbox input "false"
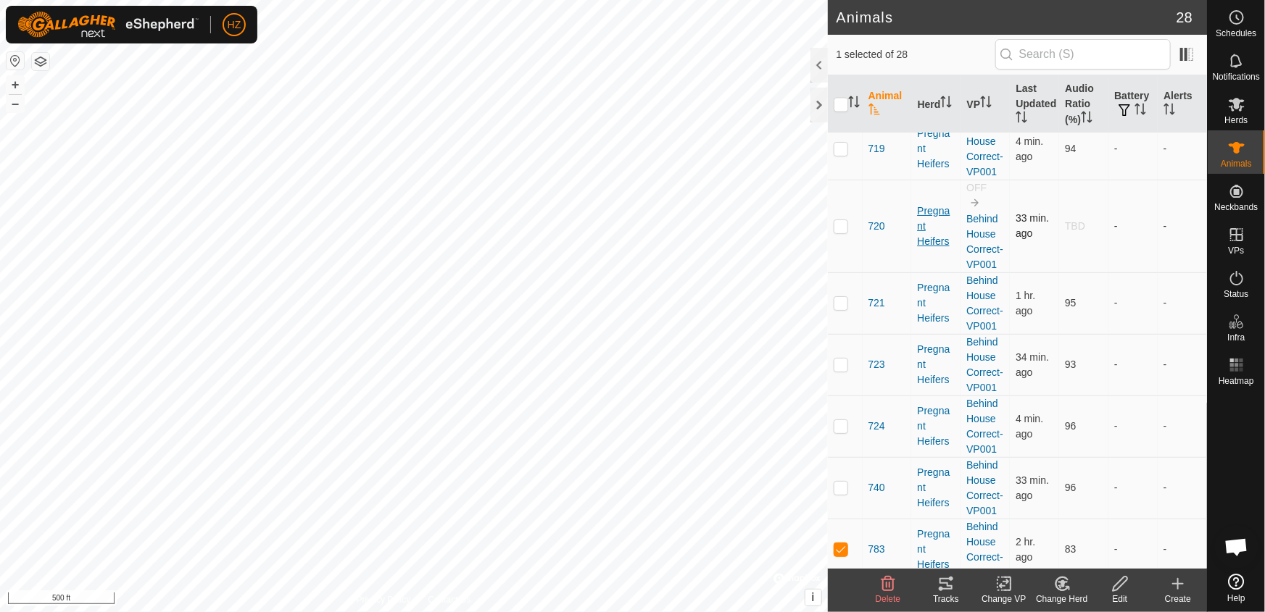
scroll to position [1350, 0]
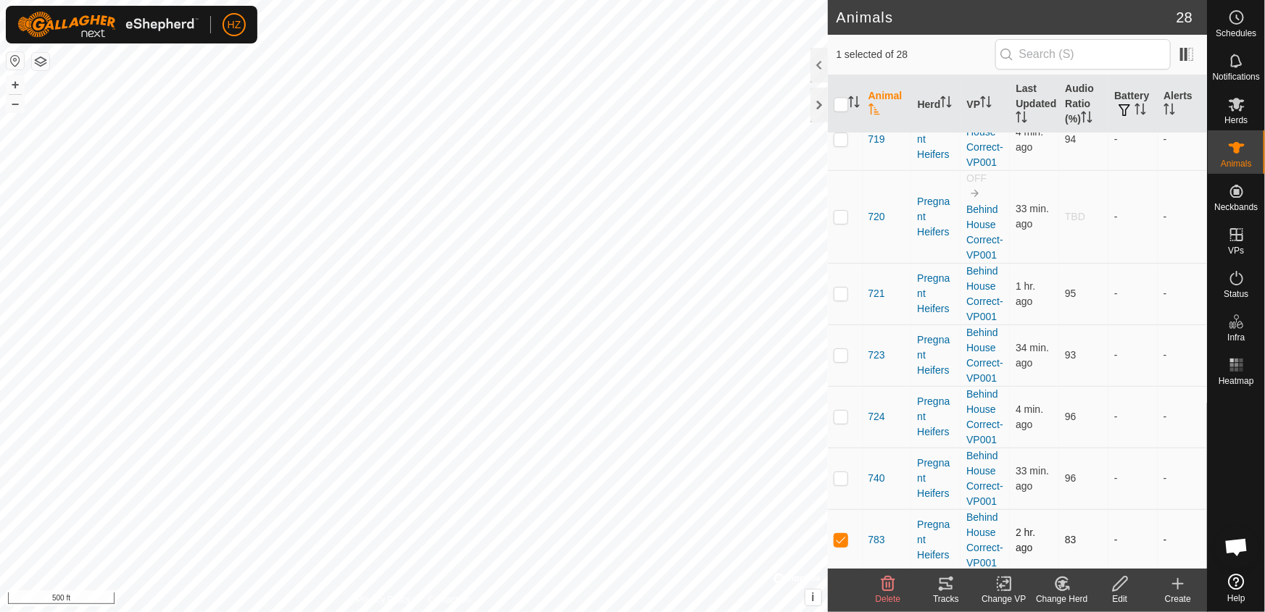
click at [839, 534] on p-checkbox at bounding box center [840, 540] width 14 height 12
checkbox input "false"
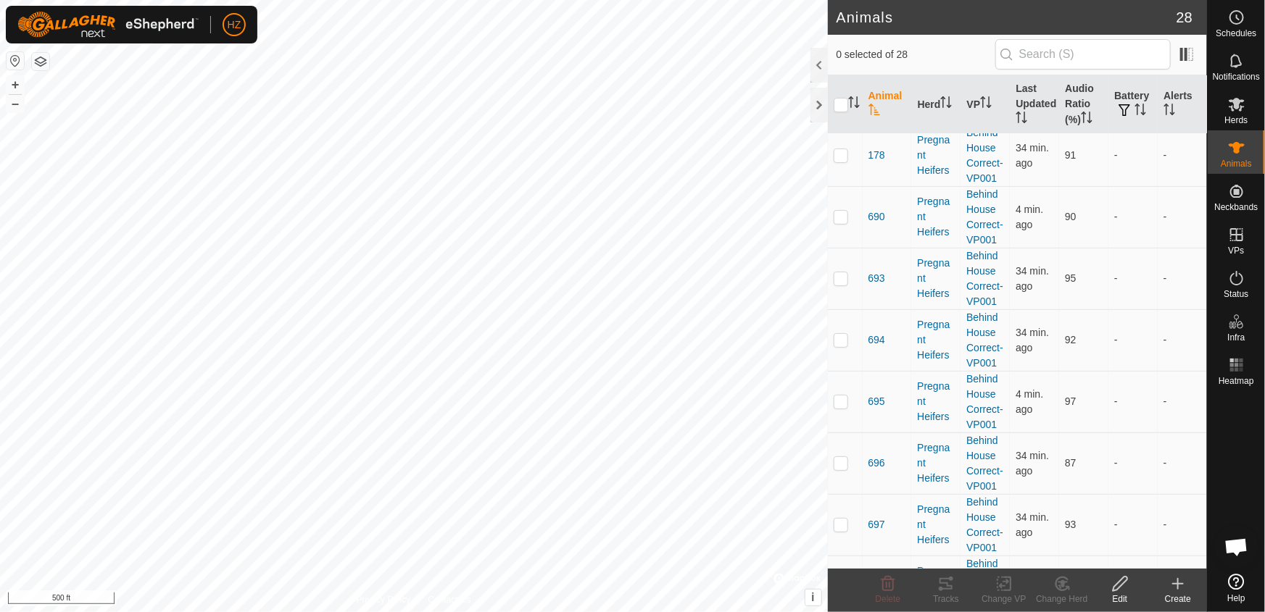
scroll to position [0, 0]
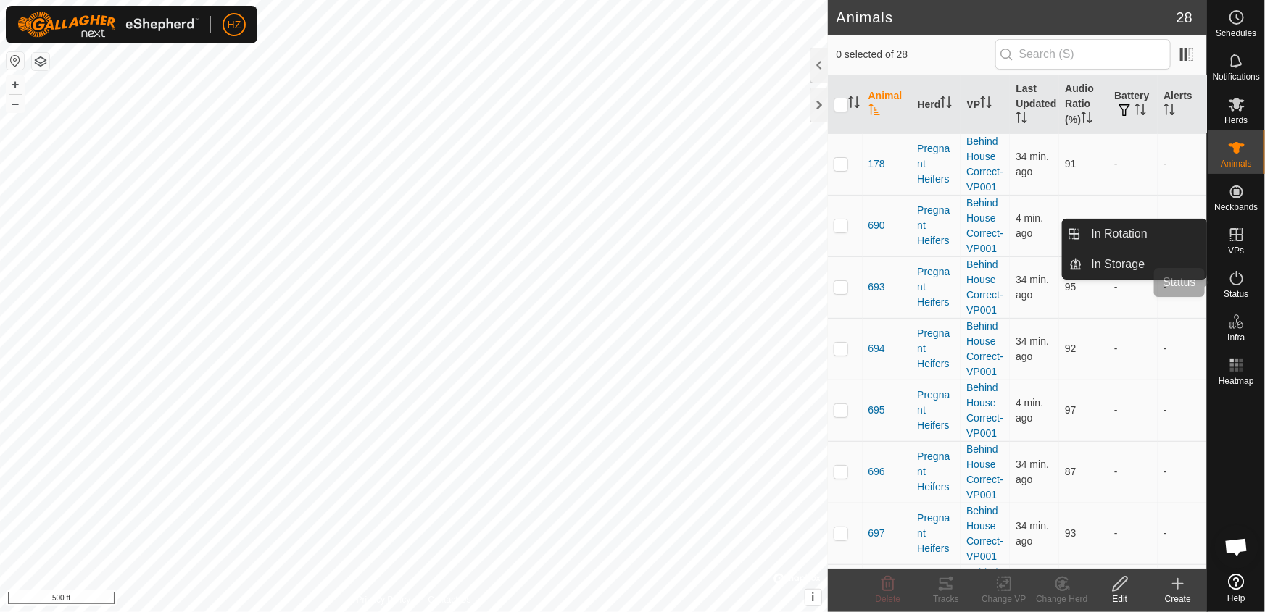
click at [1236, 290] on span "Status" at bounding box center [1235, 294] width 25 height 9
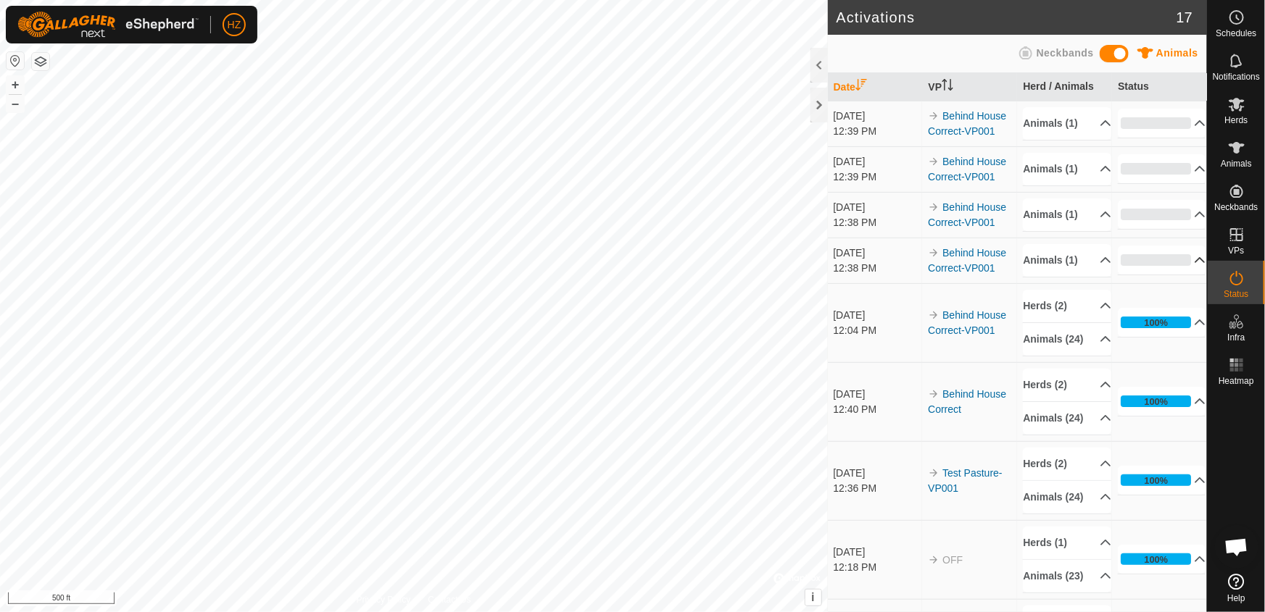
click at [1183, 257] on p-accordion-header "0%" at bounding box center [1162, 260] width 88 height 29
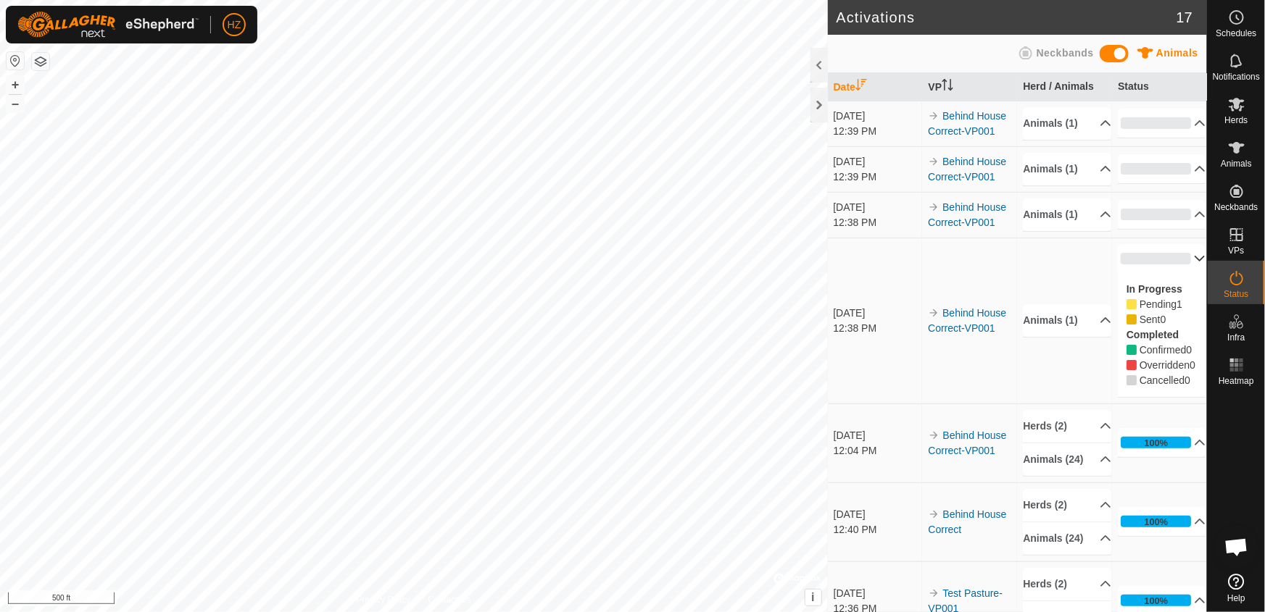
click at [1181, 254] on p-accordion-header "0%" at bounding box center [1162, 258] width 88 height 29
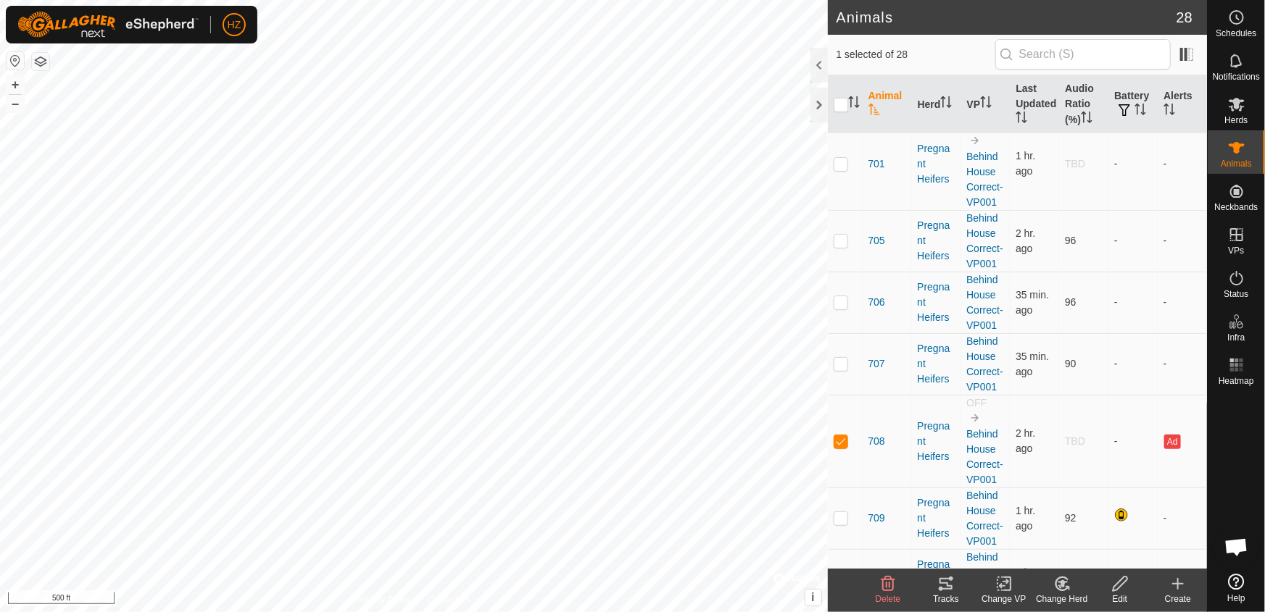
scroll to position [659, 0]
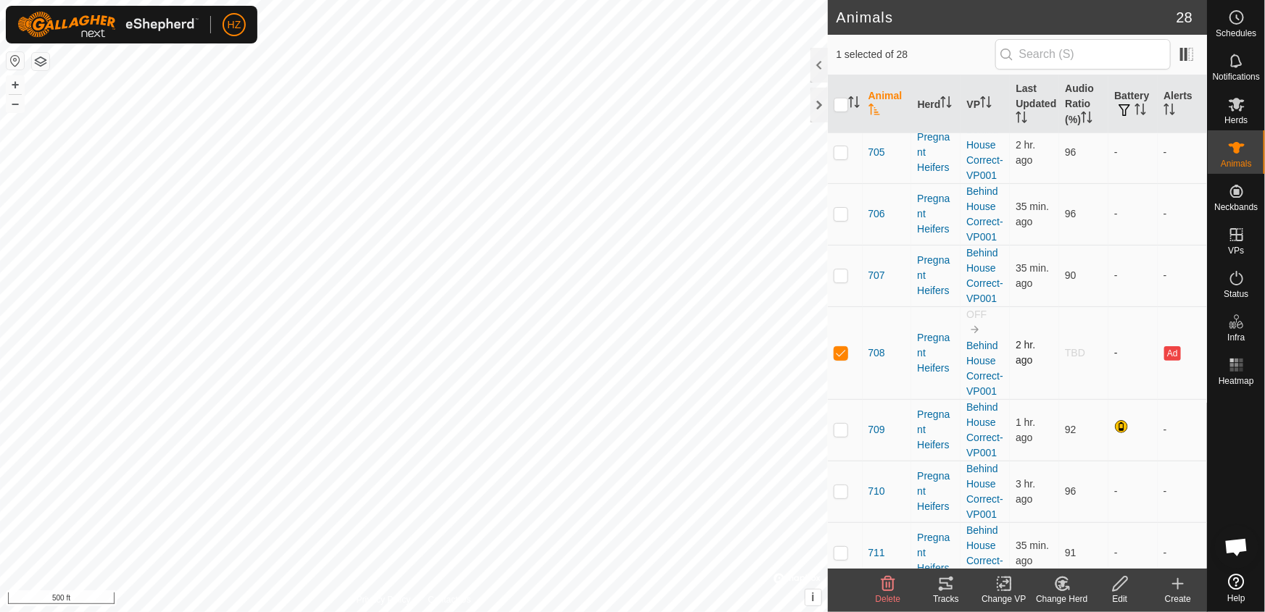
click at [843, 347] on p-checkbox at bounding box center [840, 353] width 14 height 12
checkbox input "false"
